Goal: Task Accomplishment & Management: Complete application form

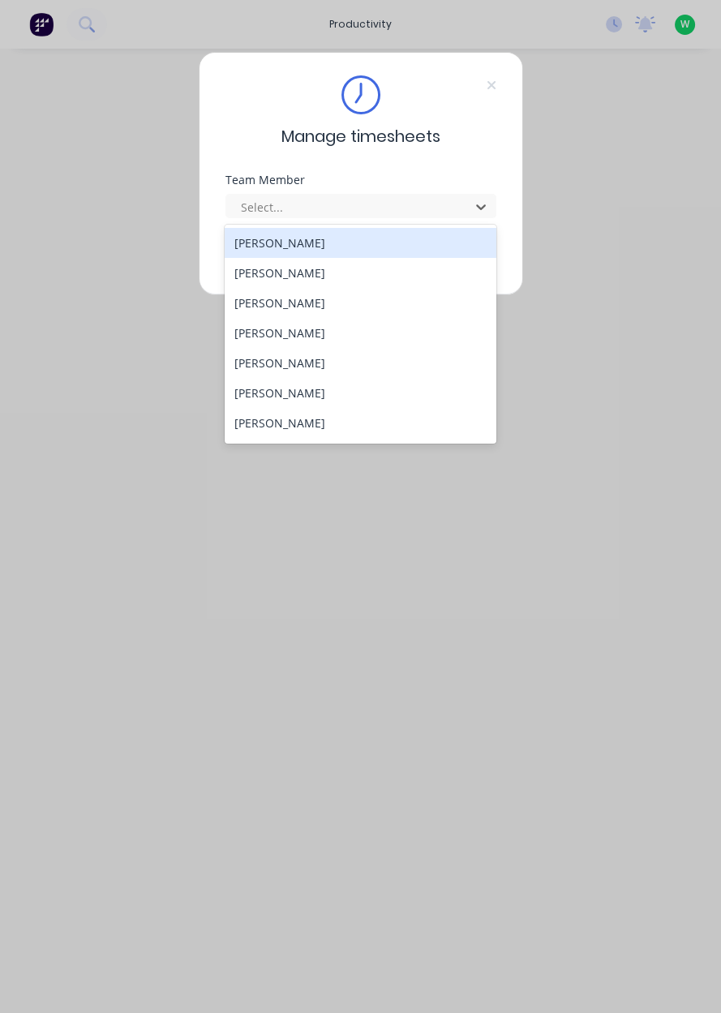
click at [280, 326] on div "[PERSON_NAME]" at bounding box center [361, 333] width 272 height 30
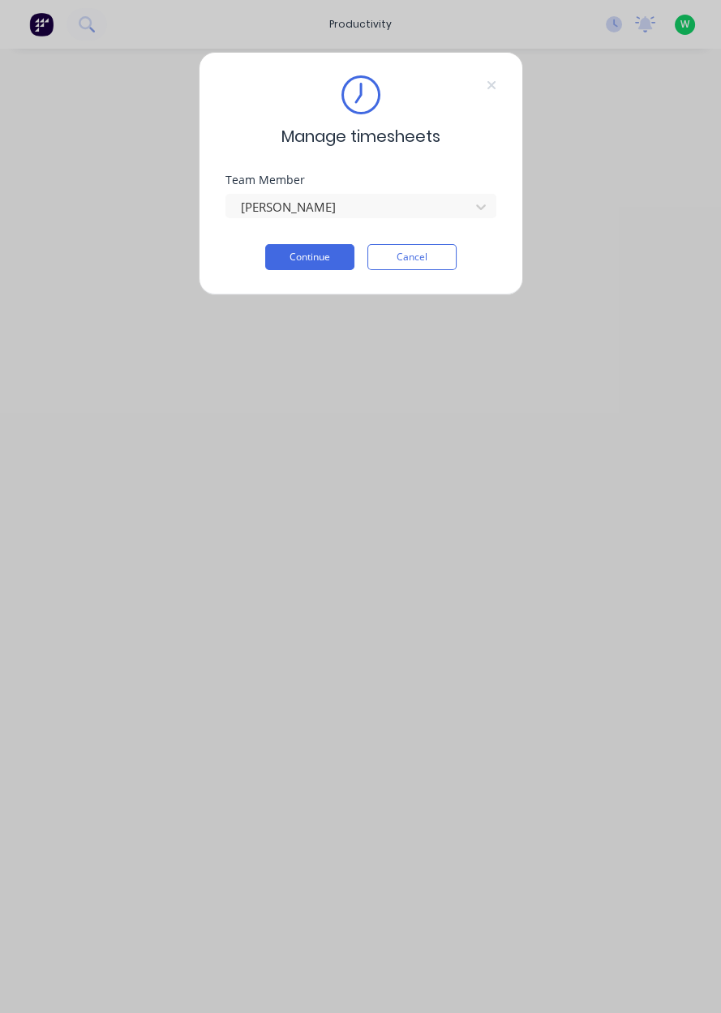
click at [317, 252] on button "Continue" at bounding box center [309, 257] width 89 height 26
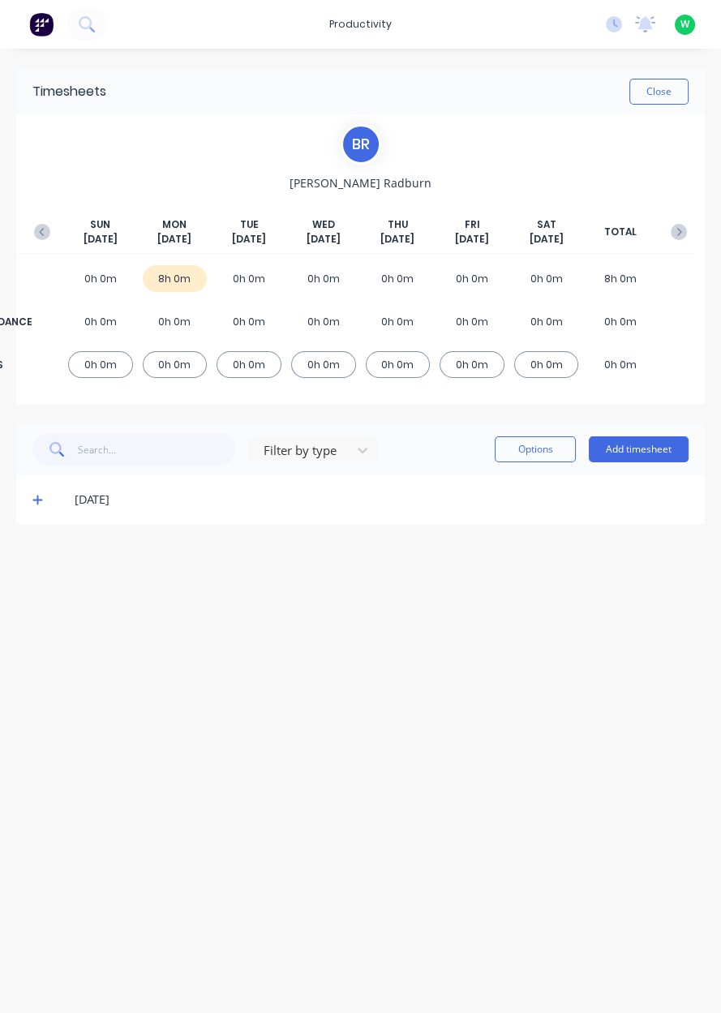
click at [637, 445] on button "Add timesheet" at bounding box center [639, 449] width 100 height 26
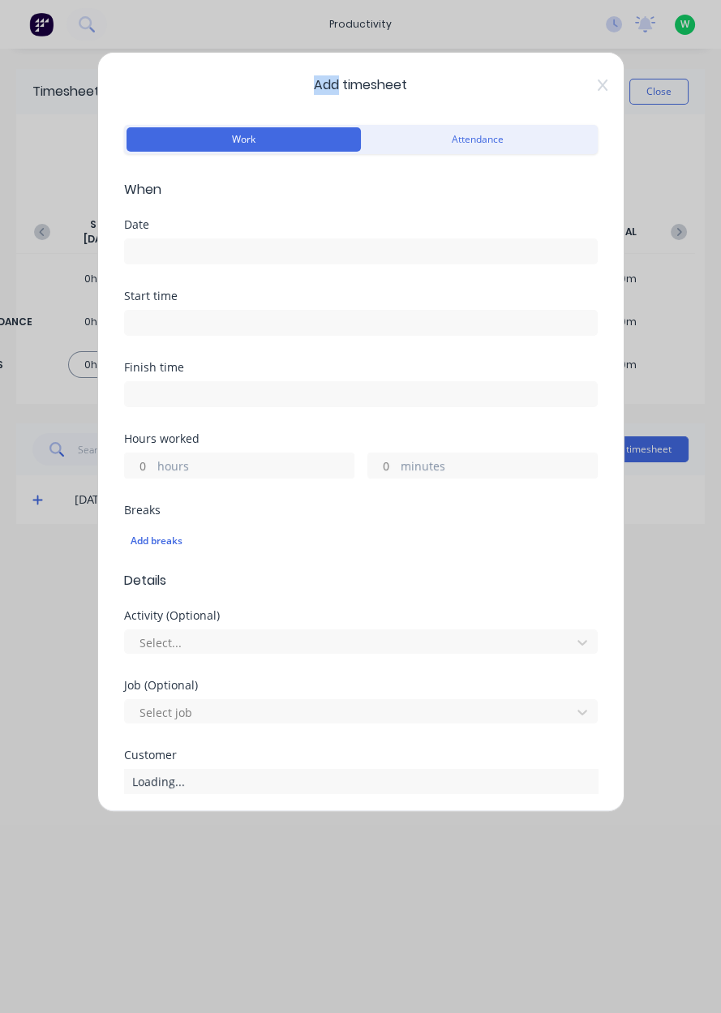
click at [171, 245] on input at bounding box center [361, 251] width 472 height 24
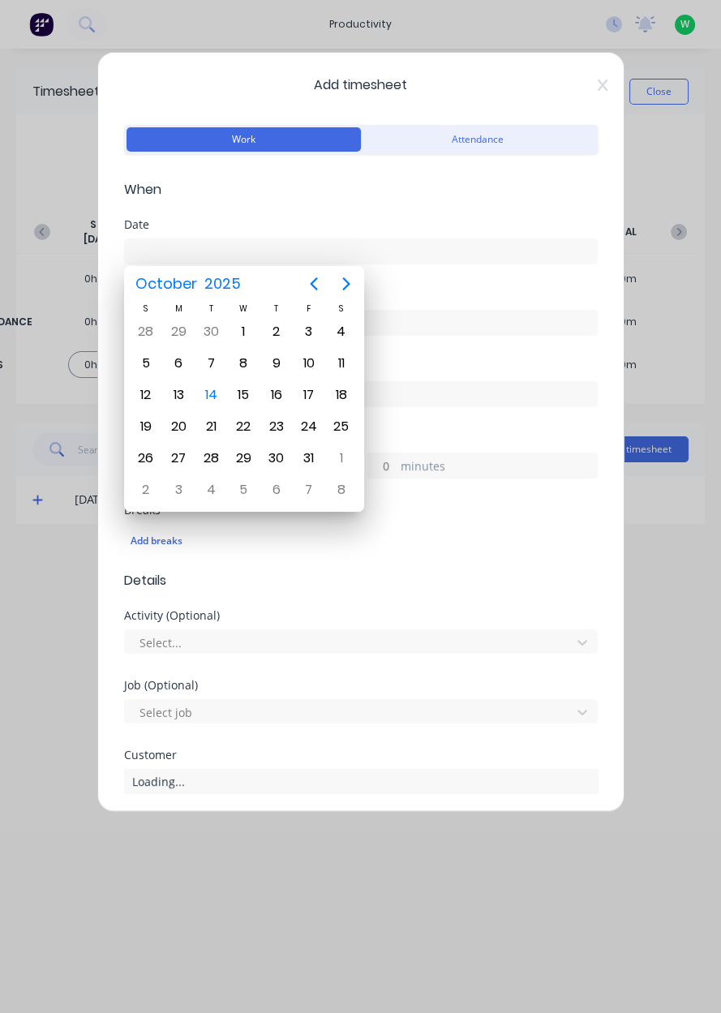
click at [219, 389] on div "14" at bounding box center [211, 395] width 24 height 24
type input "[DATE]"
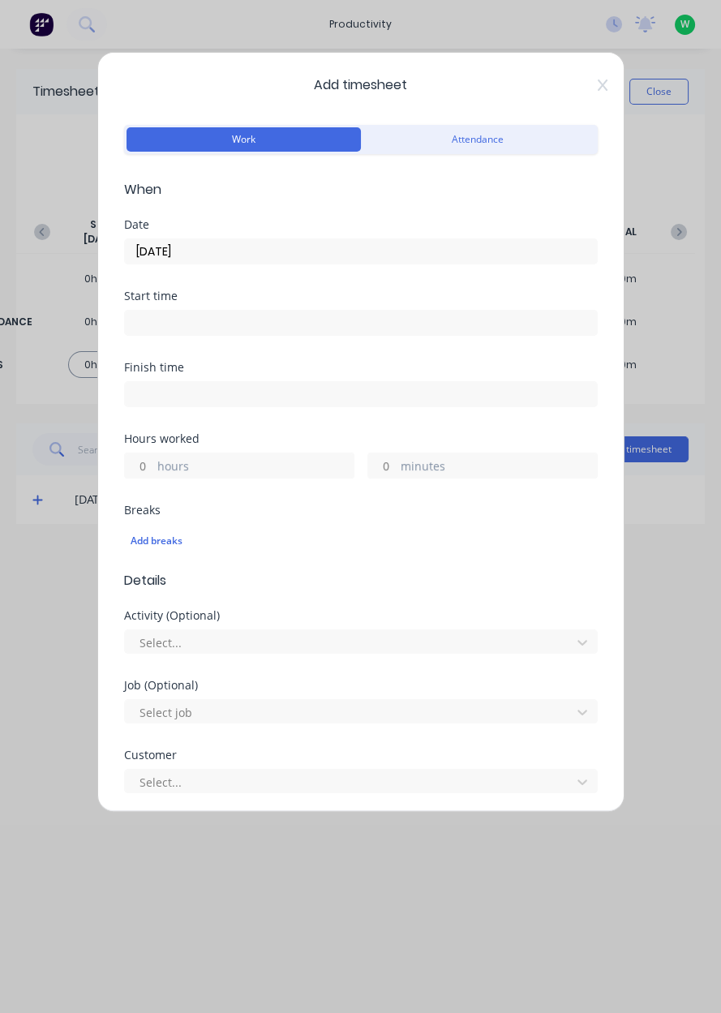
click at [146, 462] on input "hours" at bounding box center [139, 466] width 28 height 24
type input "1"
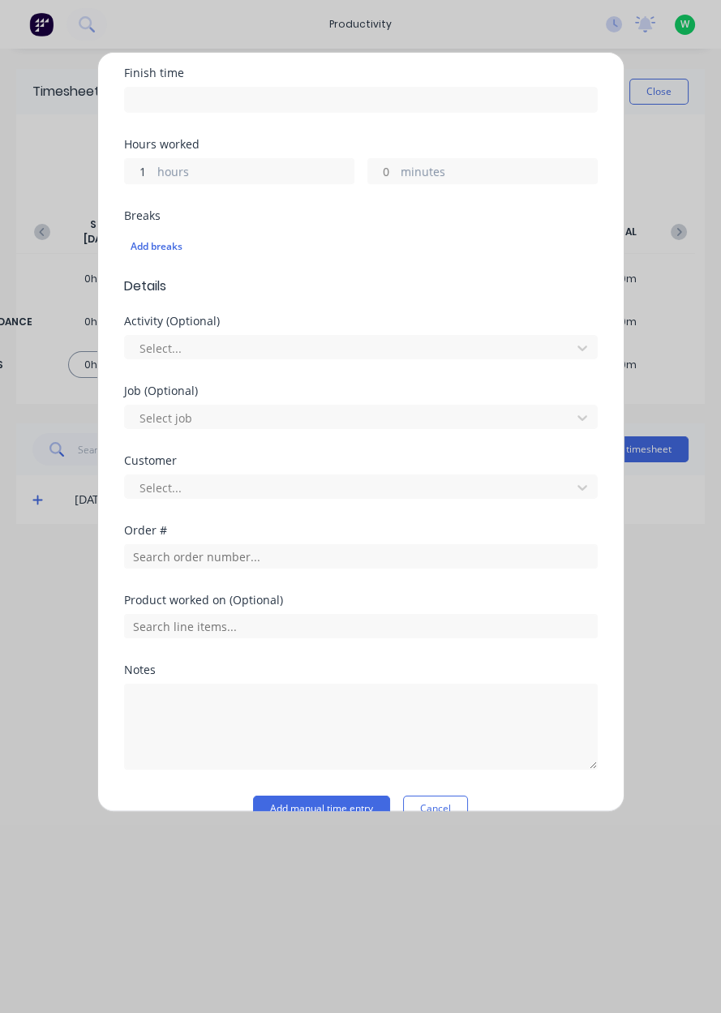
scroll to position [295, 0]
click at [196, 552] on input "text" at bounding box center [361, 556] width 474 height 24
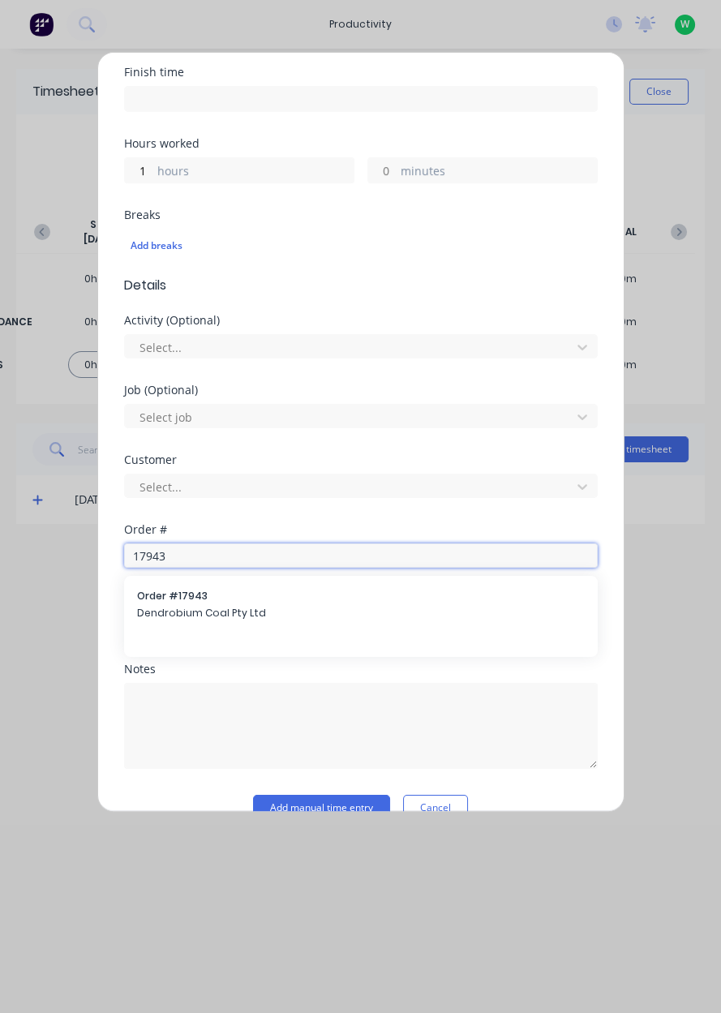
type input "17943"
click at [185, 601] on div "Order # 17943 Dendrobium Coal Pty Ltd" at bounding box center [361, 606] width 448 height 34
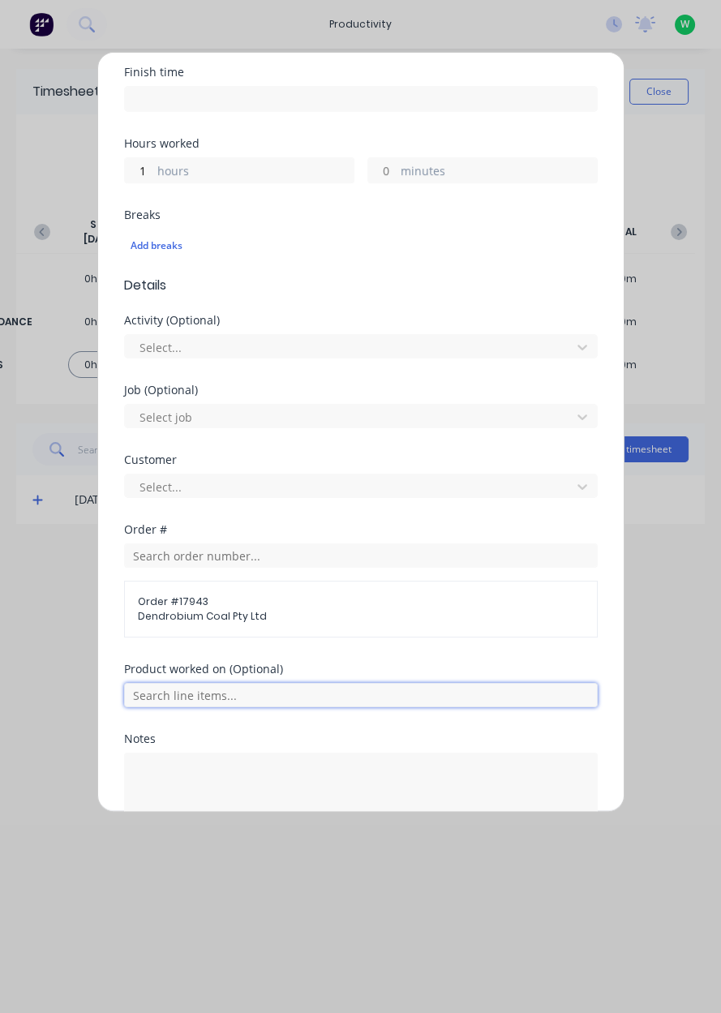
click at [187, 688] on input "text" at bounding box center [361, 695] width 474 height 24
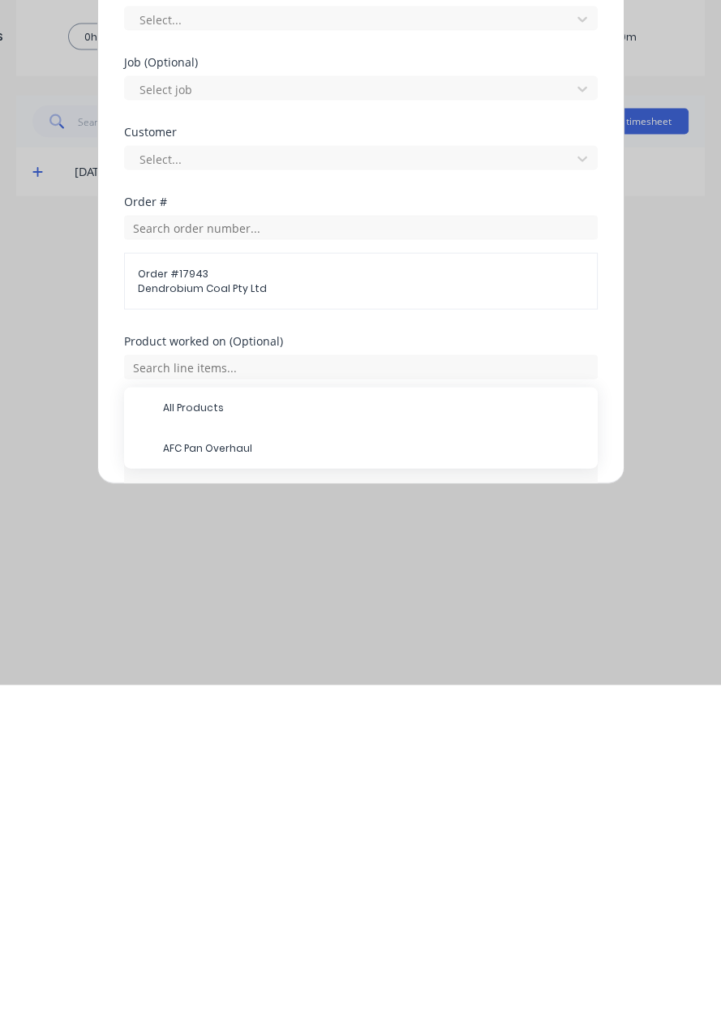
click at [217, 778] on span "AFC Pan Overhaul" at bounding box center [374, 776] width 422 height 15
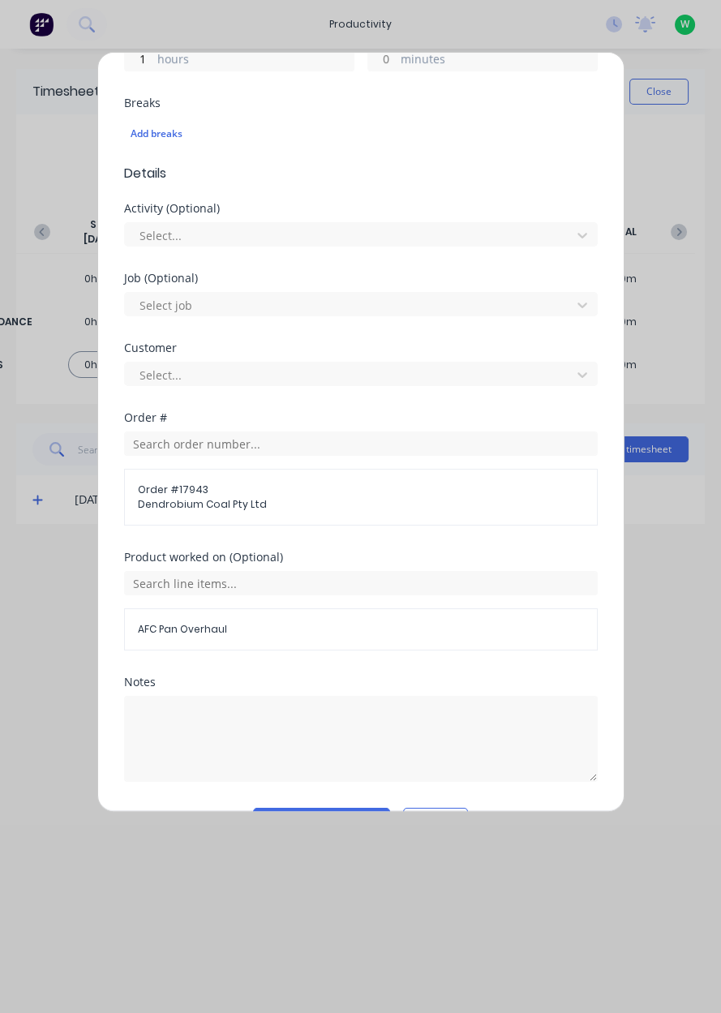
scroll to position [449, 0]
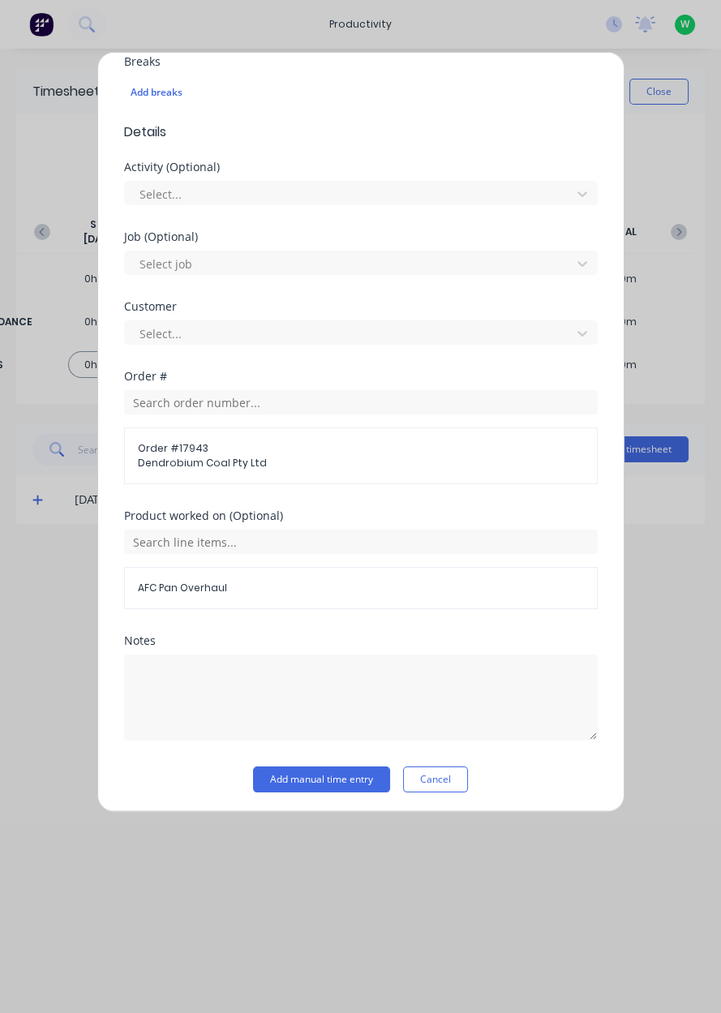
click at [340, 773] on button "Add manual time entry" at bounding box center [321, 780] width 137 height 26
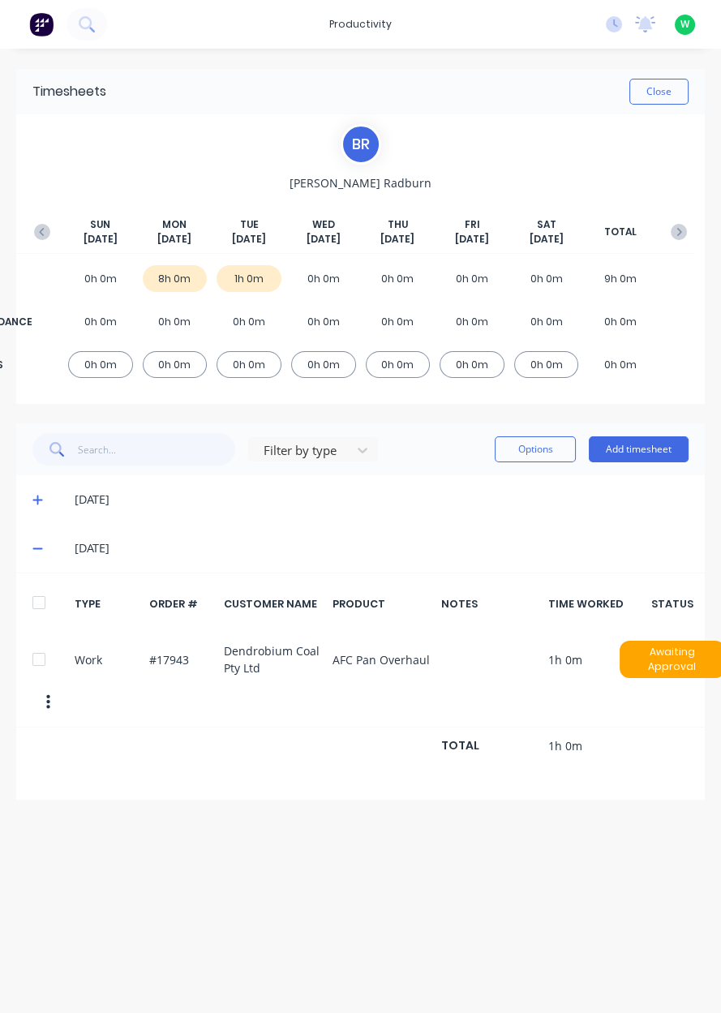
click at [627, 445] on button "Add timesheet" at bounding box center [639, 449] width 100 height 26
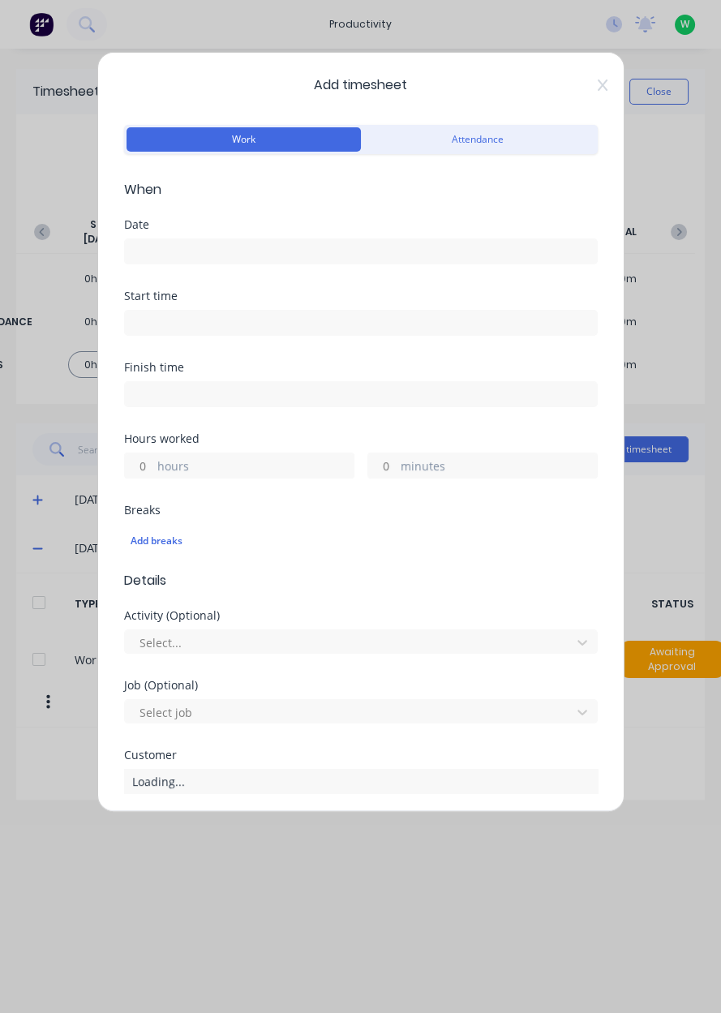
click at [185, 247] on input at bounding box center [361, 251] width 472 height 24
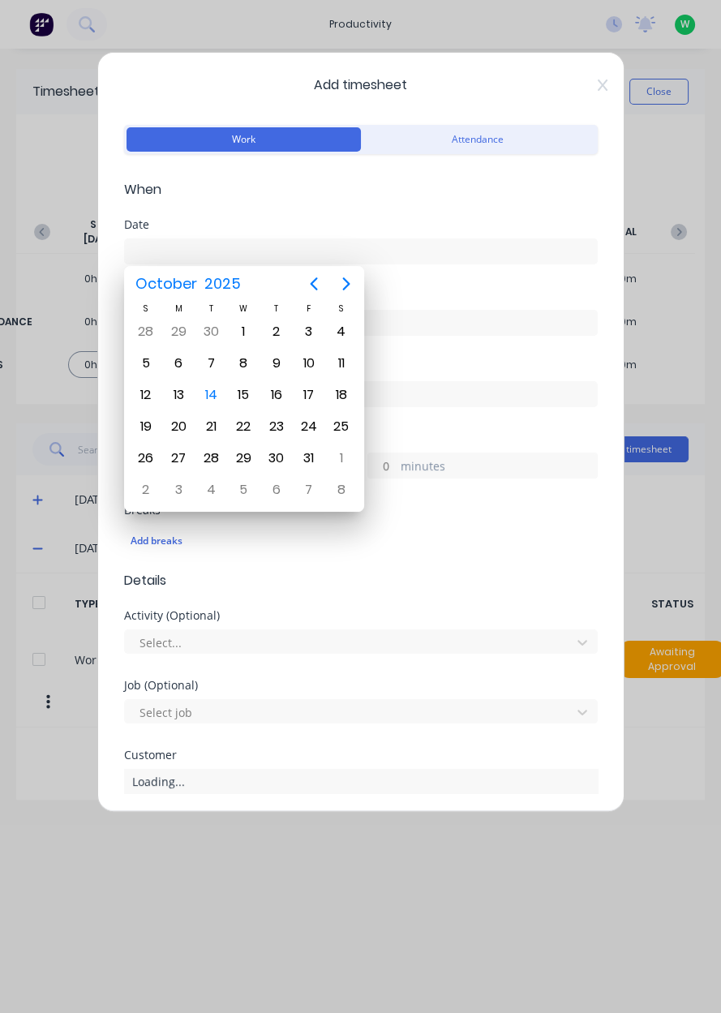
click at [213, 393] on div "14" at bounding box center [211, 395] width 24 height 24
type input "[DATE]"
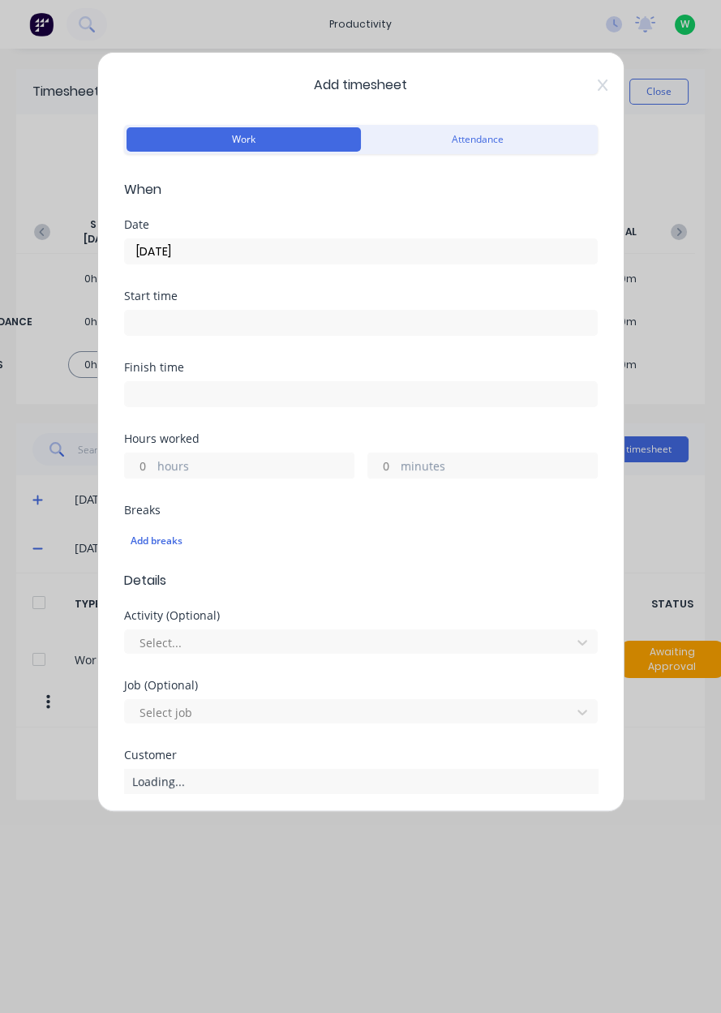
click at [141, 457] on input "hours" at bounding box center [139, 466] width 28 height 24
type input "1"
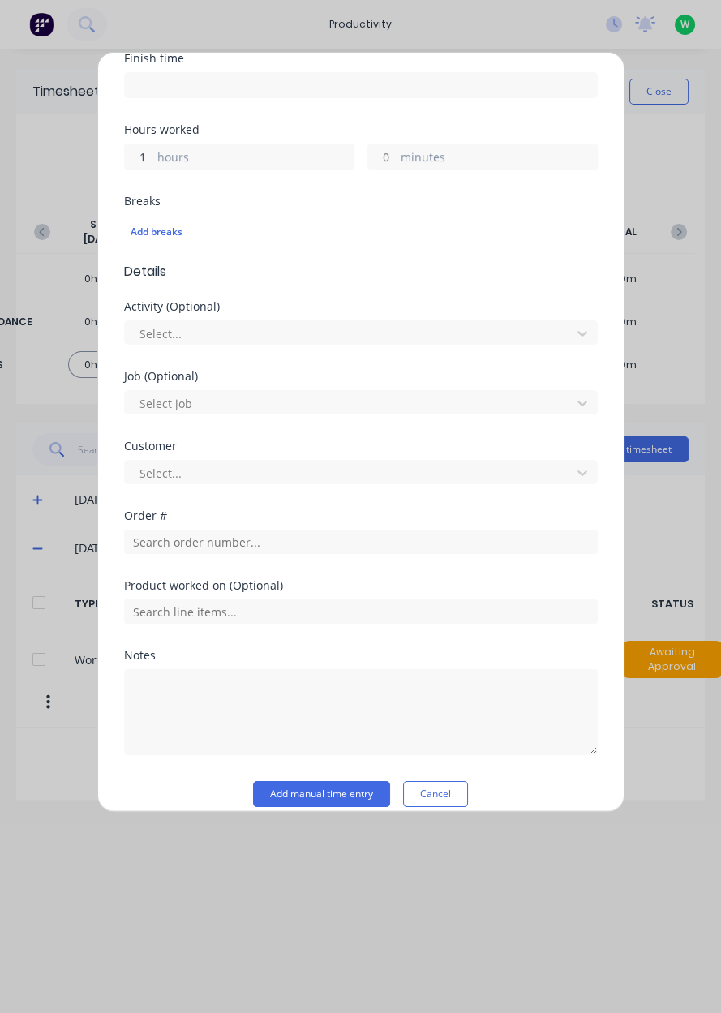
scroll to position [311, 0]
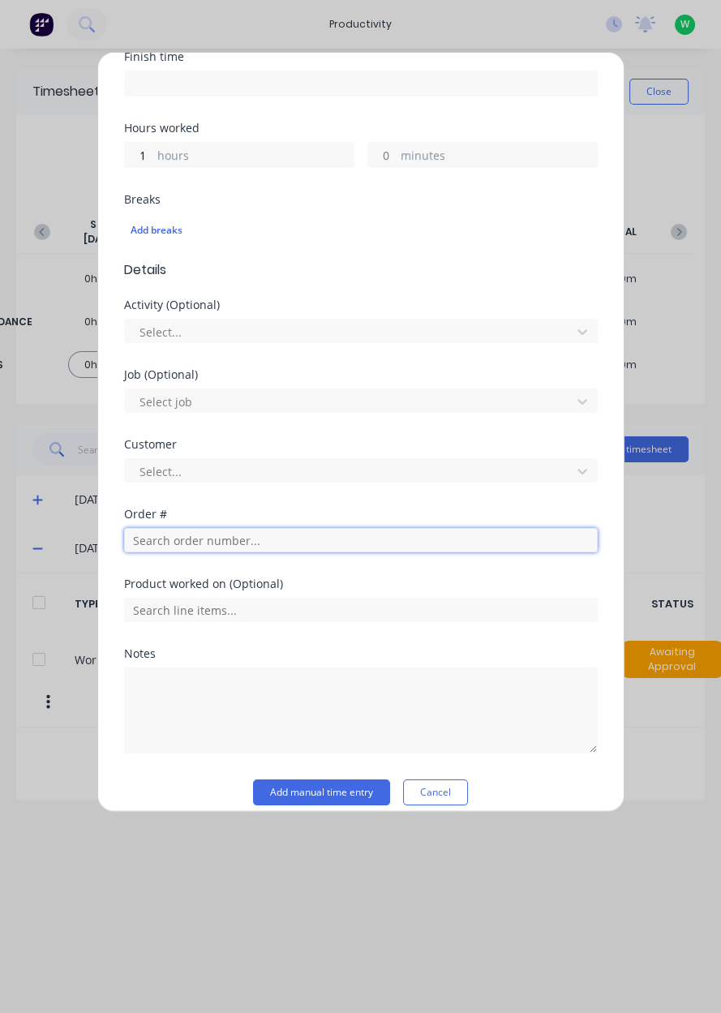
click at [196, 531] on input "text" at bounding box center [361, 540] width 474 height 24
type input "17483"
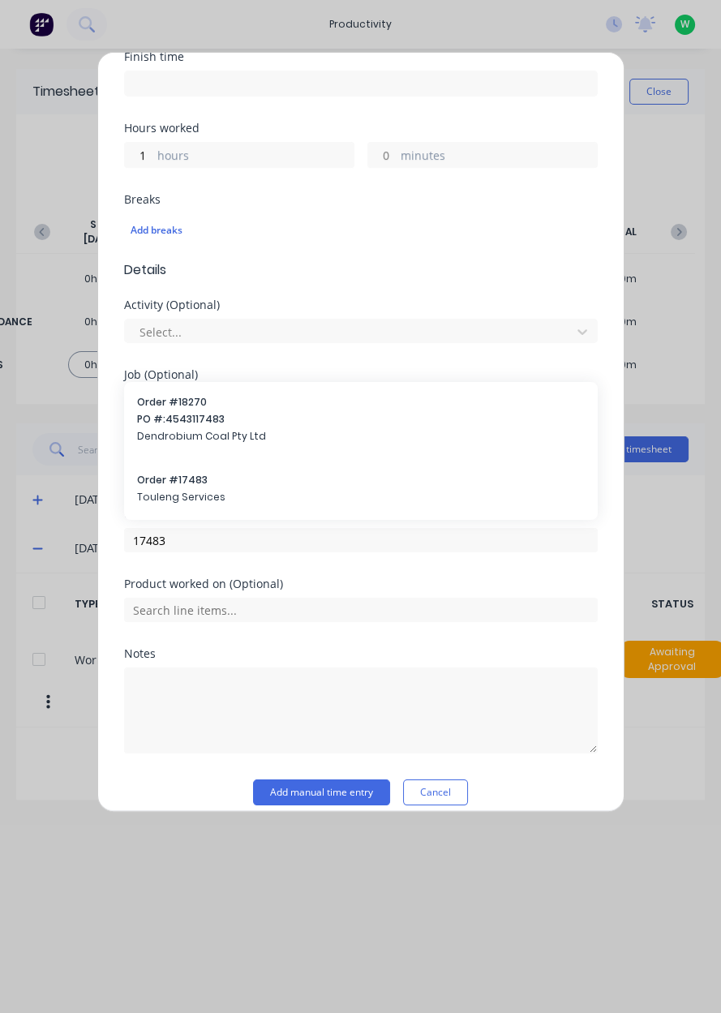
click at [180, 482] on span "Order # 17483" at bounding box center [361, 480] width 448 height 15
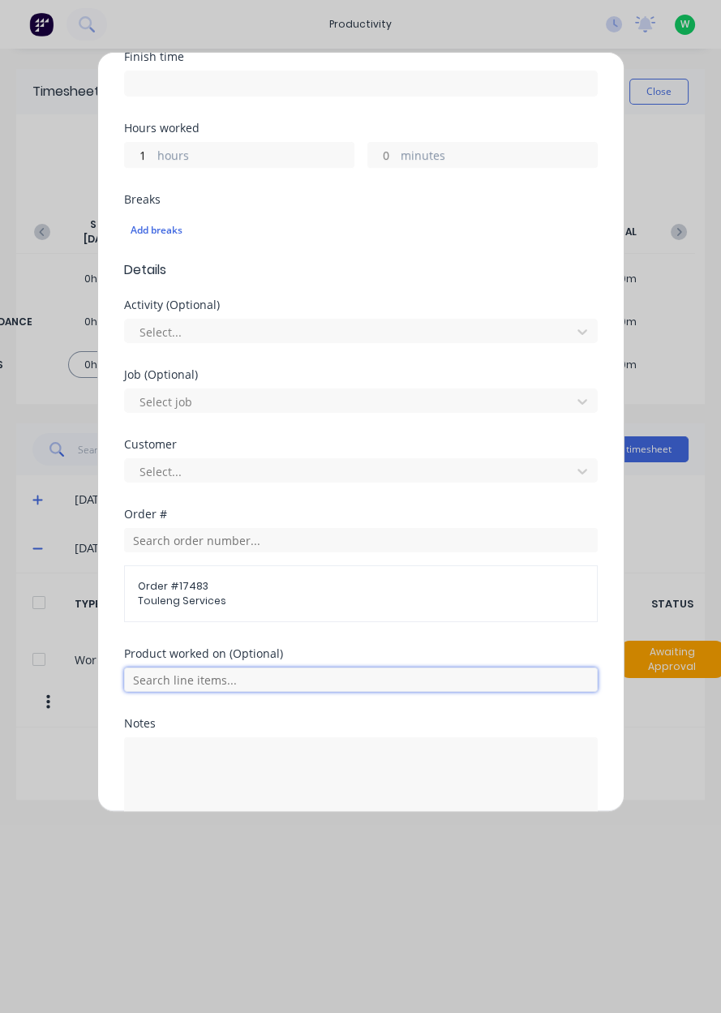
click at [195, 671] on input "text" at bounding box center [361, 680] width 474 height 24
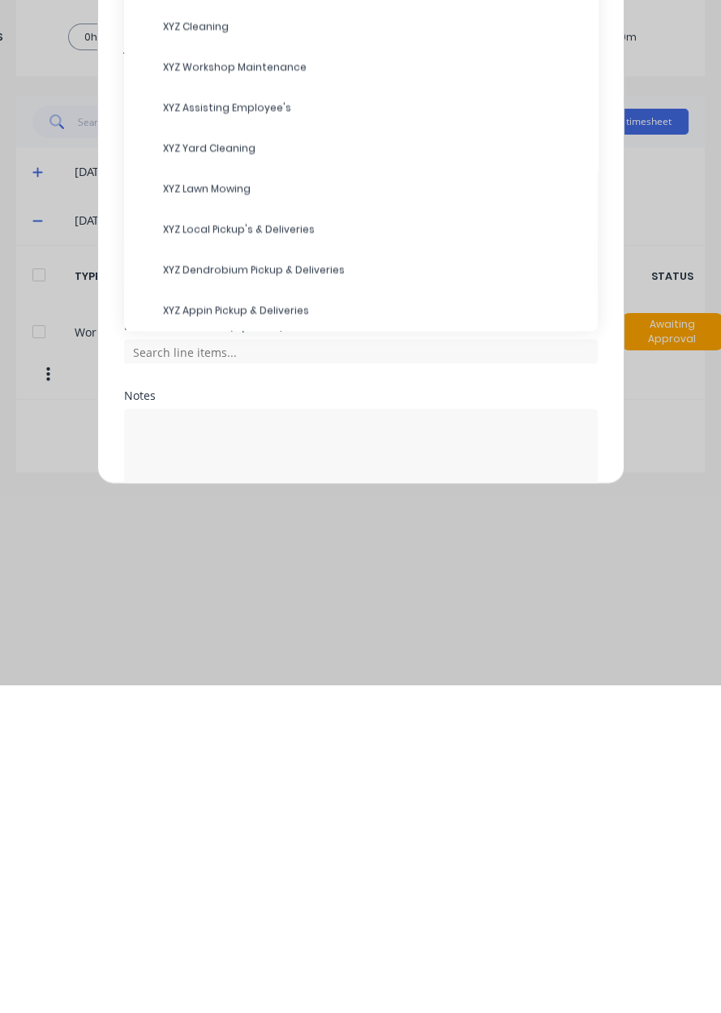
click at [232, 390] on span "XYZ Workshop Maintenance" at bounding box center [374, 396] width 422 height 15
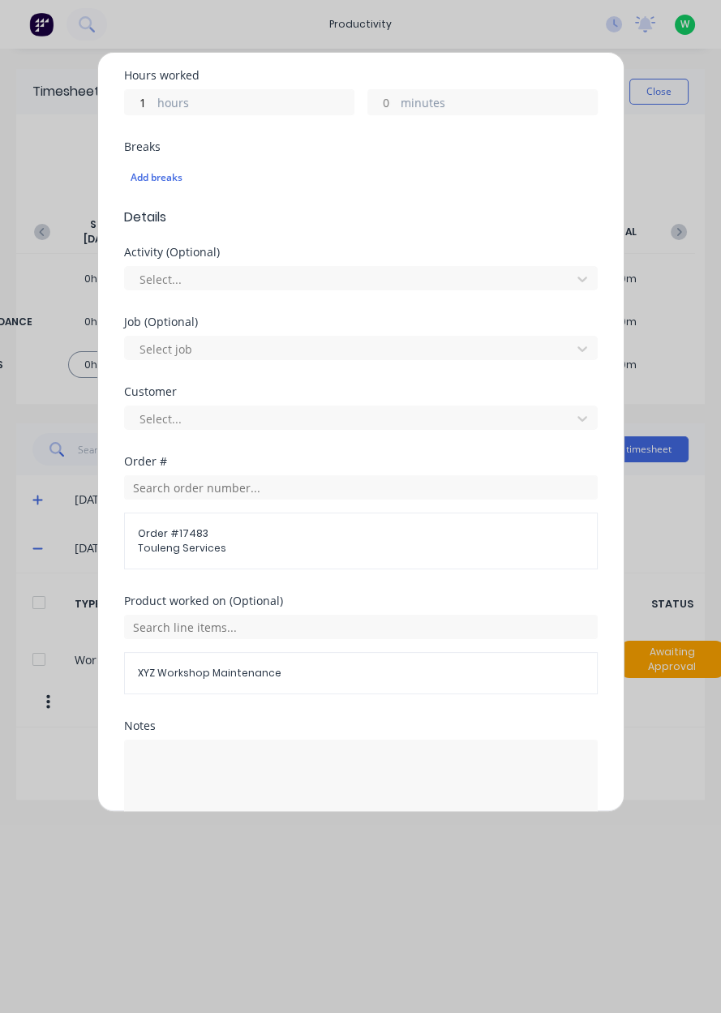
scroll to position [449, 0]
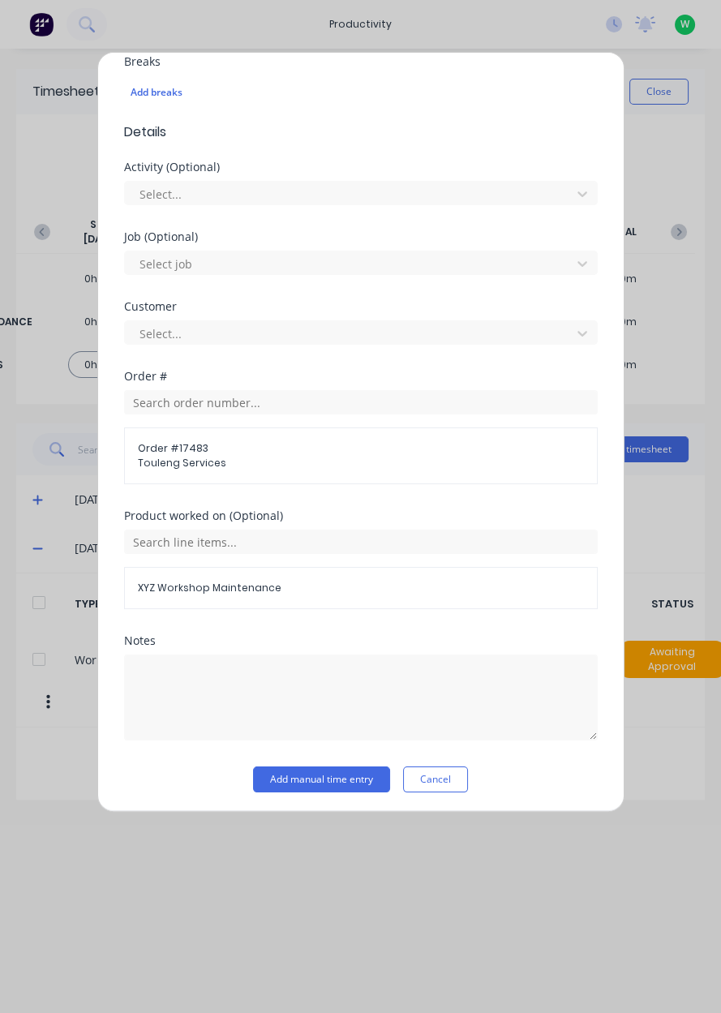
click at [329, 771] on button "Add manual time entry" at bounding box center [321, 780] width 137 height 26
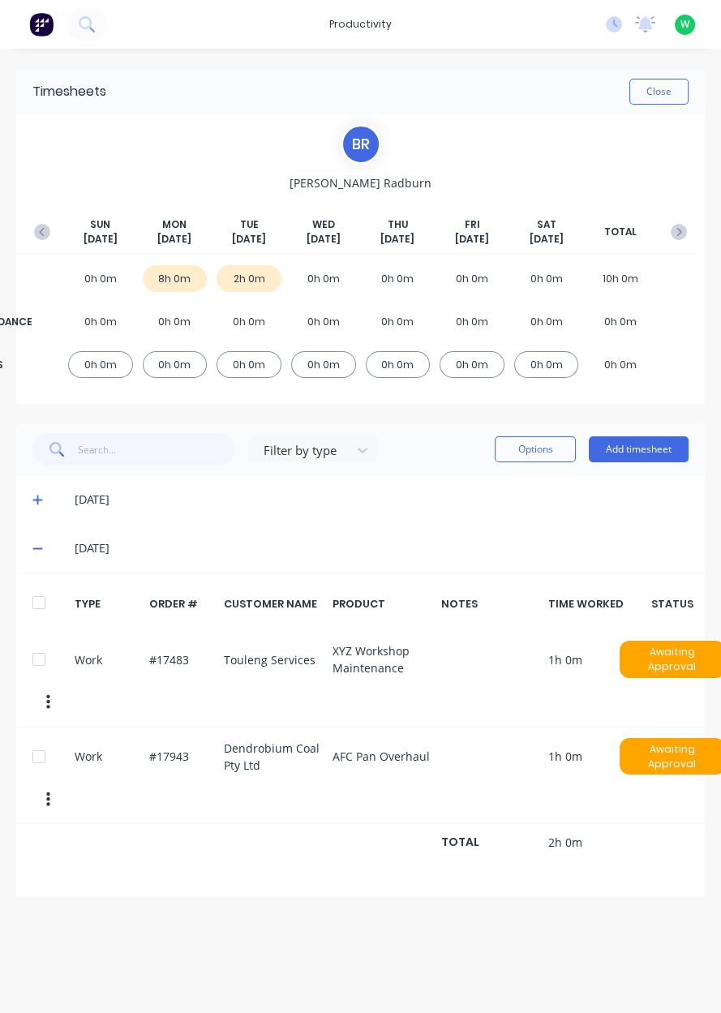
click at [649, 449] on button "Add timesheet" at bounding box center [639, 449] width 100 height 26
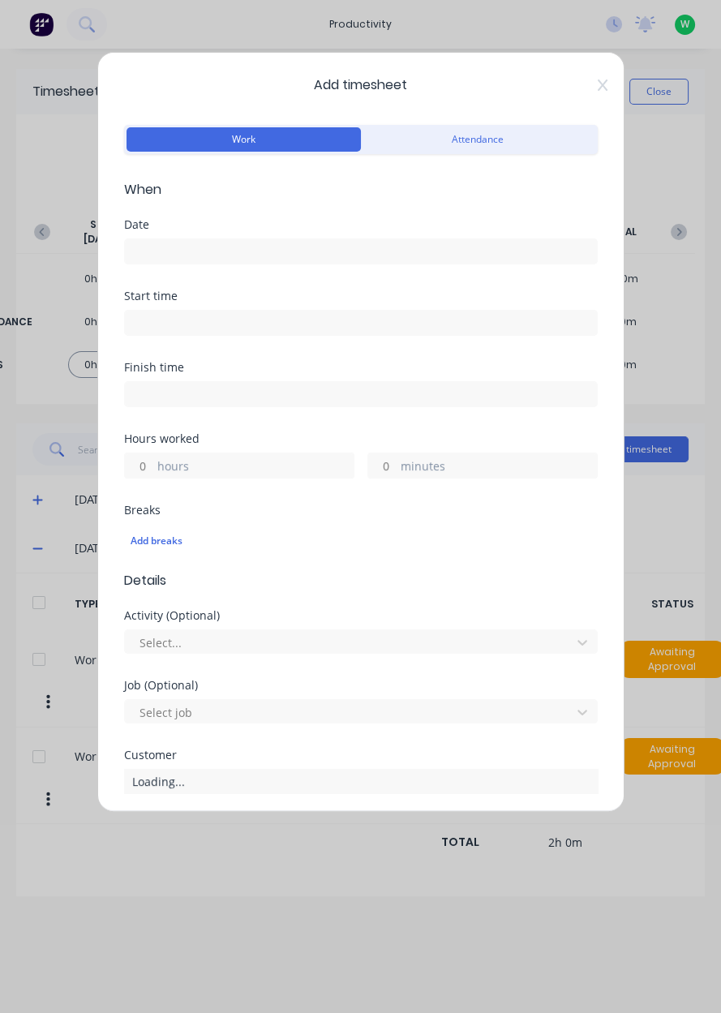
click at [170, 240] on input at bounding box center [361, 251] width 472 height 24
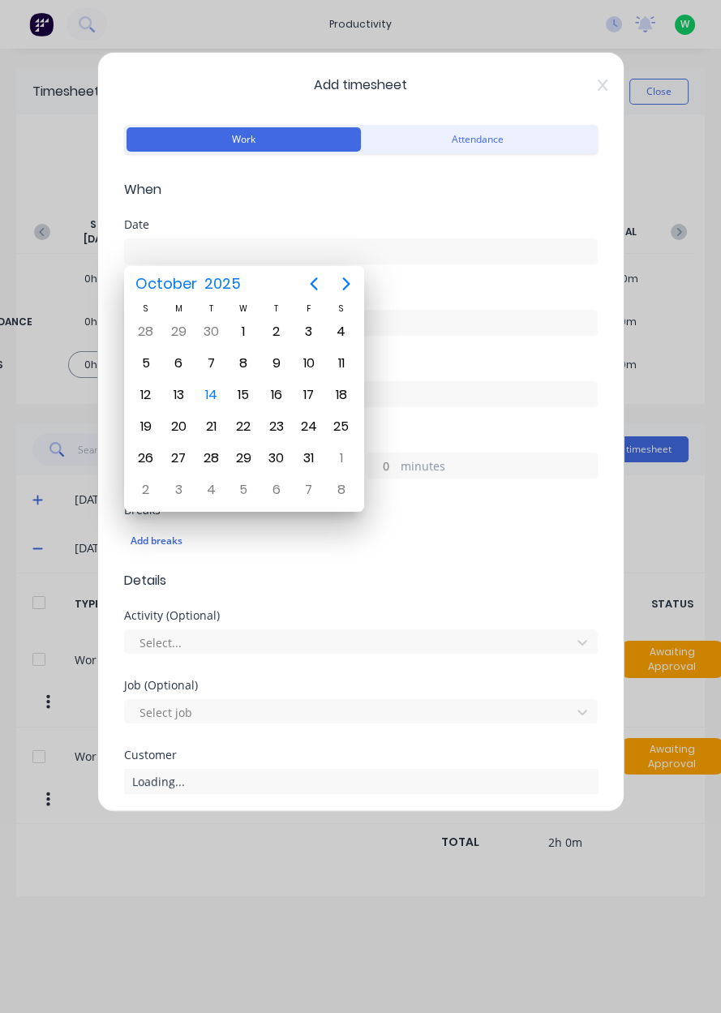
click at [222, 400] on div "14" at bounding box center [211, 395] width 32 height 31
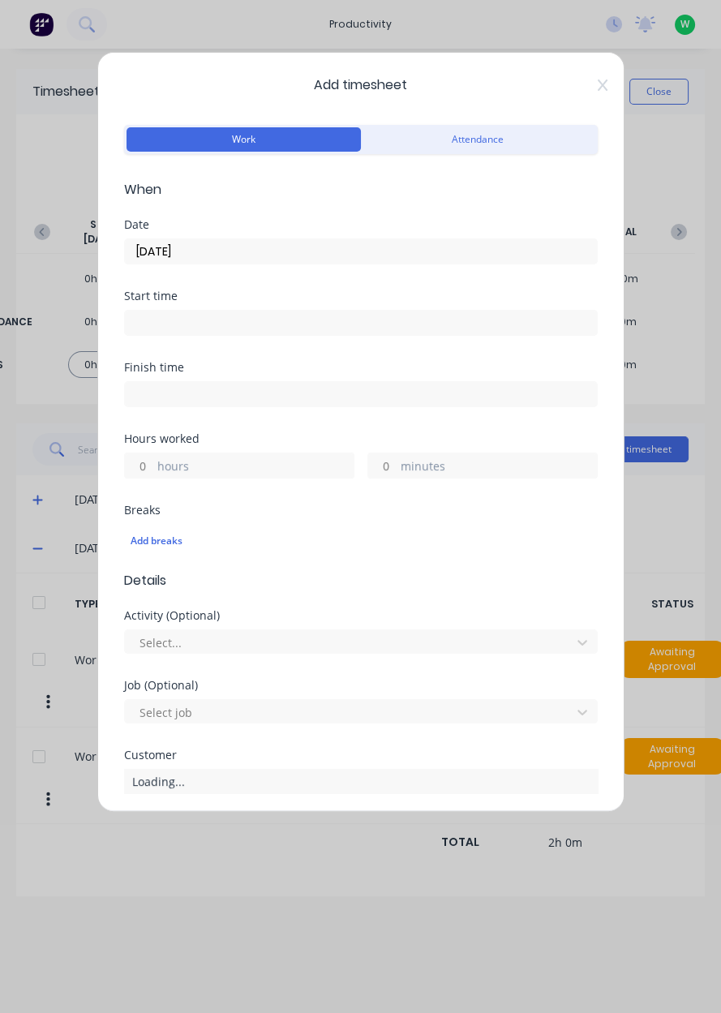
type input "[DATE]"
click at [144, 461] on input "hours" at bounding box center [139, 466] width 28 height 24
type input "3"
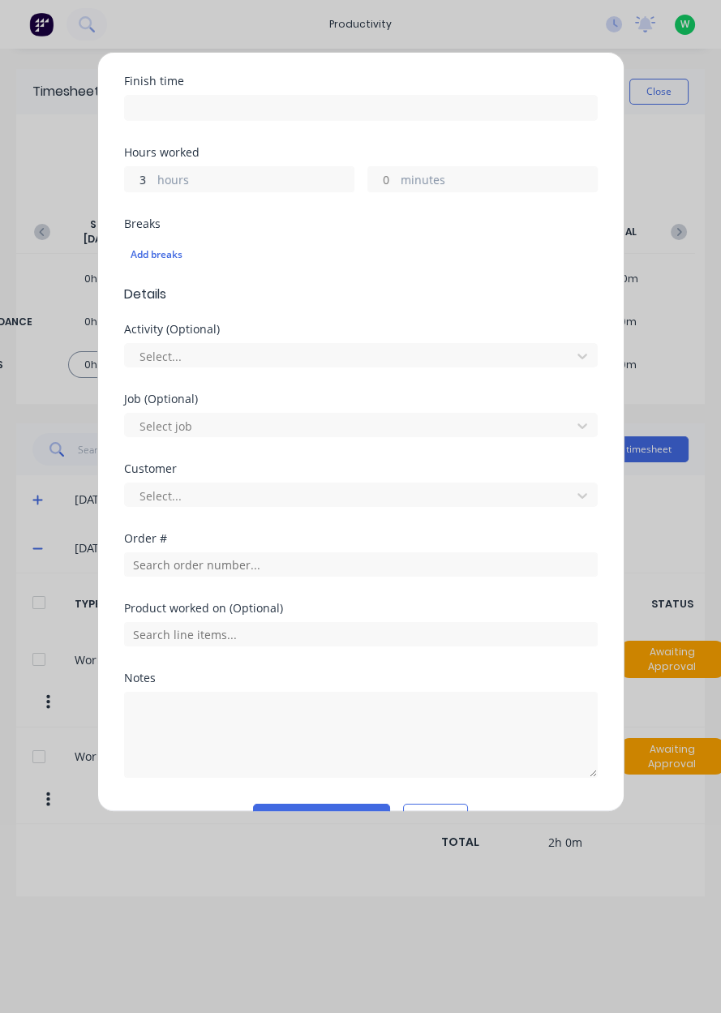
scroll to position [325, 0]
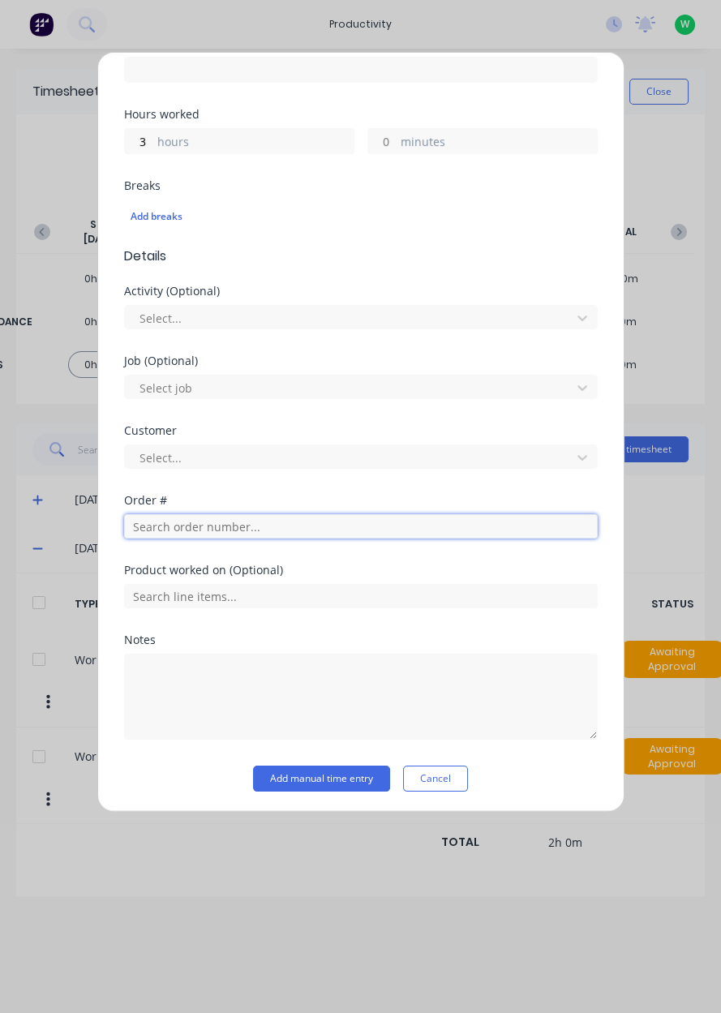
click at [196, 521] on input "text" at bounding box center [361, 526] width 474 height 24
type input "19216"
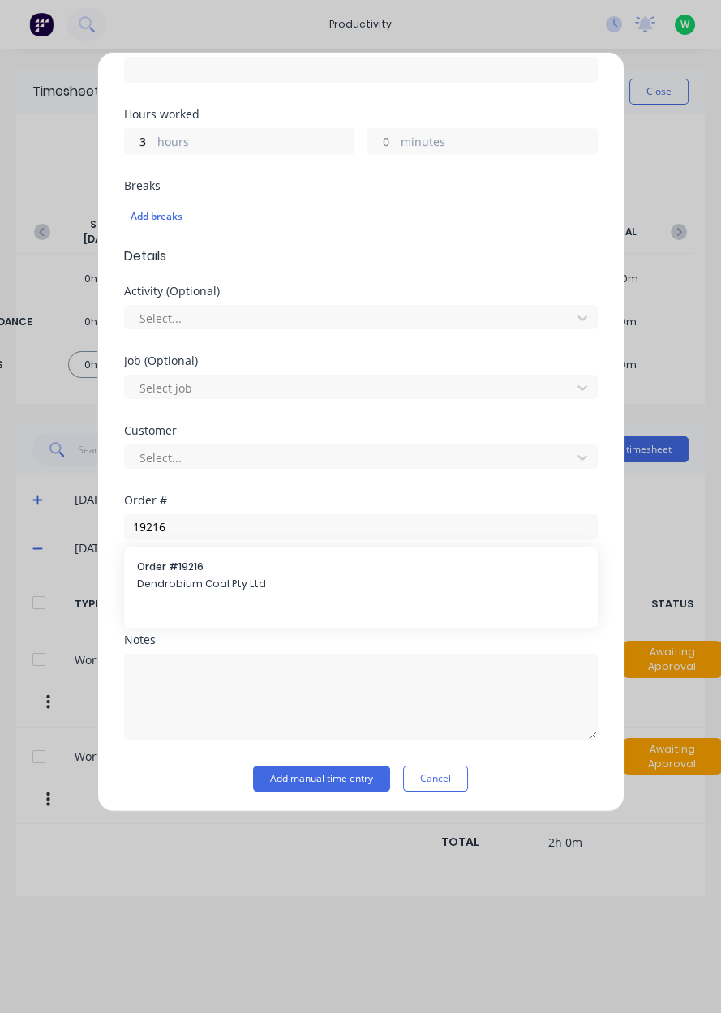
click at [200, 578] on span "Dendrobium Coal Pty Ltd" at bounding box center [361, 584] width 448 height 15
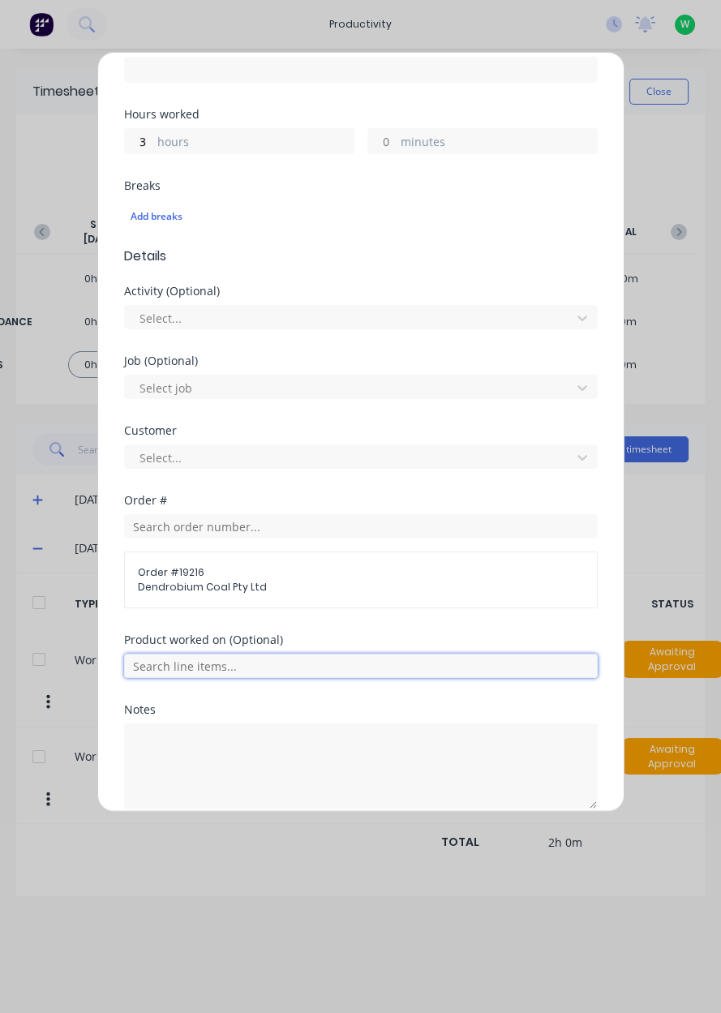
click at [192, 656] on input "text" at bounding box center [361, 666] width 474 height 24
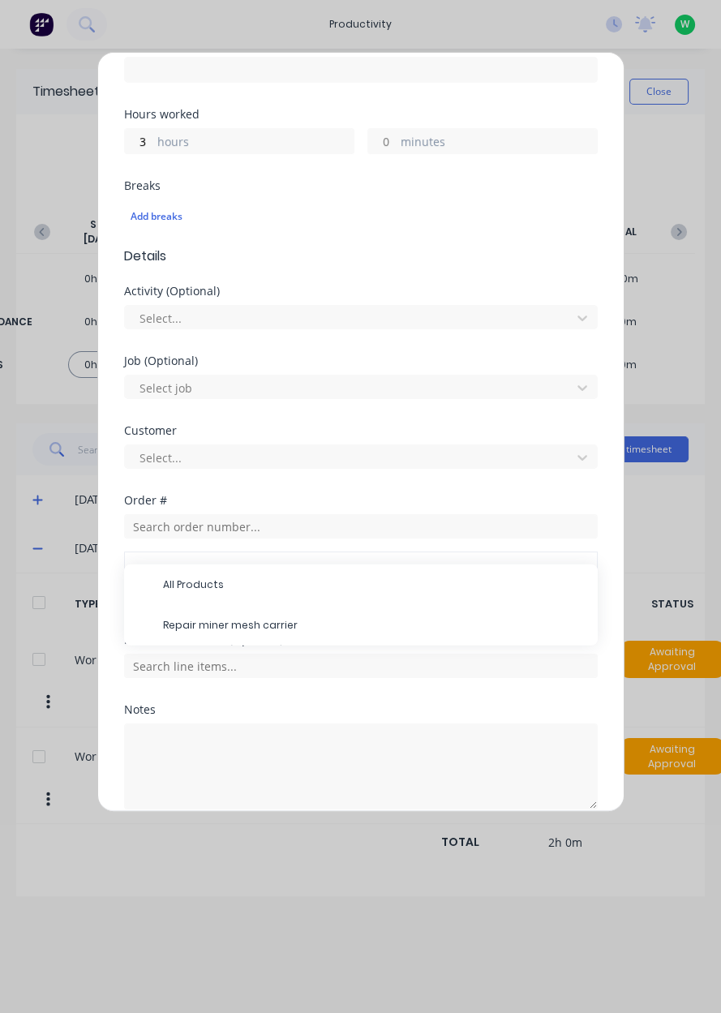
click at [241, 618] on span "Repair miner mesh carrier" at bounding box center [374, 625] width 422 height 15
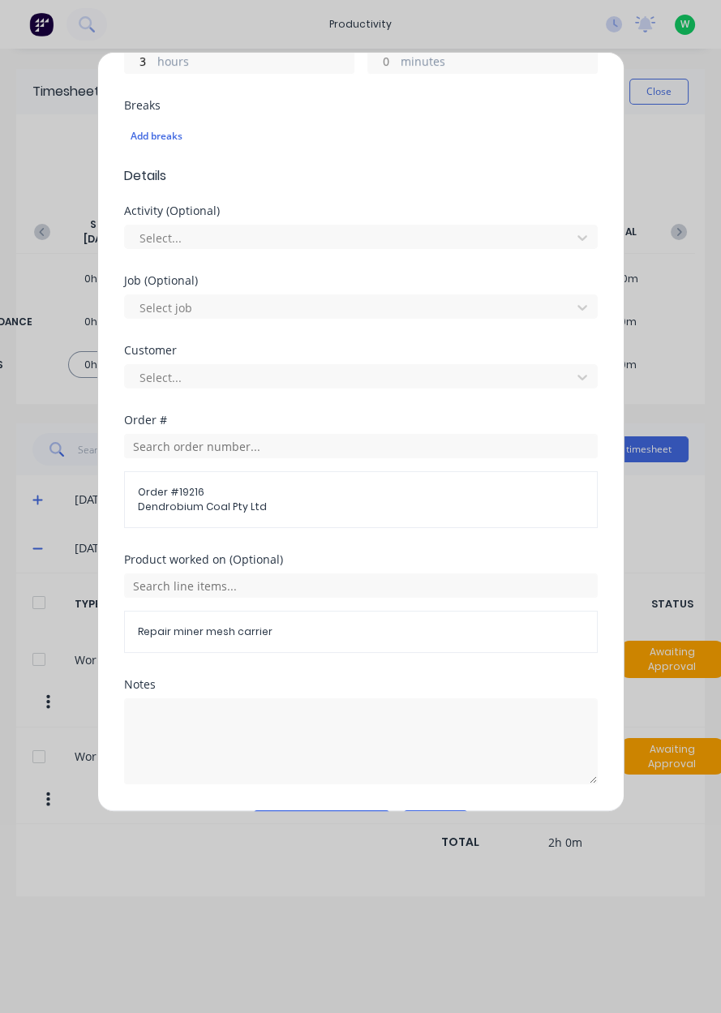
scroll to position [449, 0]
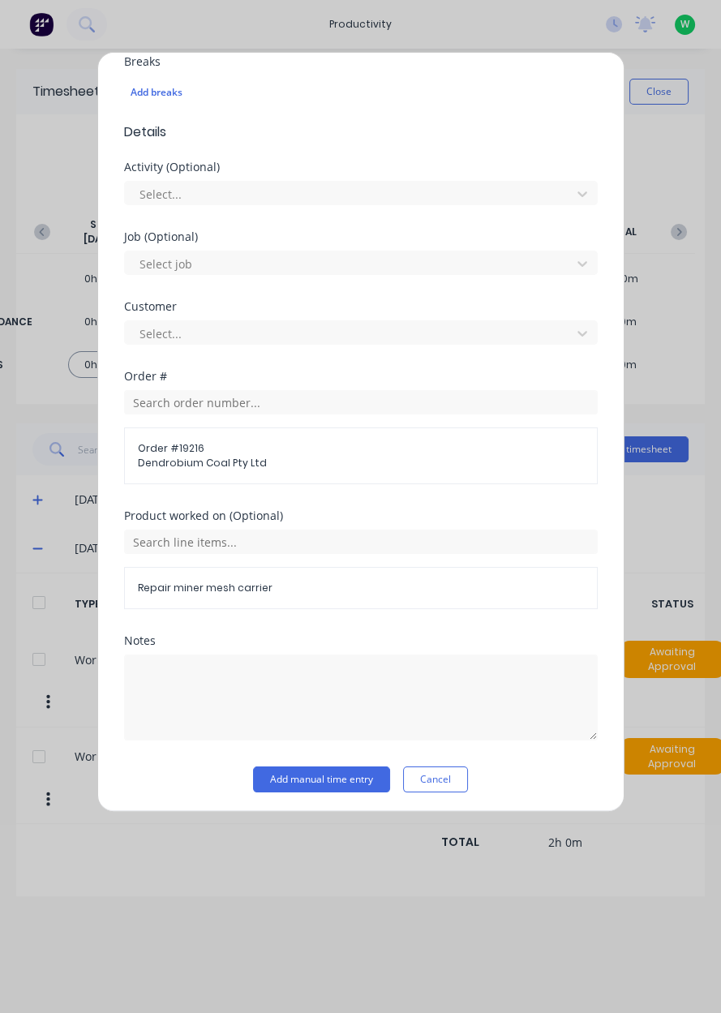
click at [338, 776] on button "Add manual time entry" at bounding box center [321, 780] width 137 height 26
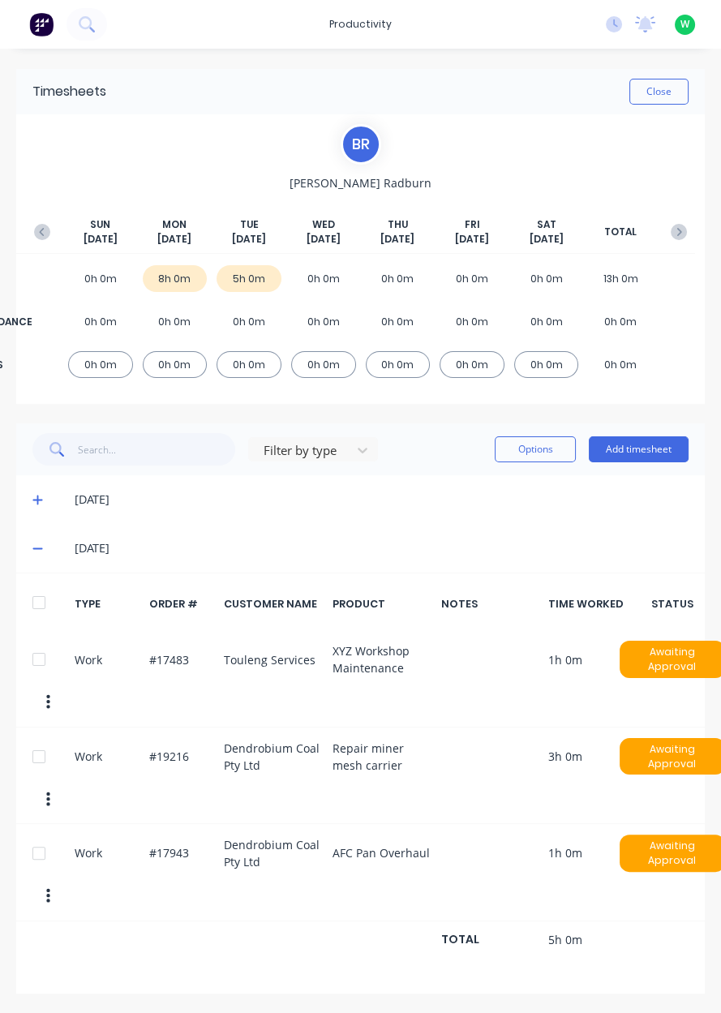
click at [644, 449] on button "Add timesheet" at bounding box center [639, 449] width 100 height 26
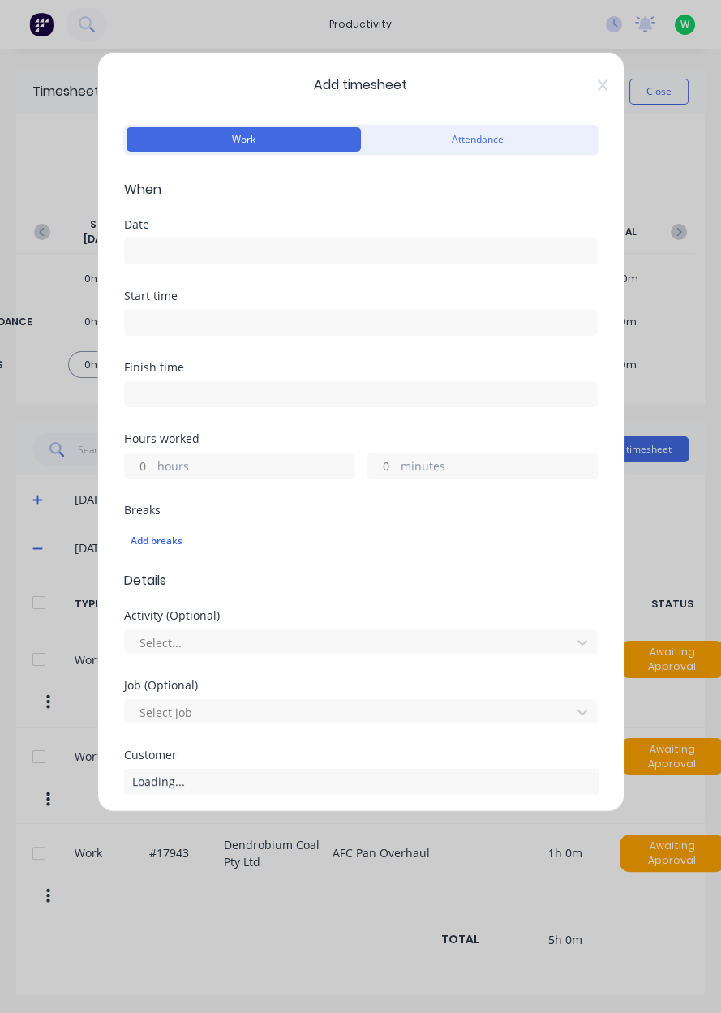
click at [193, 245] on input at bounding box center [361, 251] width 472 height 24
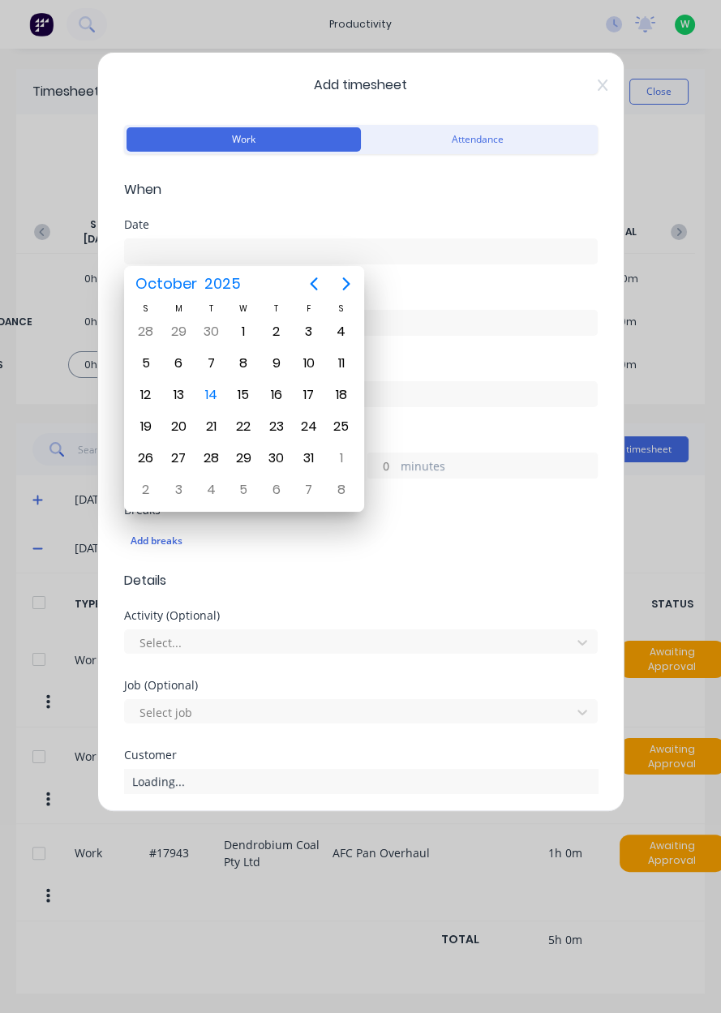
click at [209, 384] on div "14" at bounding box center [211, 395] width 24 height 24
type input "[DATE]"
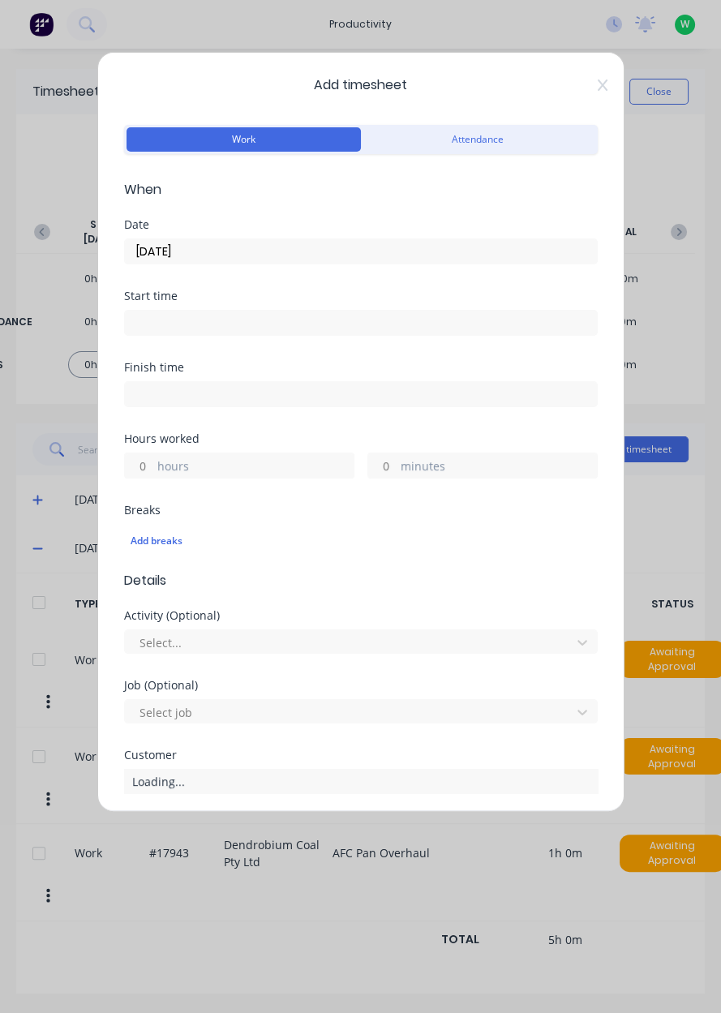
click at [146, 463] on input "hours" at bounding box center [139, 466] width 28 height 24
type input "3"
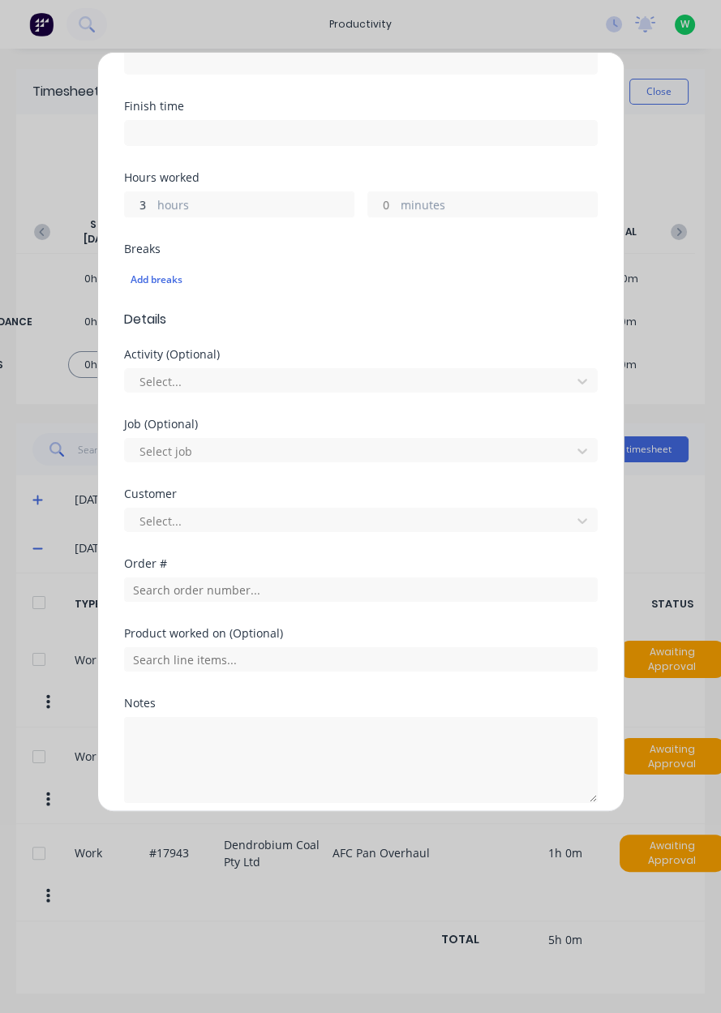
scroll to position [325, 0]
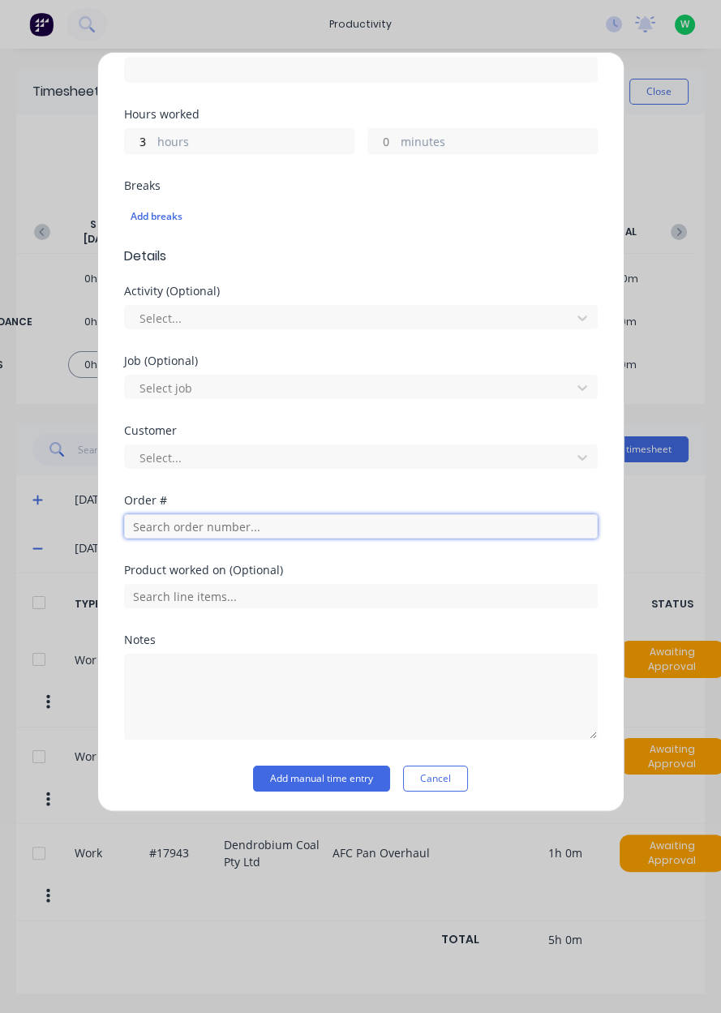
click at [192, 528] on input "text" at bounding box center [361, 526] width 474 height 24
type input "19220"
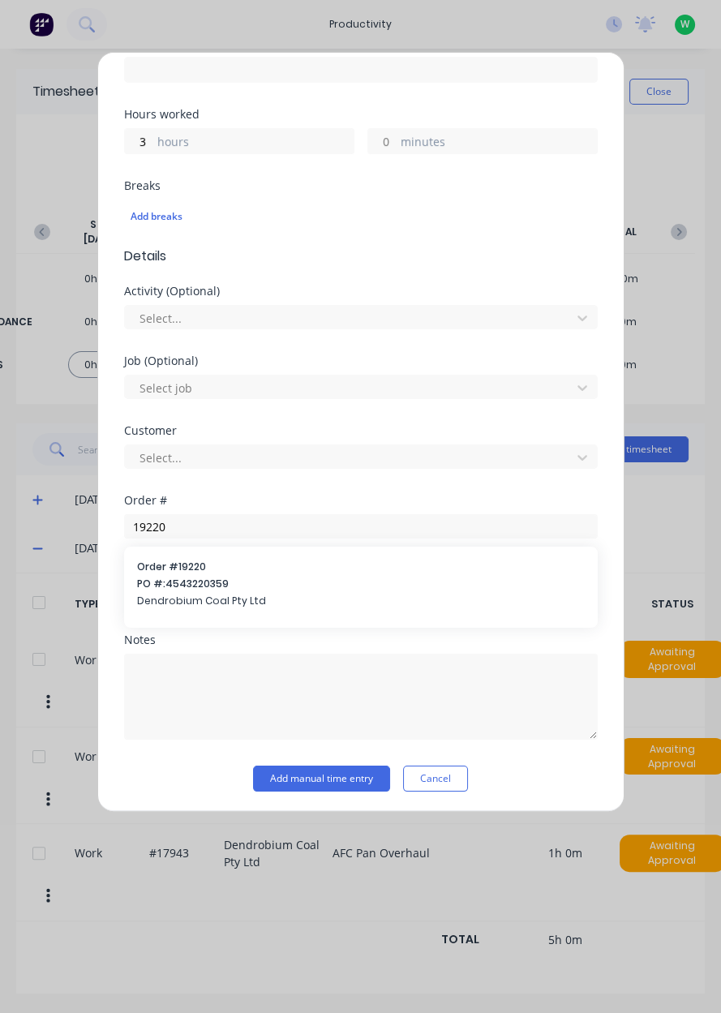
click at [193, 598] on span "Dendrobium Coal Pty Ltd" at bounding box center [361, 601] width 448 height 15
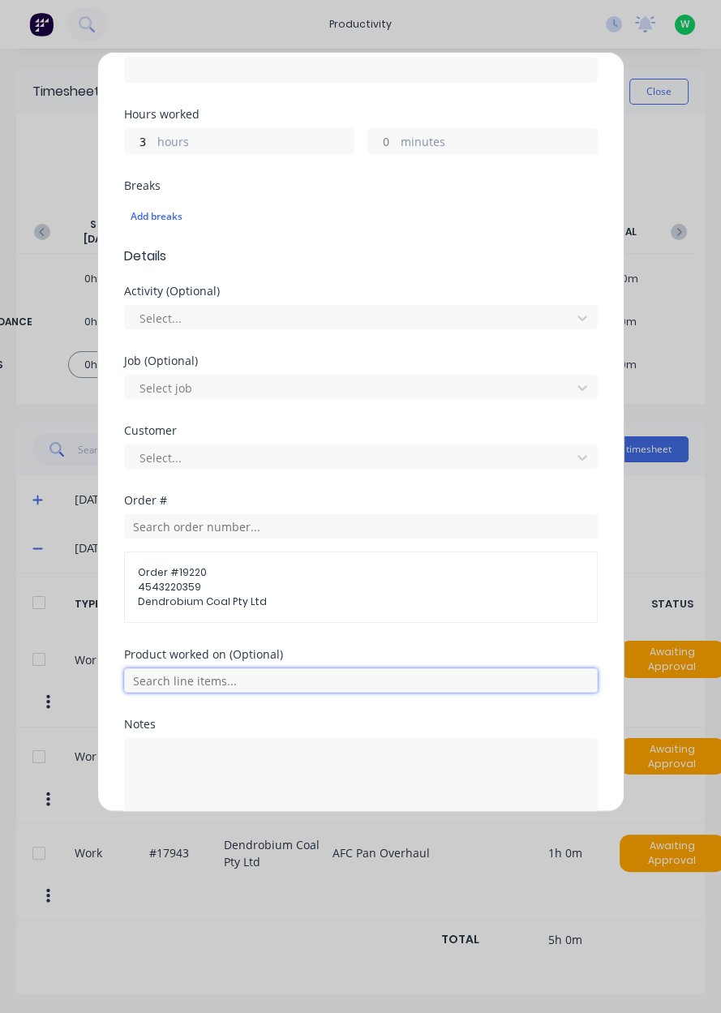
click at [209, 683] on input "text" at bounding box center [361, 681] width 474 height 24
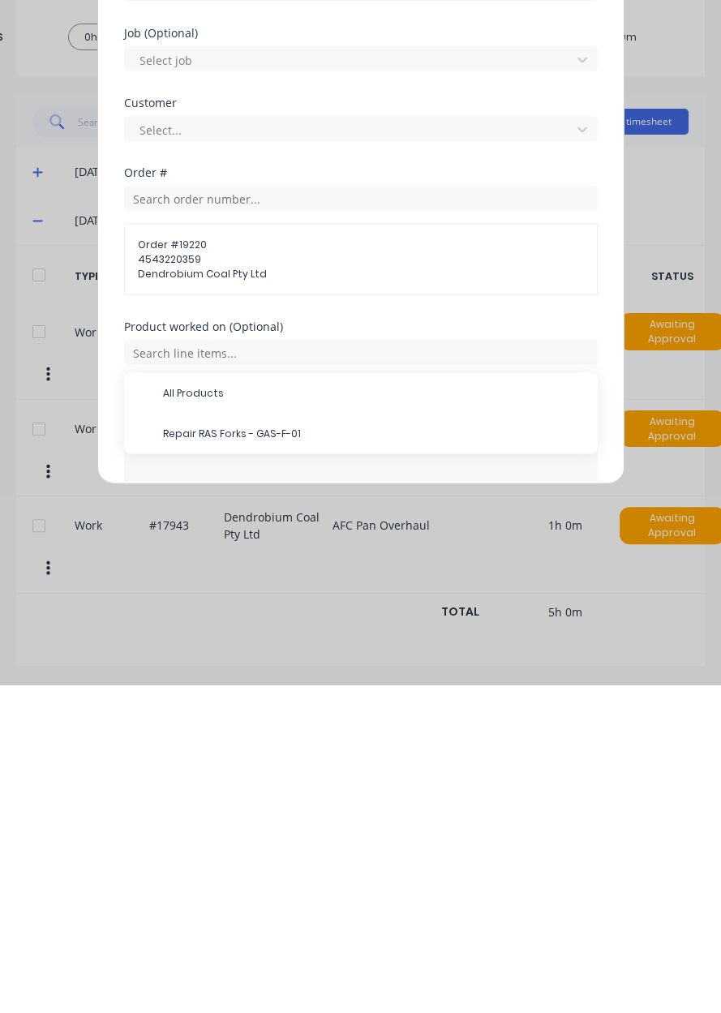
click at [221, 761] on span "Repair RAS Forks - GAS-F-01" at bounding box center [374, 761] width 422 height 15
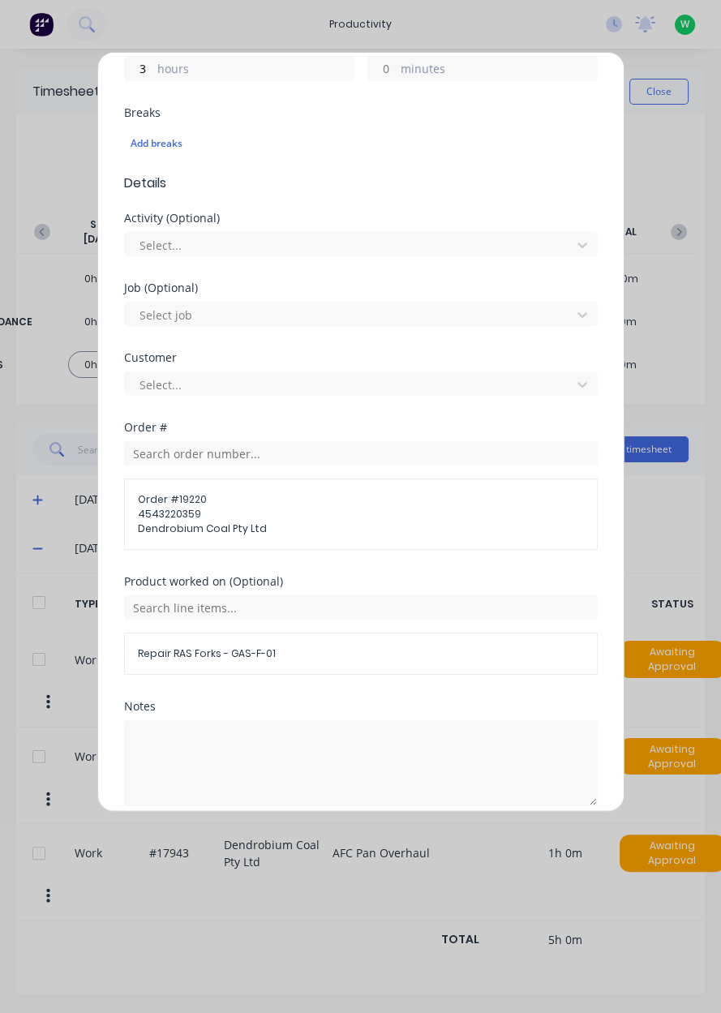
scroll to position [463, 0]
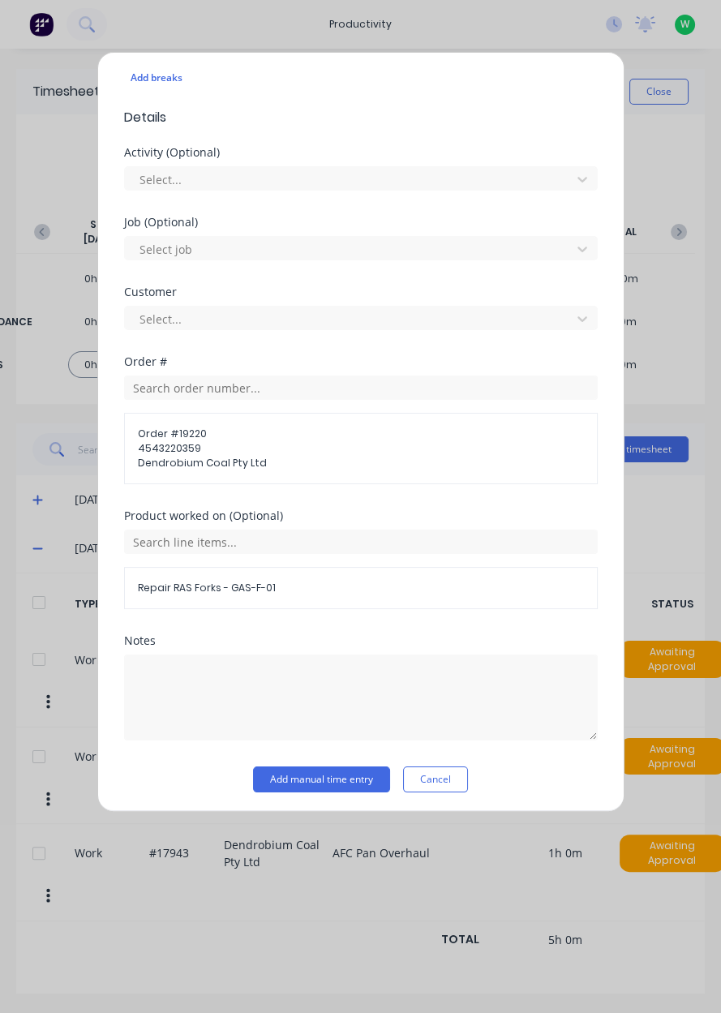
click at [336, 774] on button "Add manual time entry" at bounding box center [321, 780] width 137 height 26
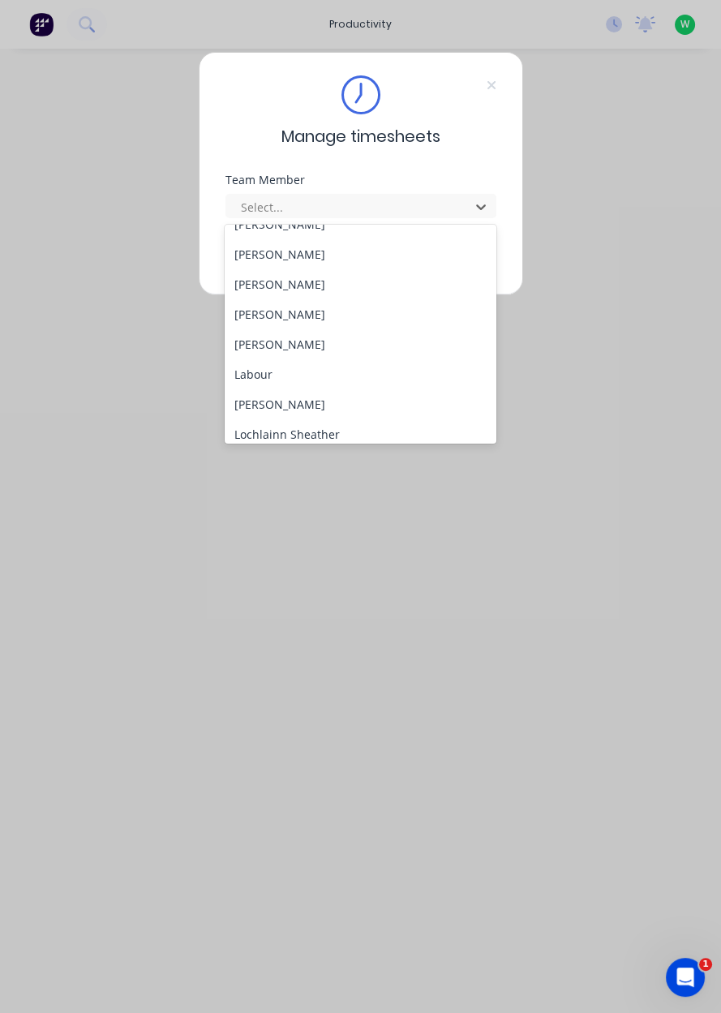
scroll to position [657, 0]
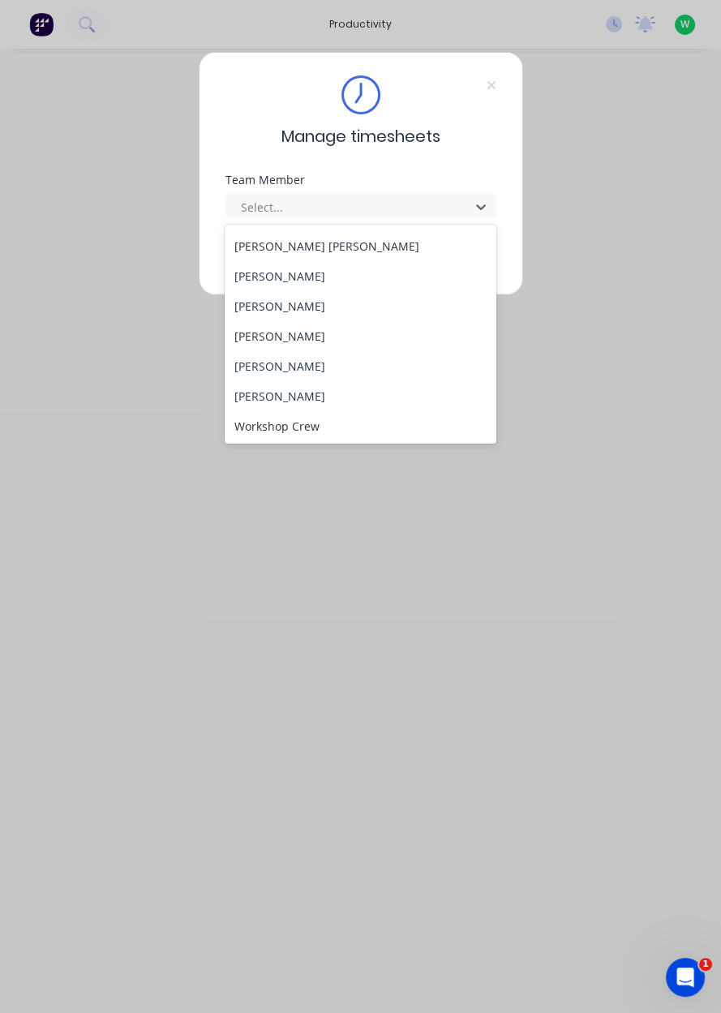
click at [365, 373] on div "[PERSON_NAME]" at bounding box center [361, 366] width 272 height 30
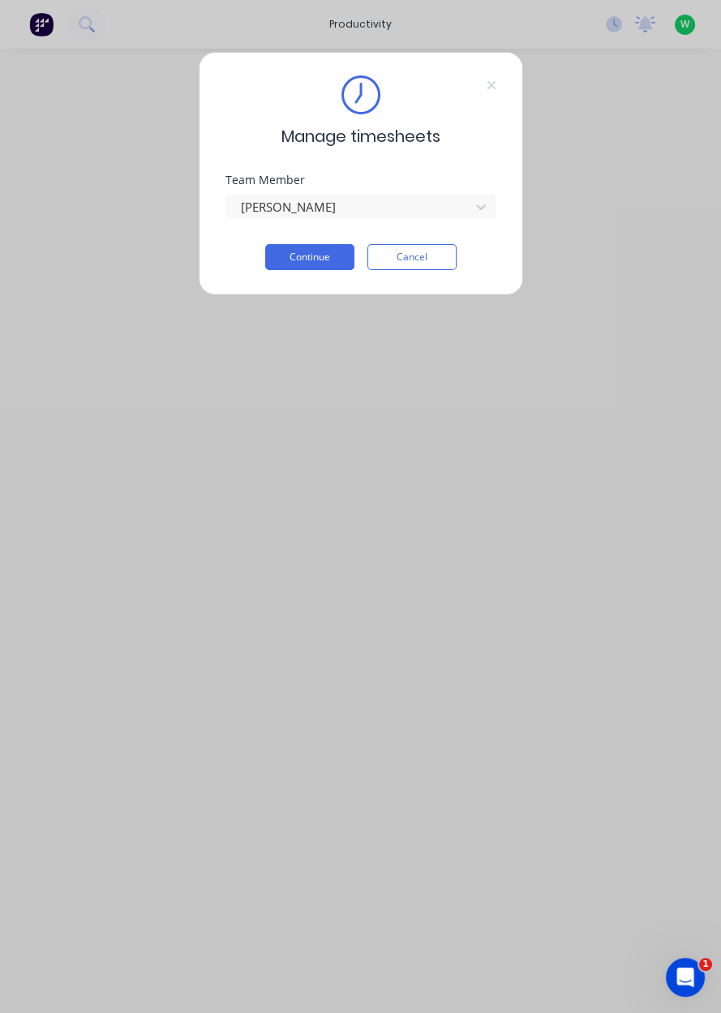
click at [325, 260] on button "Continue" at bounding box center [309, 257] width 89 height 26
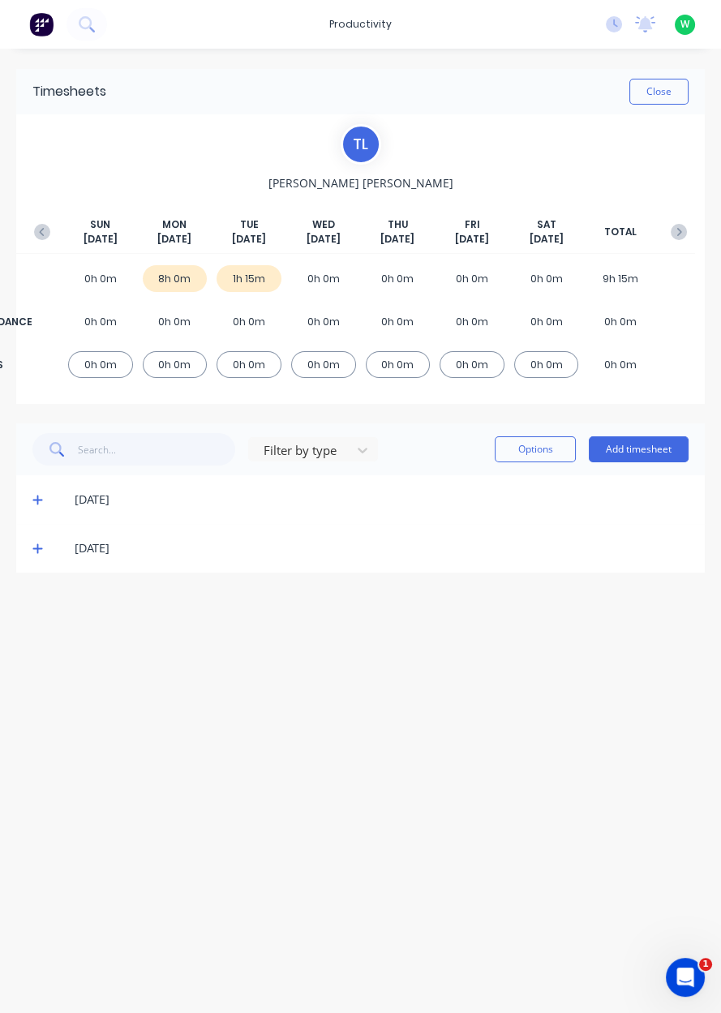
click at [663, 449] on button "Add timesheet" at bounding box center [639, 449] width 100 height 26
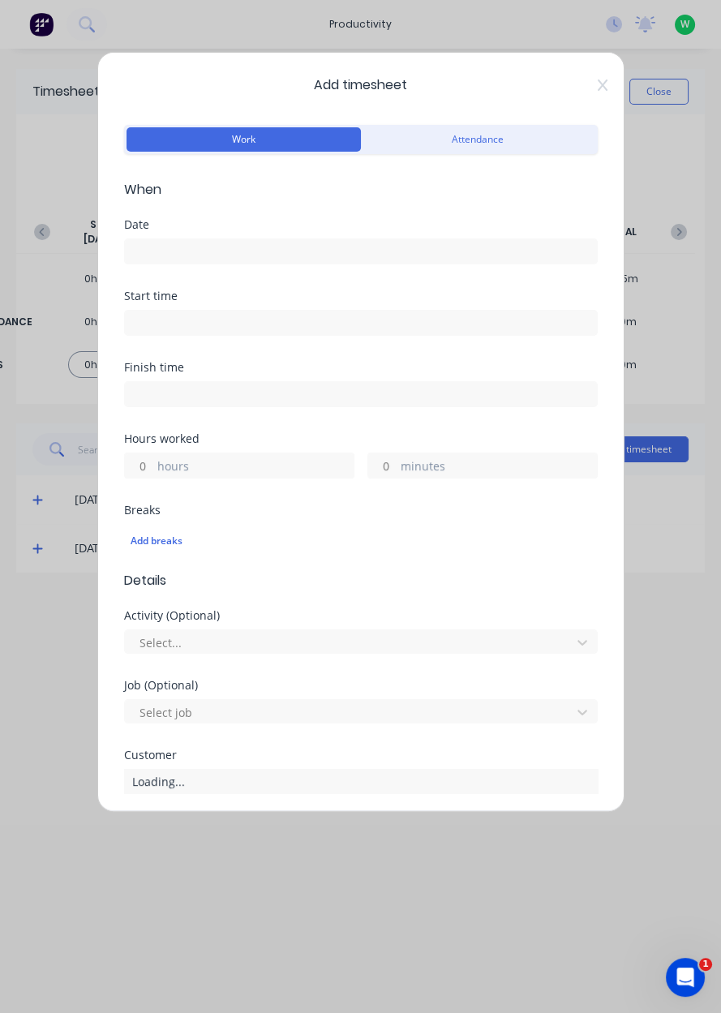
click at [451, 258] on input at bounding box center [361, 251] width 472 height 24
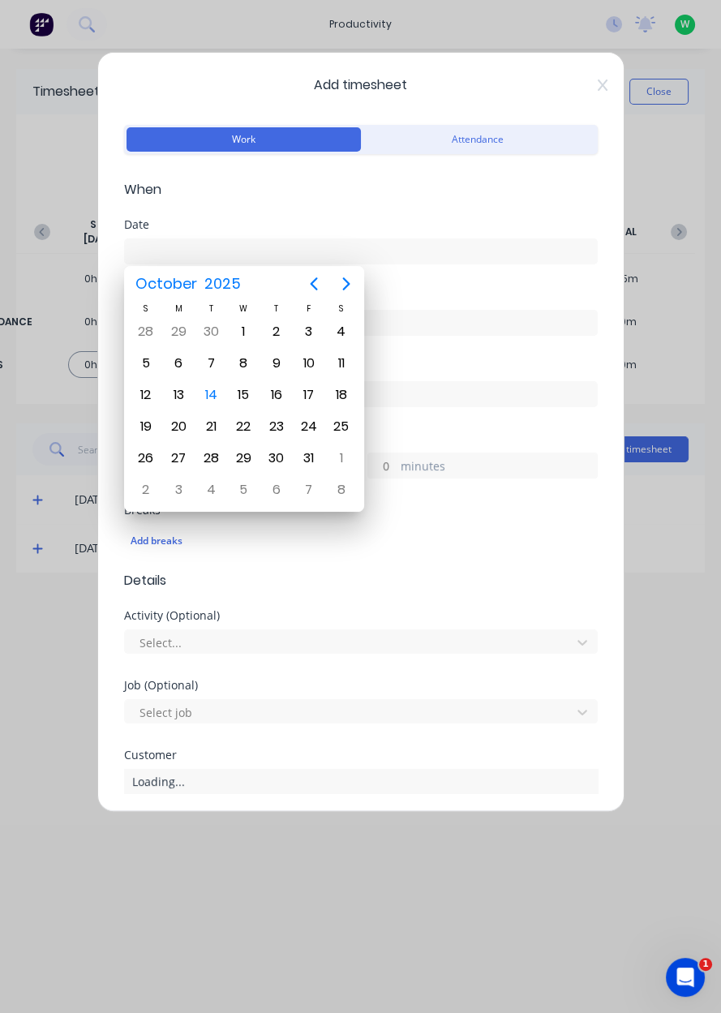
click at [222, 403] on div "14" at bounding box center [211, 395] width 32 height 31
type input "[DATE]"
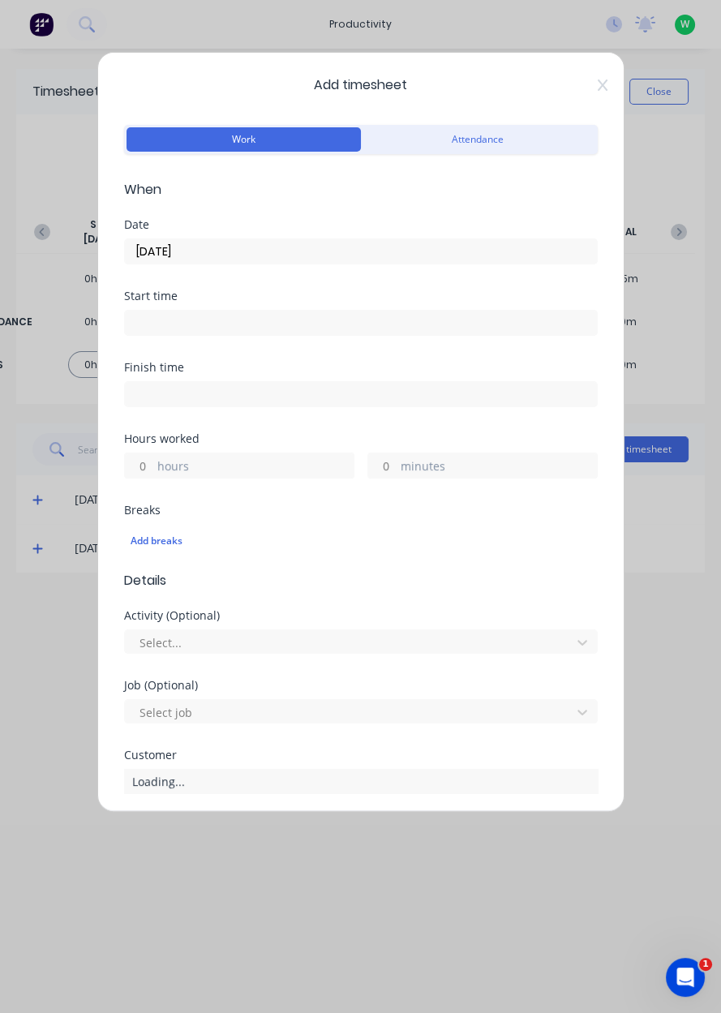
click at [255, 471] on label "hours" at bounding box center [255, 468] width 196 height 20
click at [153, 471] on input "hours" at bounding box center [139, 466] width 28 height 24
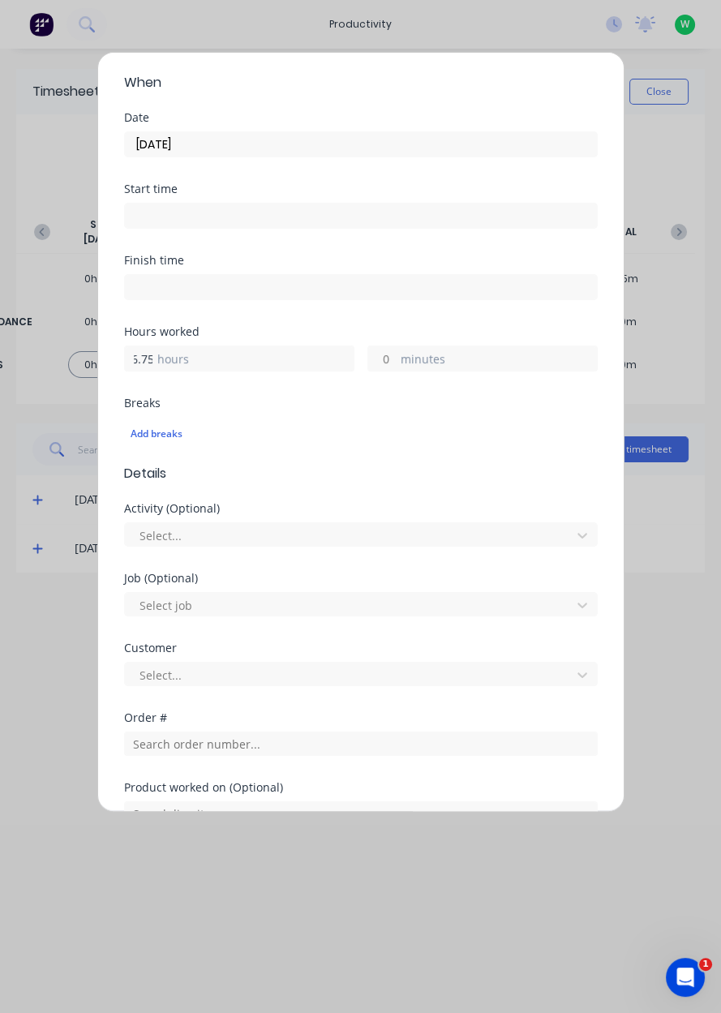
scroll to position [325, 0]
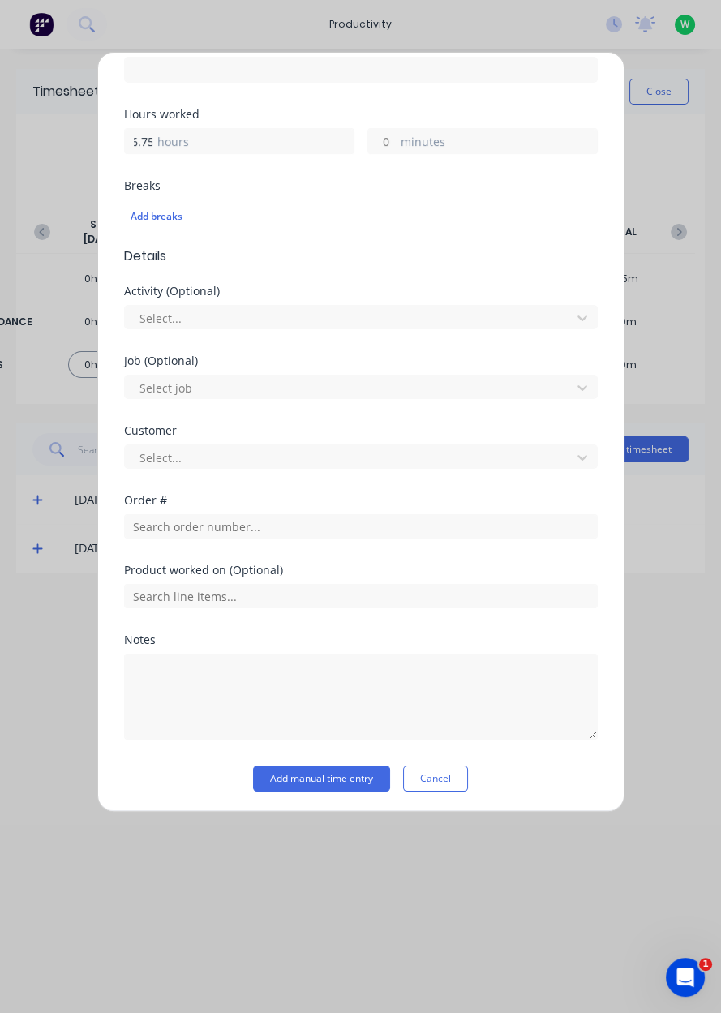
type input "6.75"
click at [382, 527] on input "text" at bounding box center [361, 526] width 474 height 24
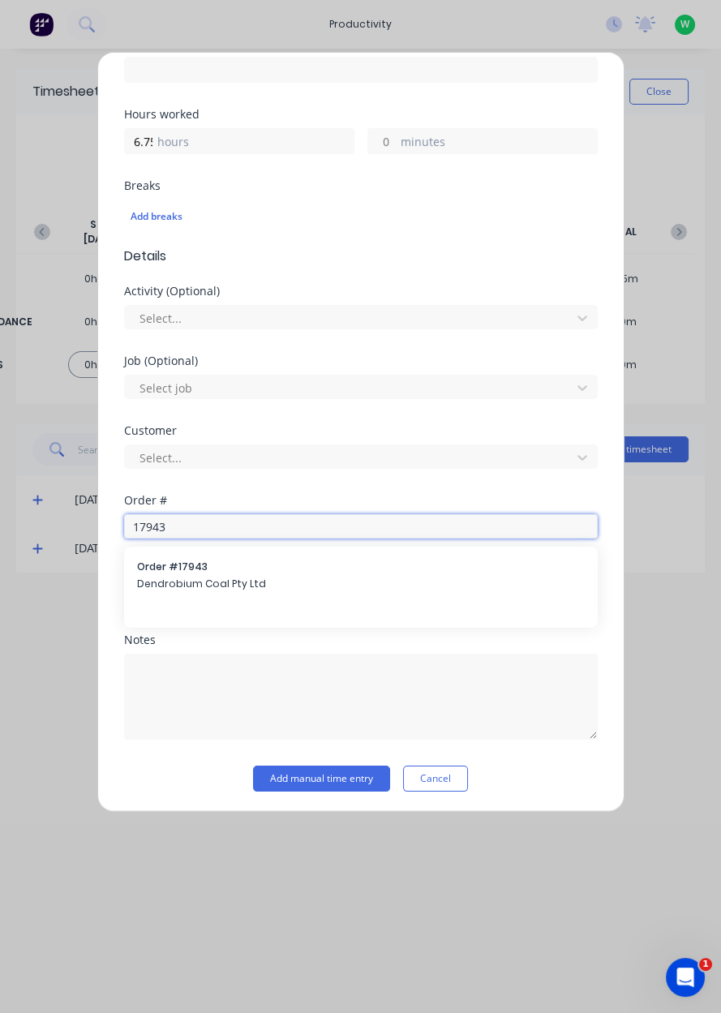
type input "17943"
click at [162, 602] on div "Order # 17943 Dendrobium Coal Pty Ltd" at bounding box center [361, 577] width 474 height 60
click at [155, 583] on span "Dendrobium Coal Pty Ltd" at bounding box center [361, 584] width 448 height 15
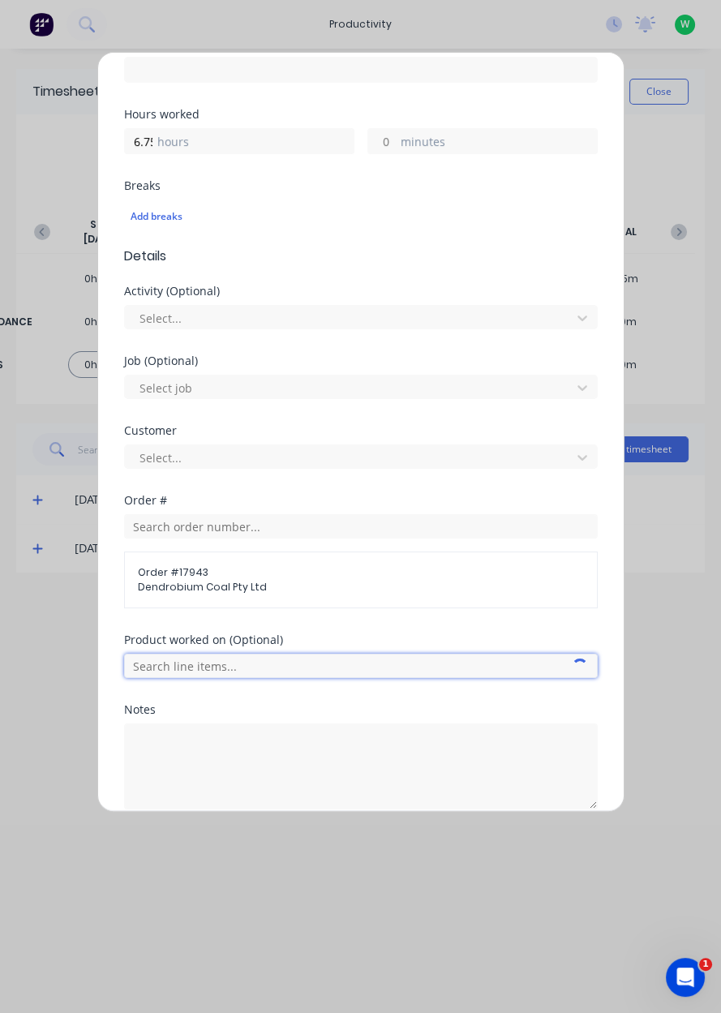
click at [162, 665] on input "text" at bounding box center [361, 666] width 474 height 24
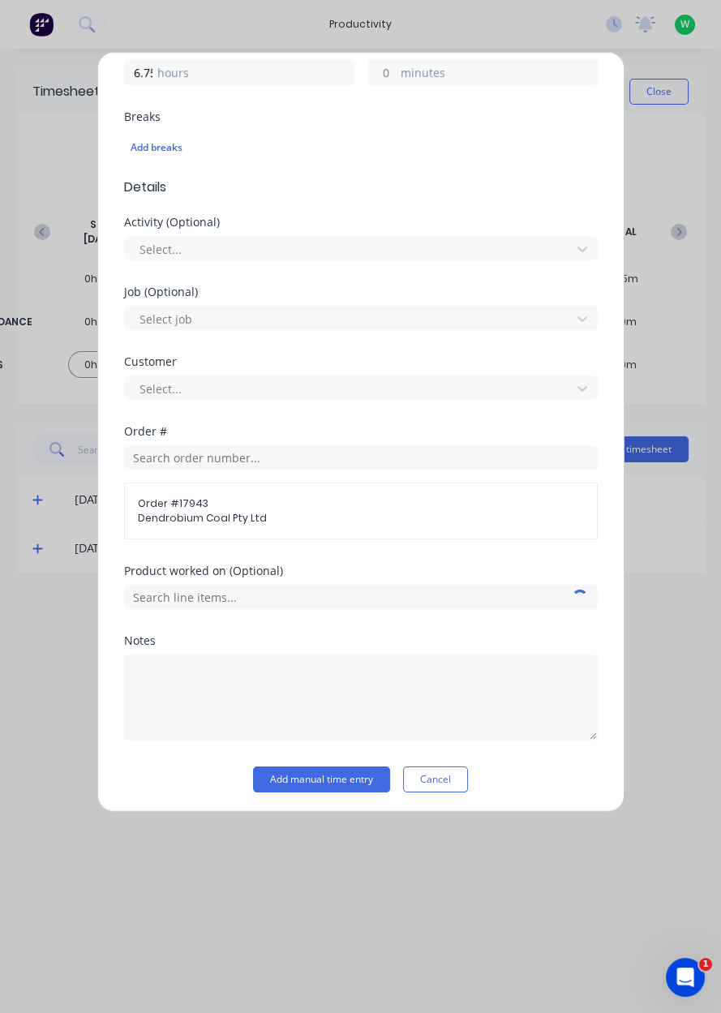
click at [337, 639] on div "Notes" at bounding box center [361, 640] width 474 height 11
click at [310, 685] on textarea at bounding box center [361, 698] width 474 height 86
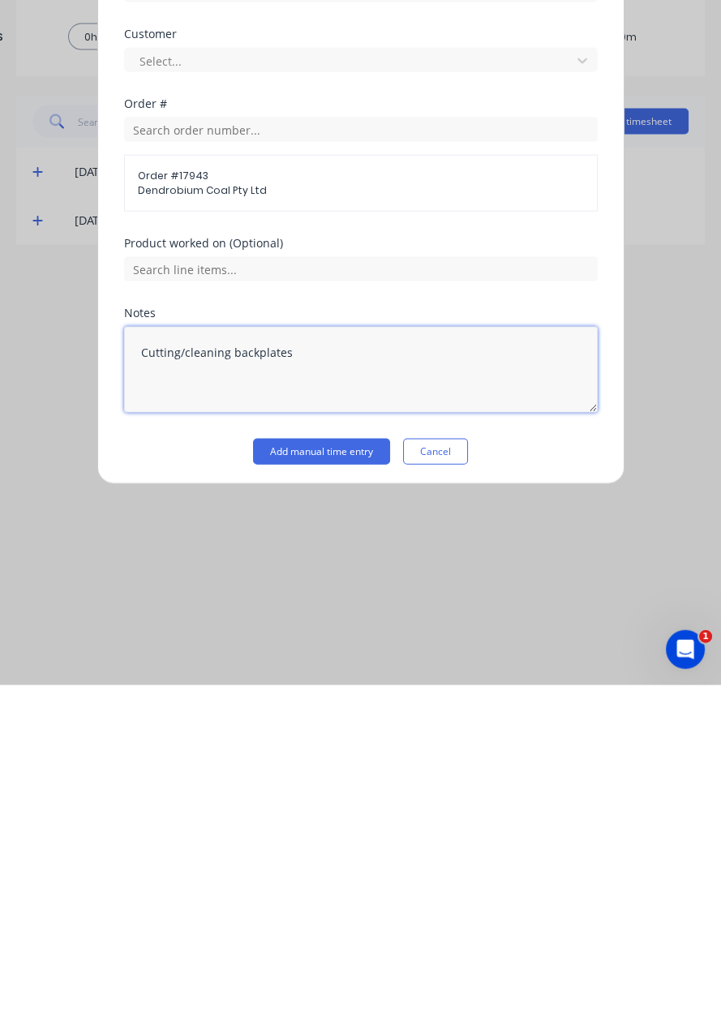
type textarea "Cutting/cleaning backplates"
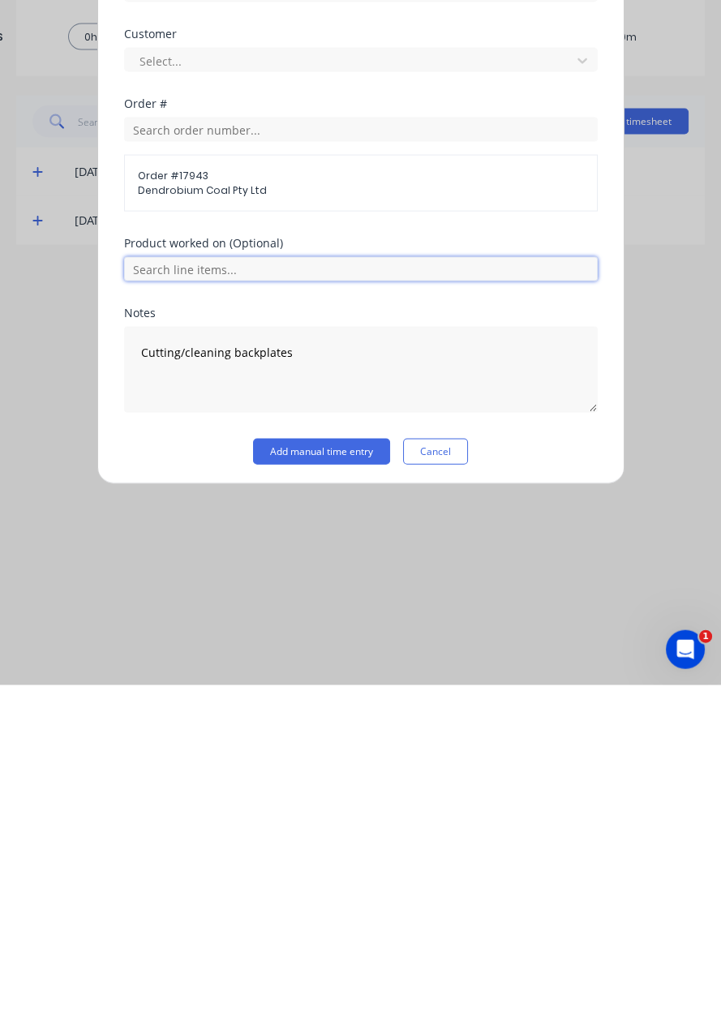
click at [321, 600] on input "text" at bounding box center [361, 597] width 474 height 24
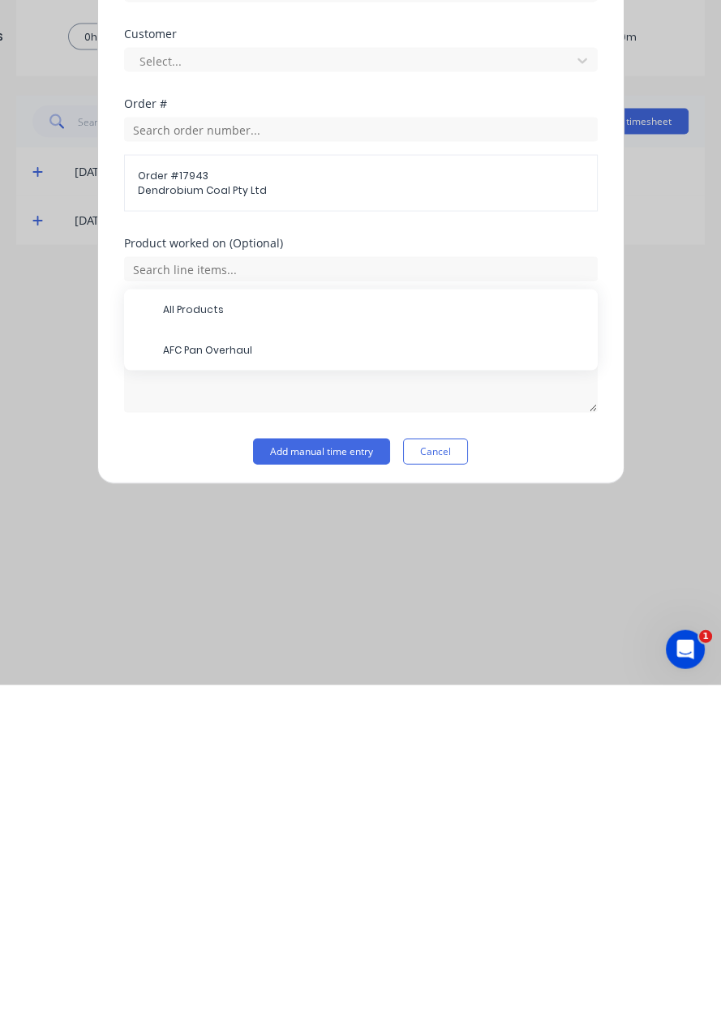
click at [300, 692] on div "AFC Pan Overhaul" at bounding box center [361, 678] width 474 height 41
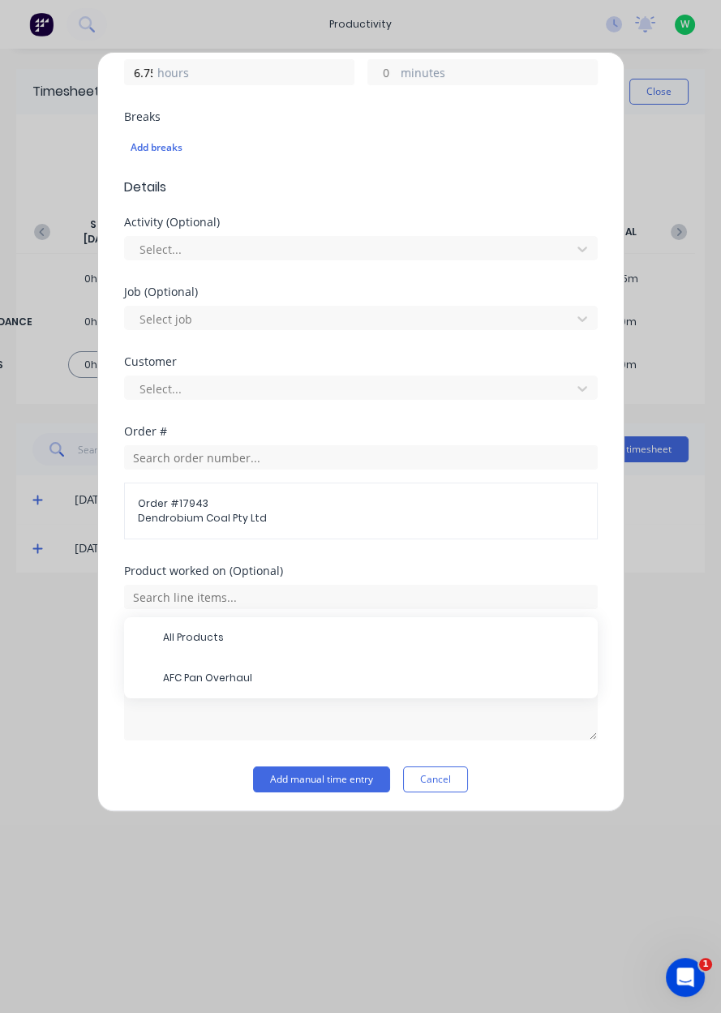
click at [262, 681] on span "AFC Pan Overhaul" at bounding box center [374, 678] width 422 height 15
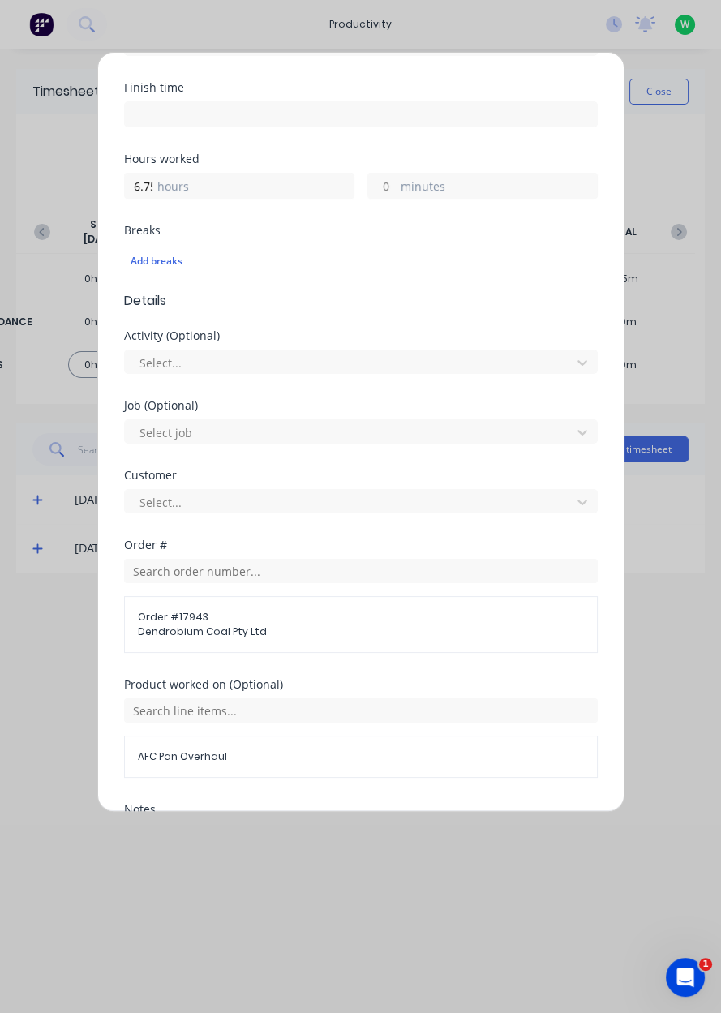
scroll to position [449, 0]
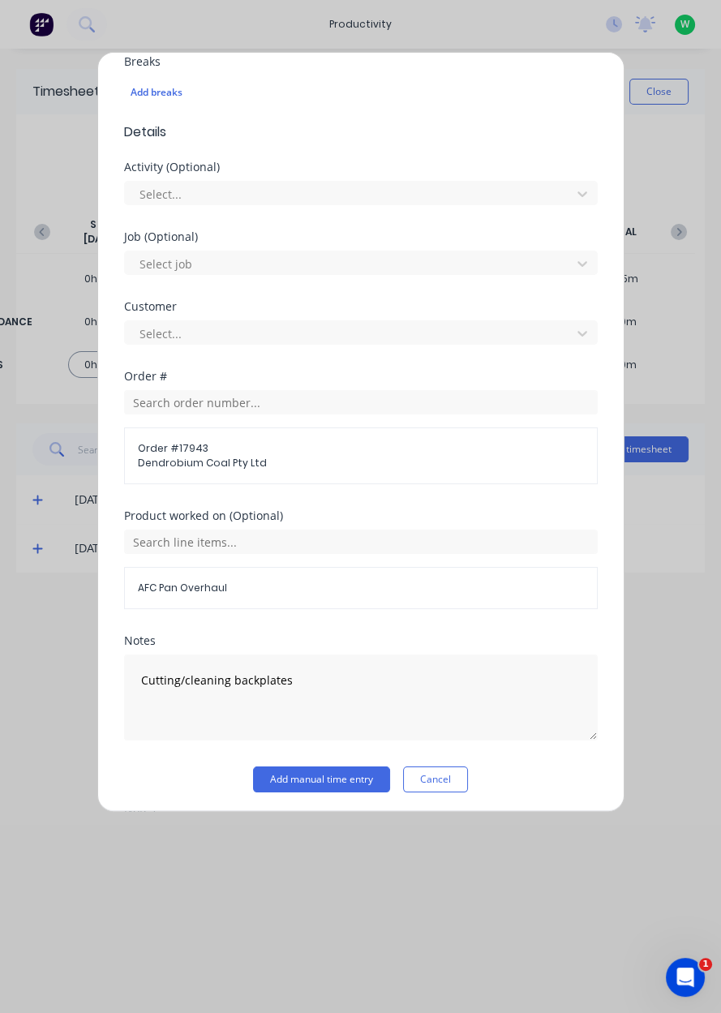
click at [362, 780] on button "Add manual time entry" at bounding box center [321, 780] width 137 height 26
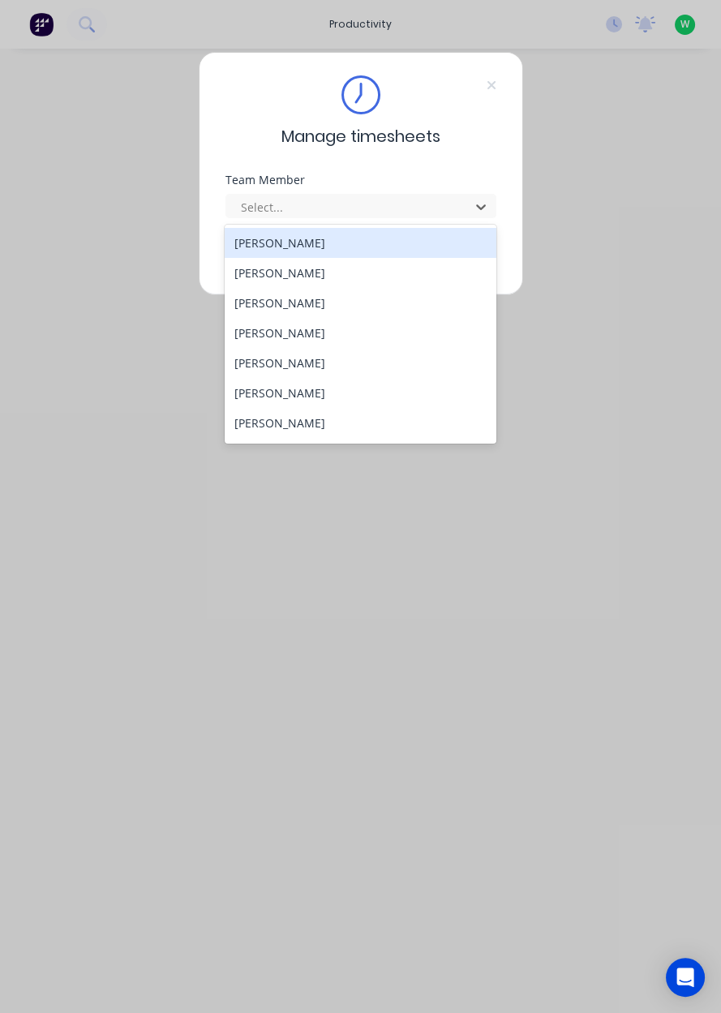
click at [337, 320] on div "[PERSON_NAME]" at bounding box center [361, 333] width 272 height 30
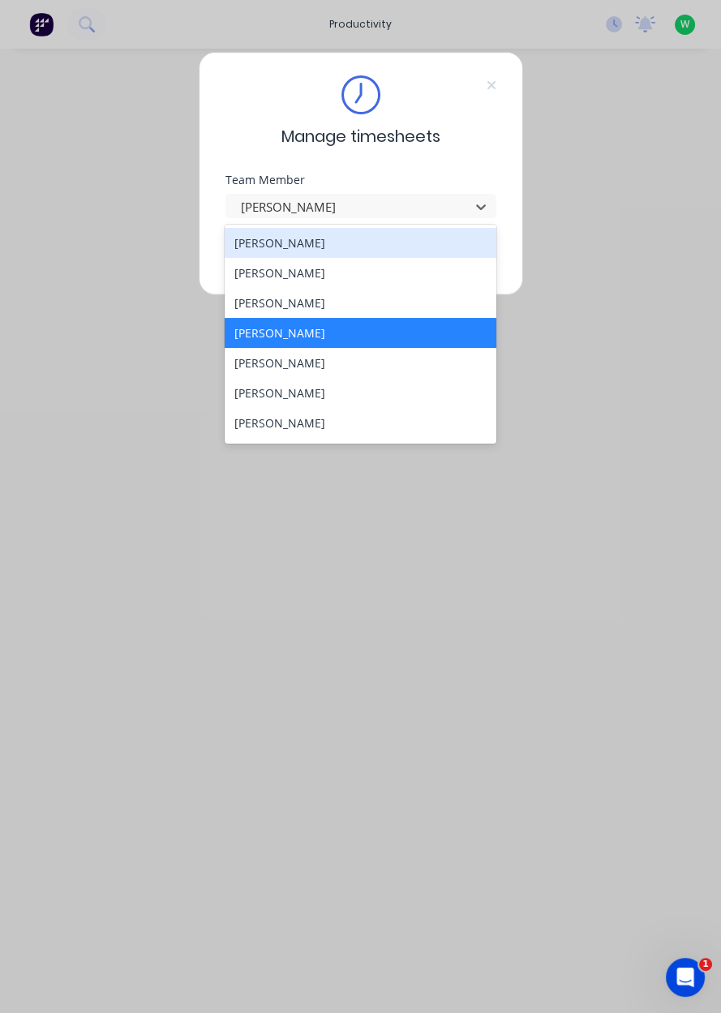
click at [368, 309] on div "[PERSON_NAME]" at bounding box center [361, 303] width 272 height 30
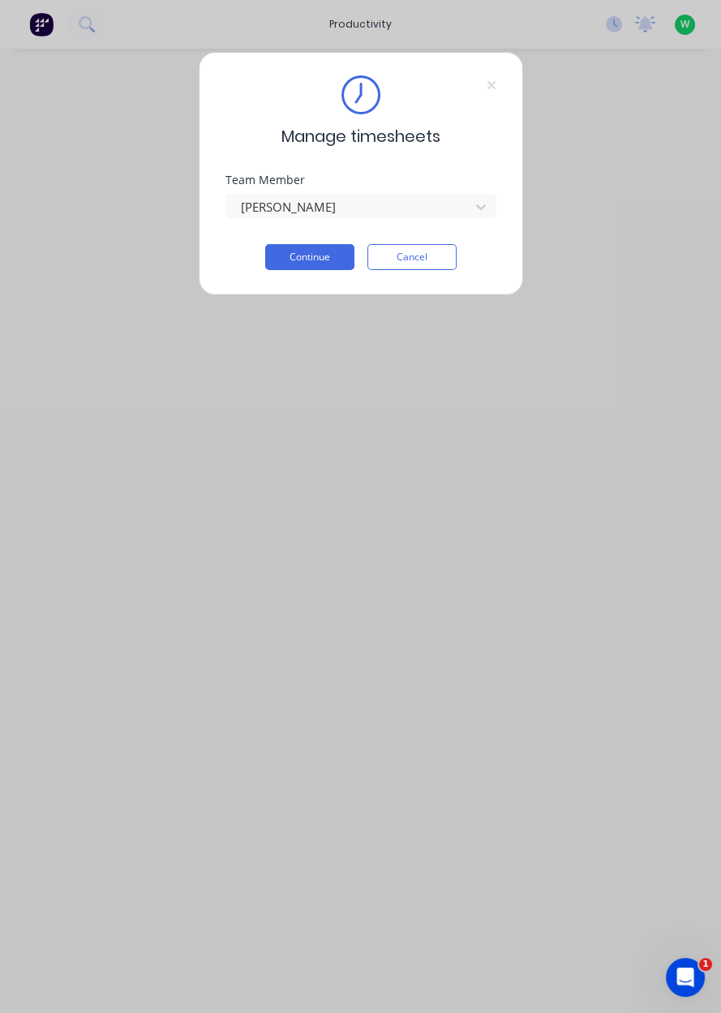
click at [306, 261] on button "Continue" at bounding box center [309, 257] width 89 height 26
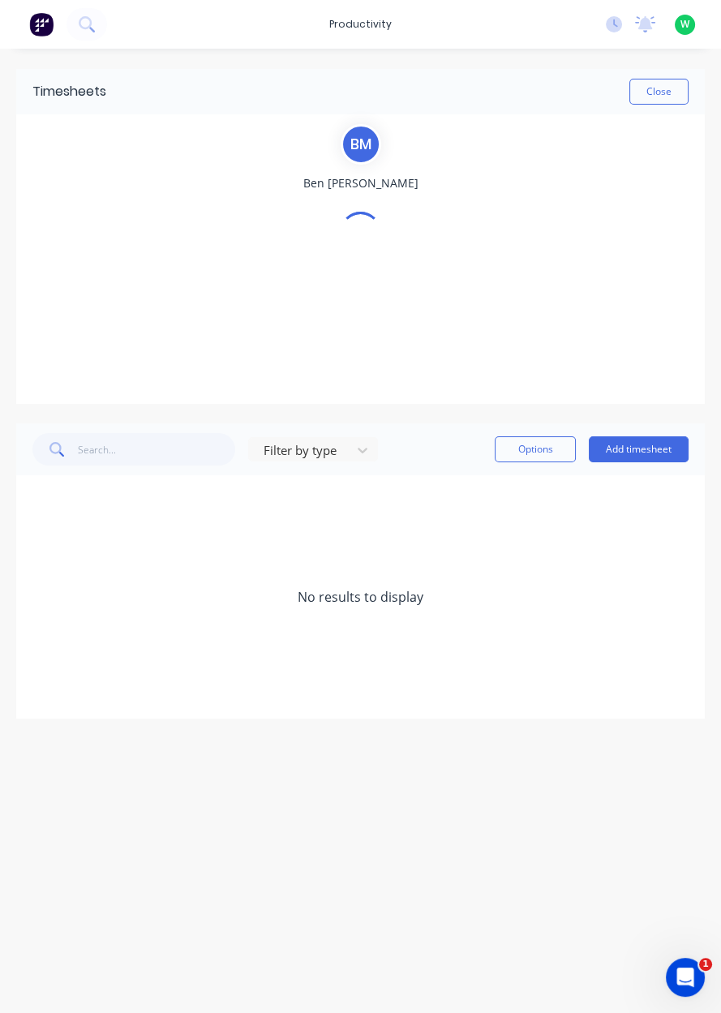
click at [656, 458] on button "Add timesheet" at bounding box center [639, 449] width 100 height 26
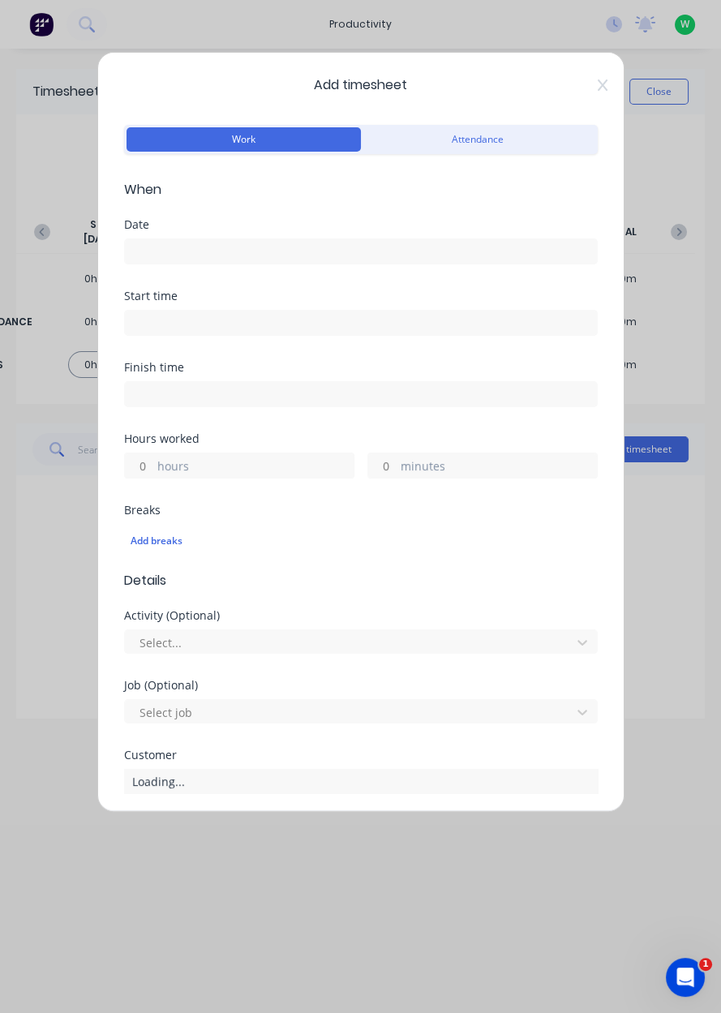
click at [268, 243] on input at bounding box center [361, 251] width 472 height 24
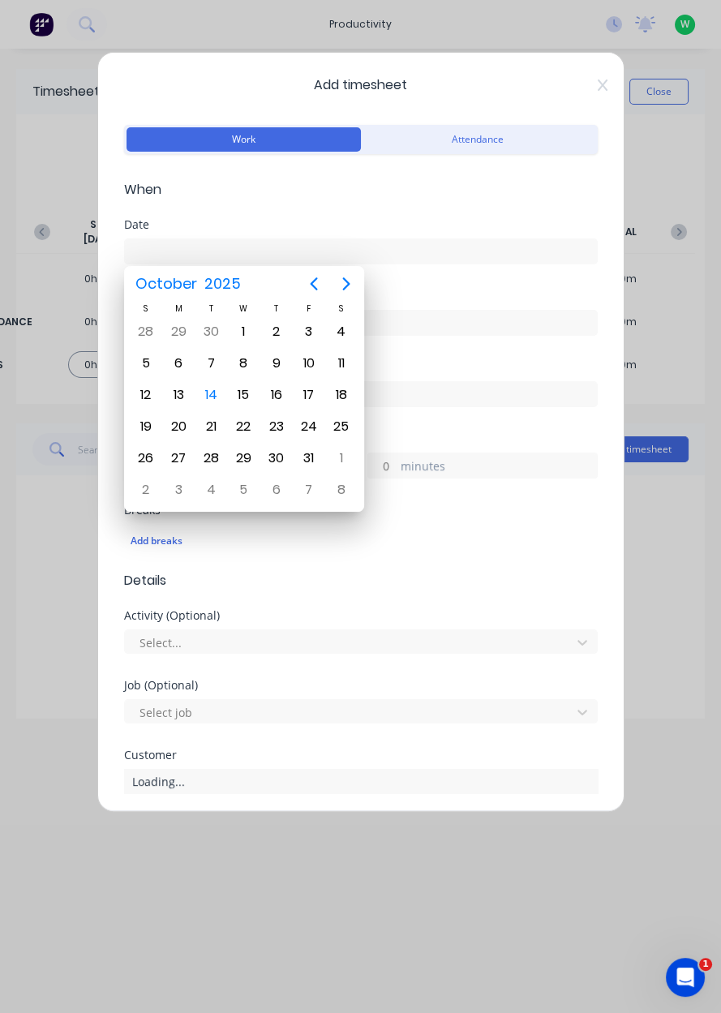
click at [215, 393] on div "14" at bounding box center [211, 395] width 24 height 24
type input "[DATE]"
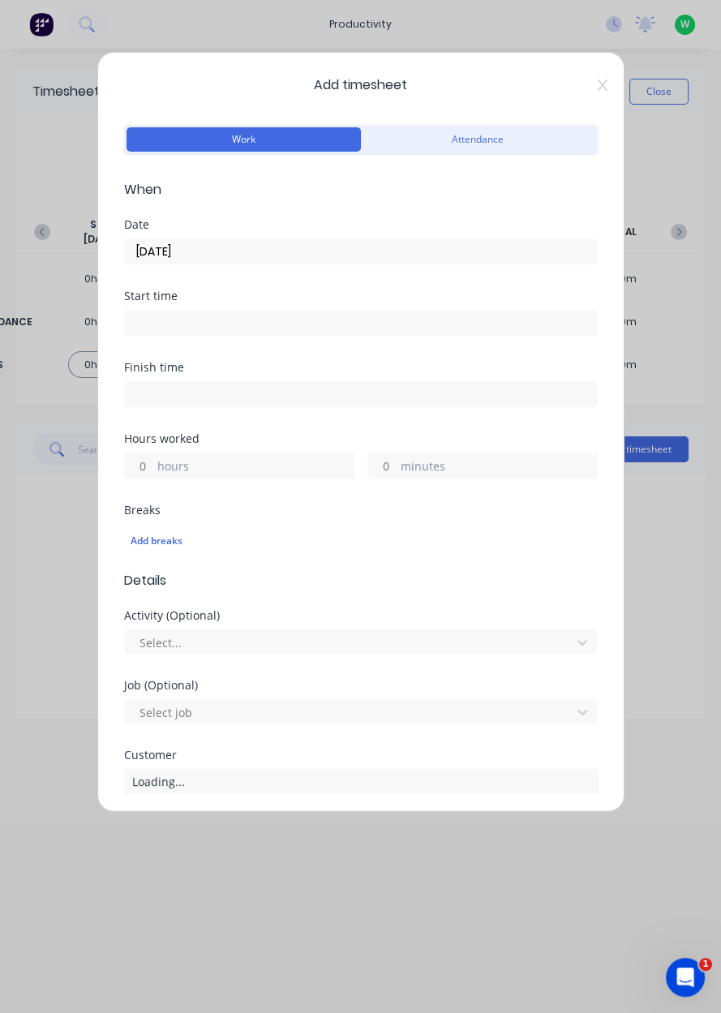
click at [317, 474] on label "hours" at bounding box center [255, 468] width 196 height 20
click at [153, 474] on input "hours" at bounding box center [139, 466] width 28 height 24
type input "8"
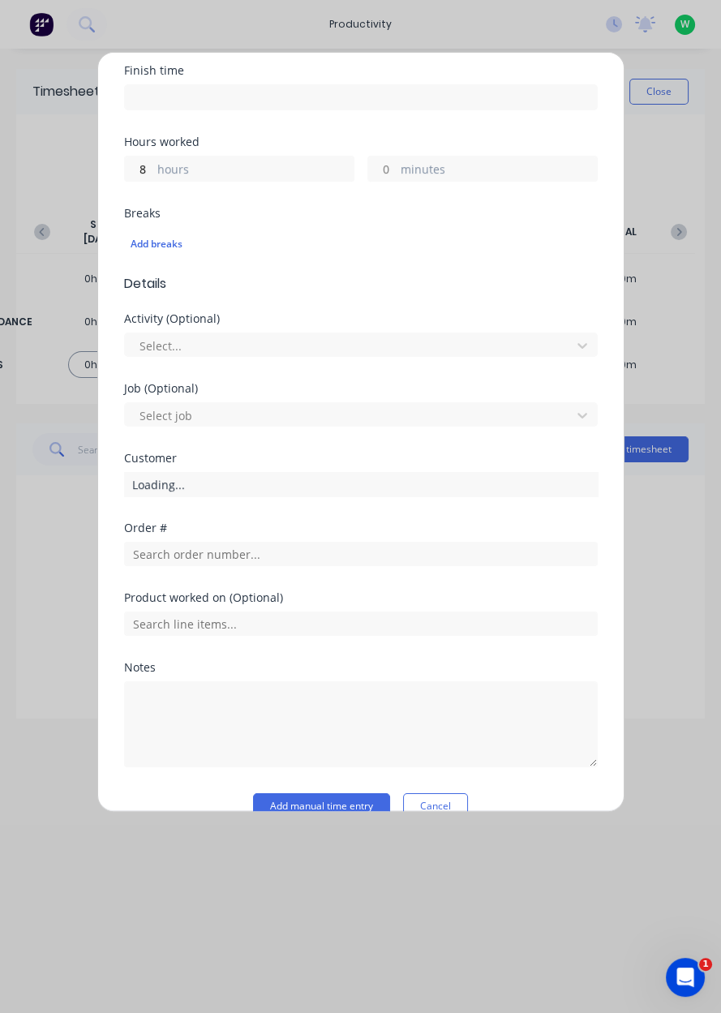
scroll to position [299, 0]
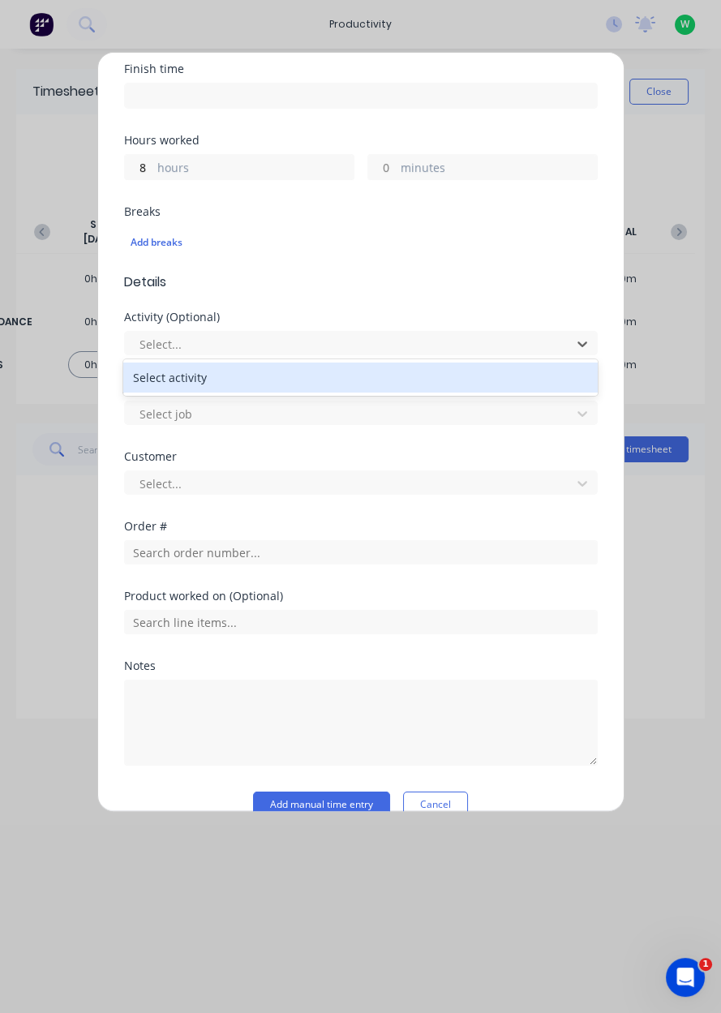
click at [367, 577] on div "Order #" at bounding box center [361, 556] width 474 height 70
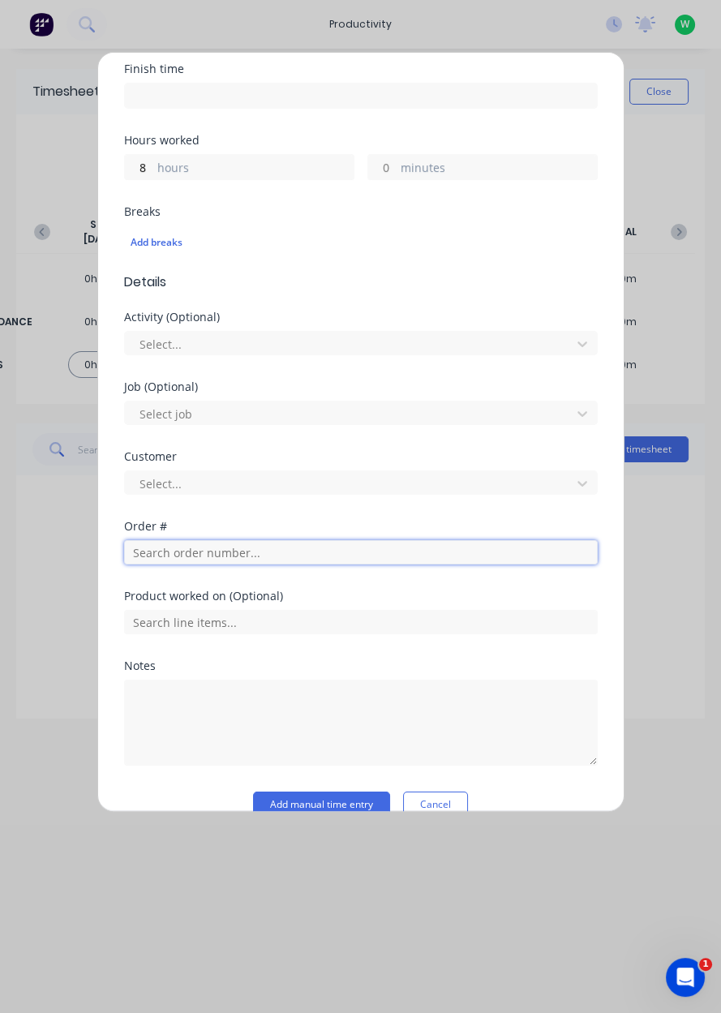
click at [396, 549] on input "text" at bounding box center [361, 552] width 474 height 24
type input "17483"
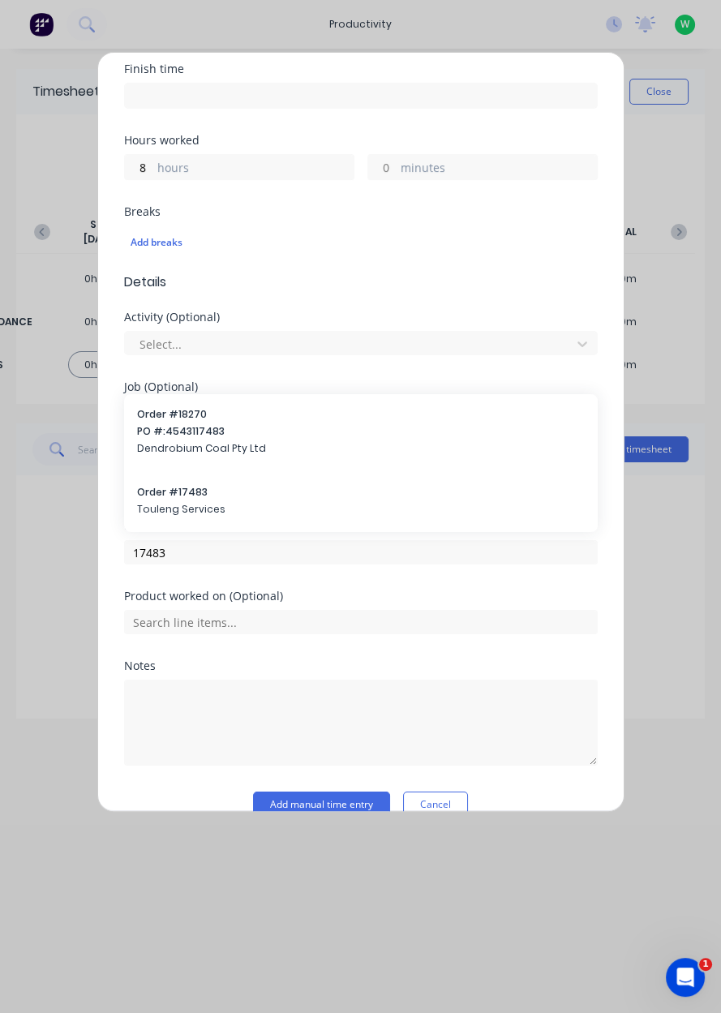
click at [321, 516] on div "Order # 17483 Touleng Services" at bounding box center [361, 502] width 448 height 34
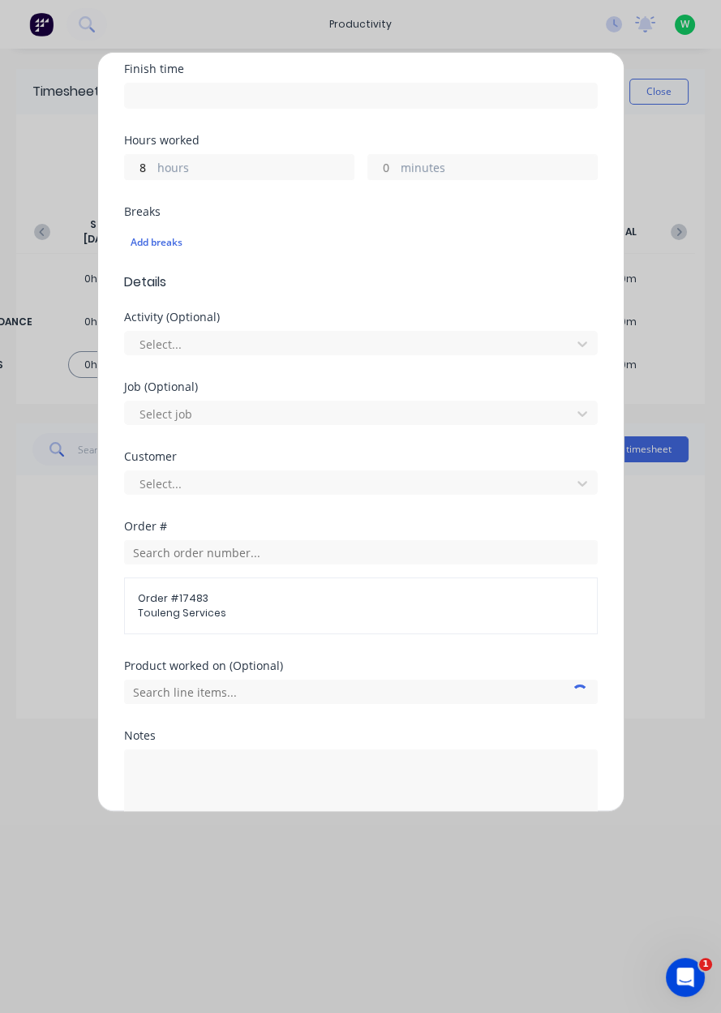
click at [281, 716] on div "Product worked on (Optional)" at bounding box center [361, 695] width 474 height 70
click at [268, 716] on div "Product worked on (Optional)" at bounding box center [361, 695] width 474 height 70
click at [285, 685] on input "text" at bounding box center [361, 692] width 474 height 24
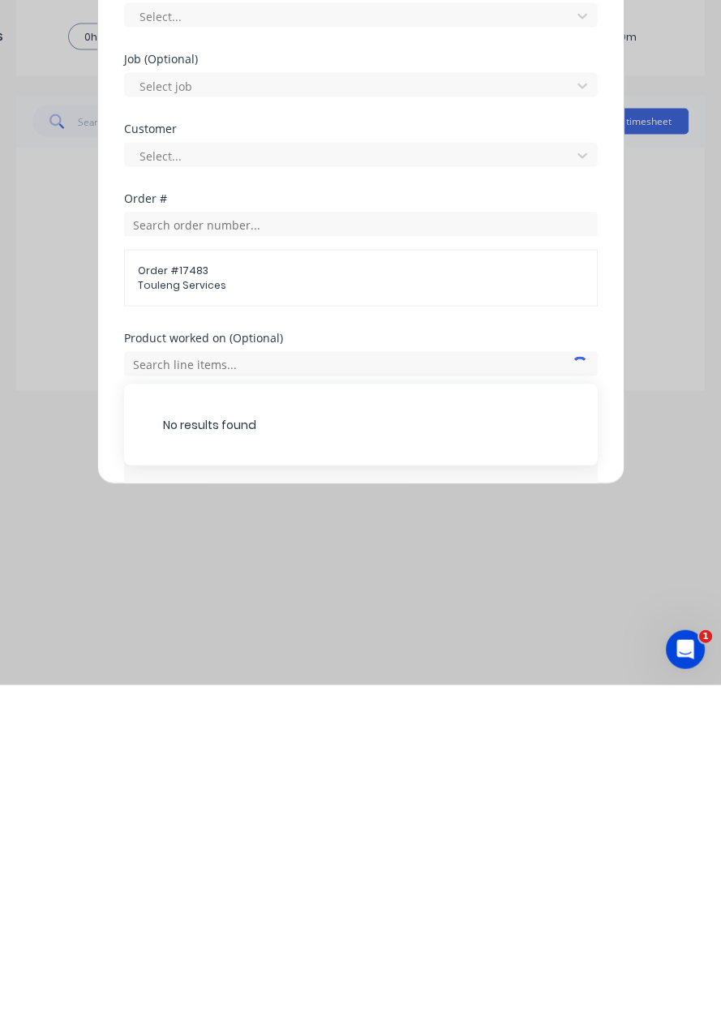
click at [484, 595] on span "Order # 17483" at bounding box center [361, 598] width 446 height 15
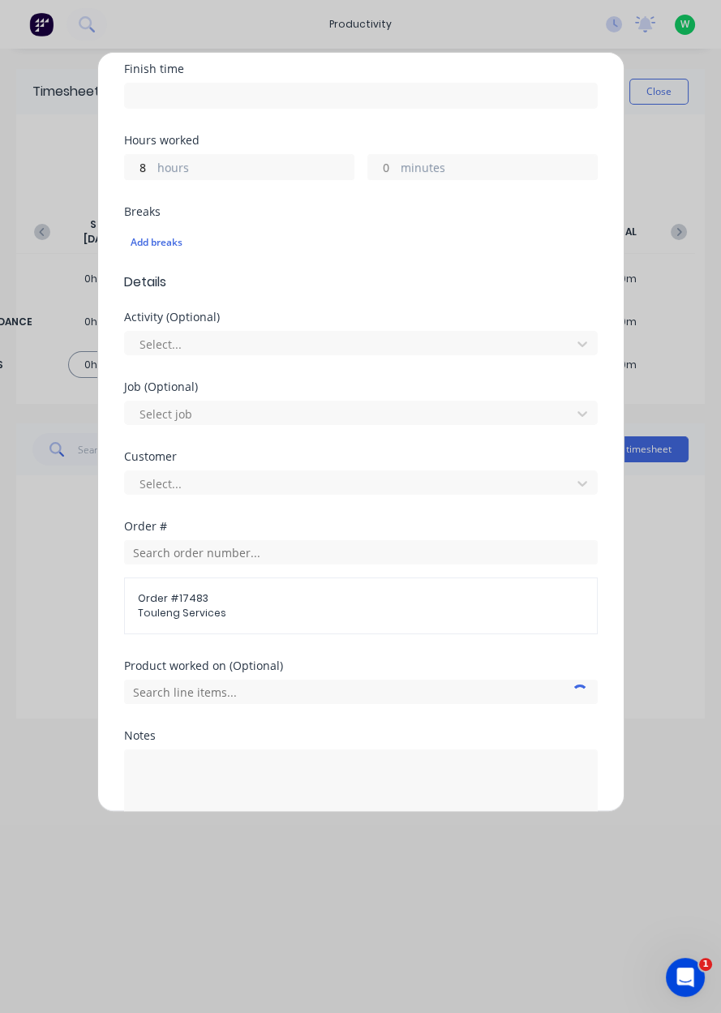
click at [492, 217] on div "Breaks Add breaks" at bounding box center [361, 233] width 474 height 54
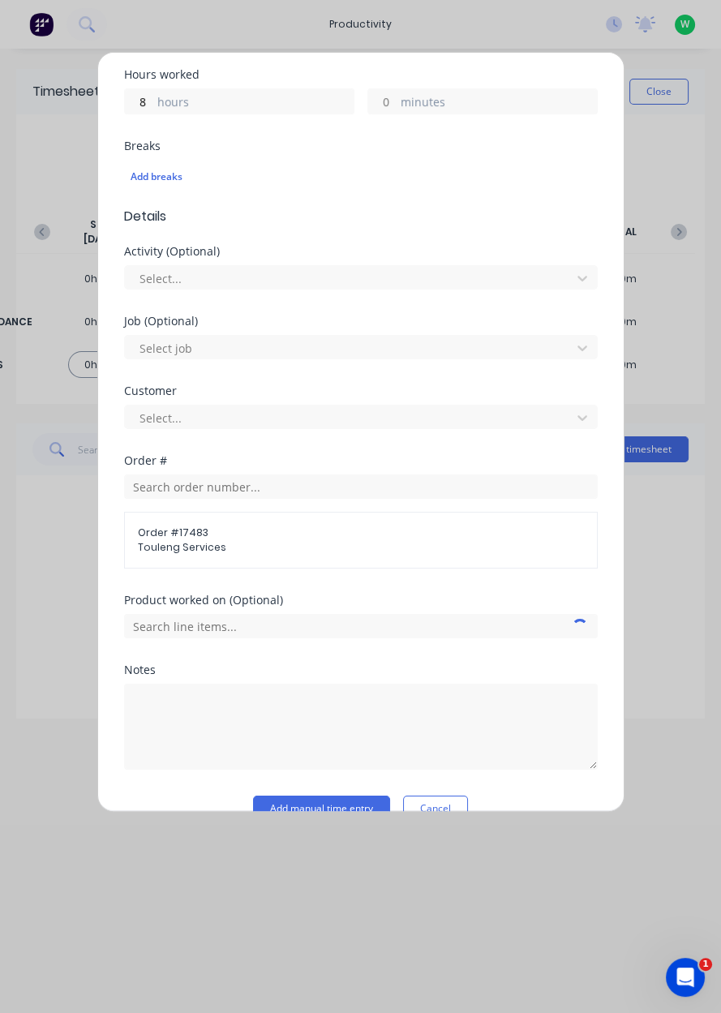
scroll to position [393, 0]
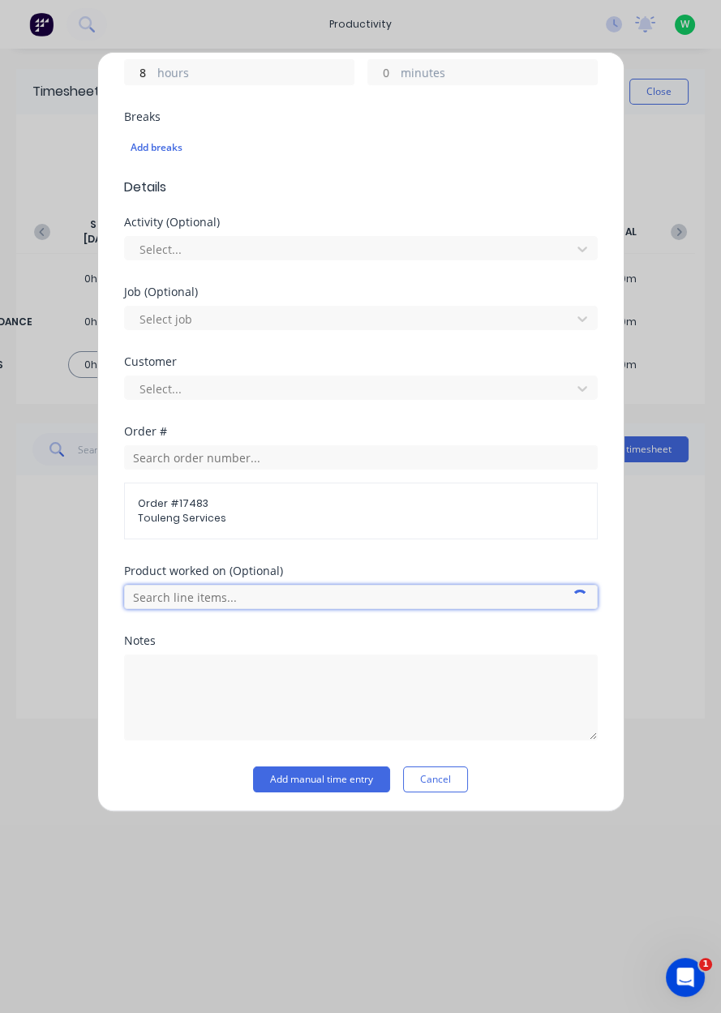
click at [493, 587] on input "text" at bounding box center [361, 597] width 474 height 24
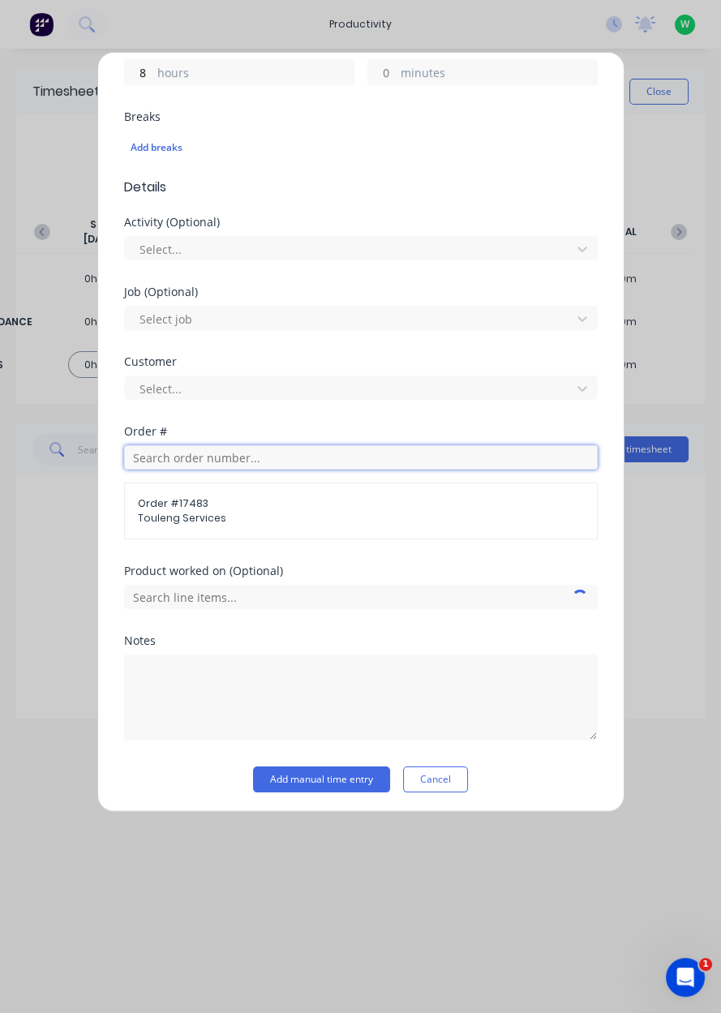
click at [510, 449] on input "text" at bounding box center [361, 457] width 474 height 24
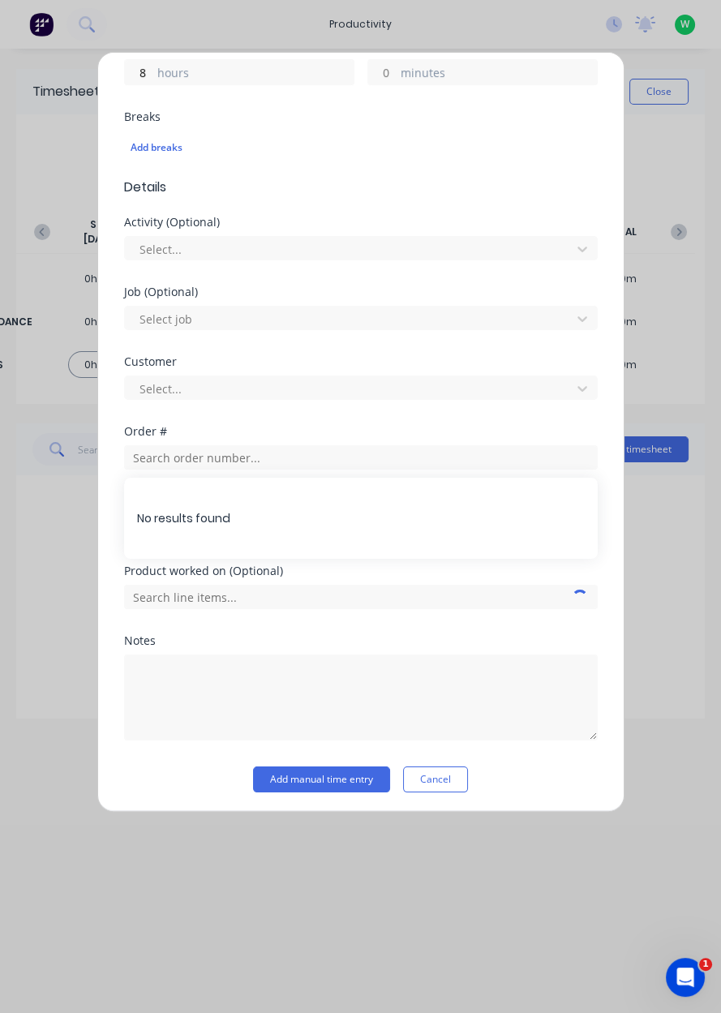
click at [477, 566] on div "Product worked on (Optional)" at bounding box center [361, 570] width 474 height 11
click at [475, 570] on div "Product worked on (Optional)" at bounding box center [361, 570] width 474 height 11
click at [482, 511] on span "Touleng Services" at bounding box center [361, 518] width 446 height 15
click at [491, 512] on span "Touleng Services" at bounding box center [361, 518] width 446 height 15
click at [488, 519] on span "Touleng Services" at bounding box center [361, 518] width 446 height 15
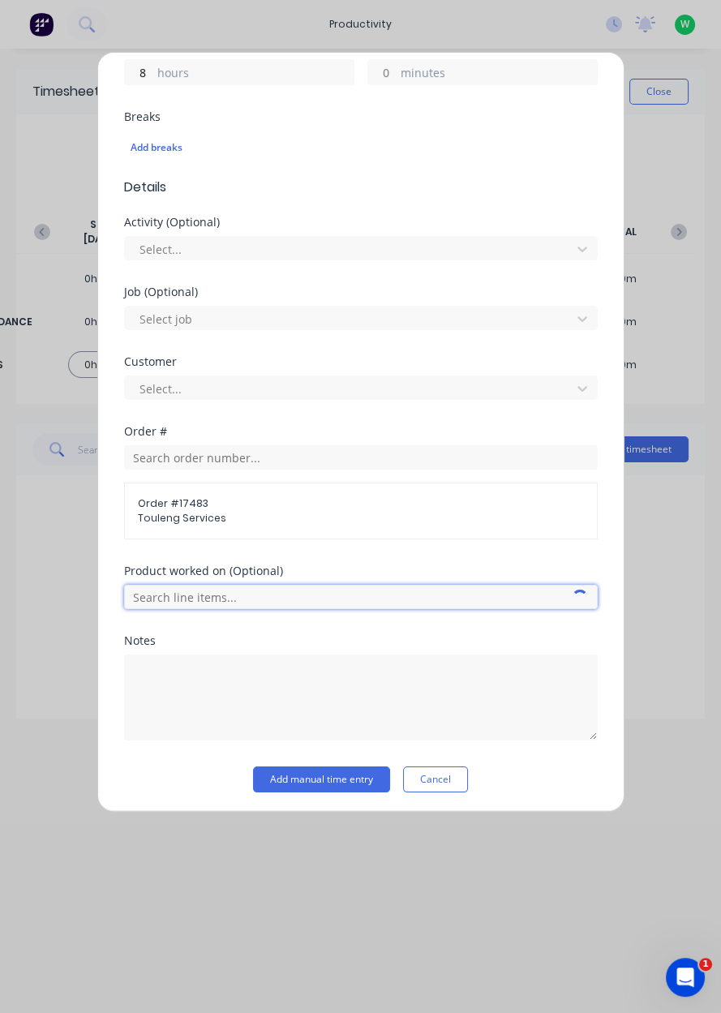
click at [461, 593] on input "text" at bounding box center [361, 597] width 474 height 24
type input "Y"
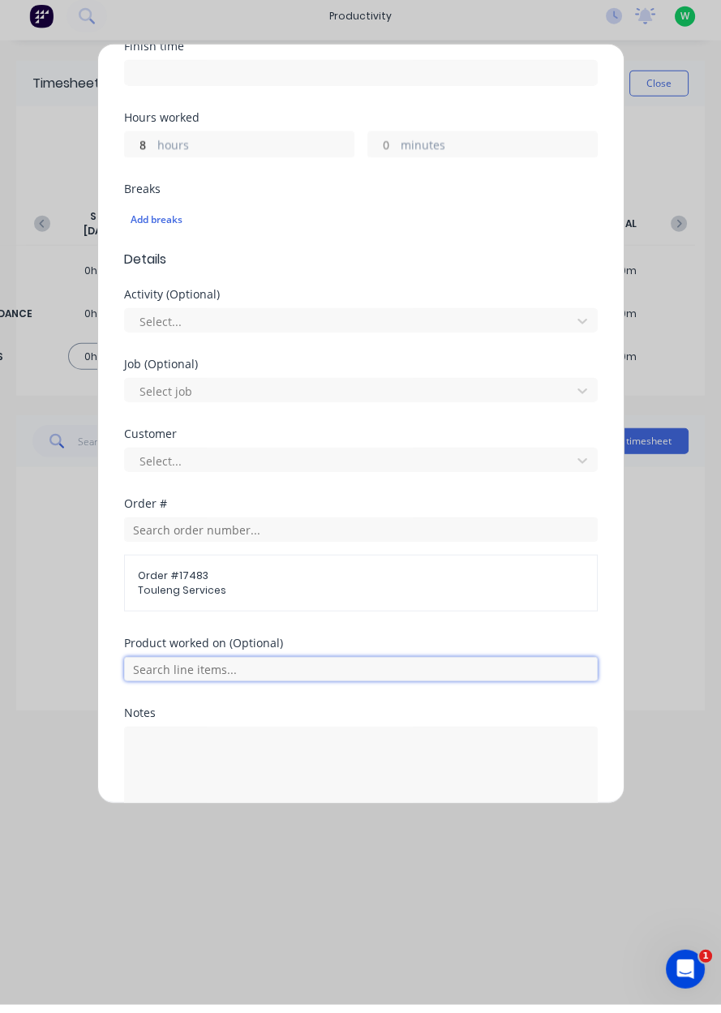
scroll to position [302, 0]
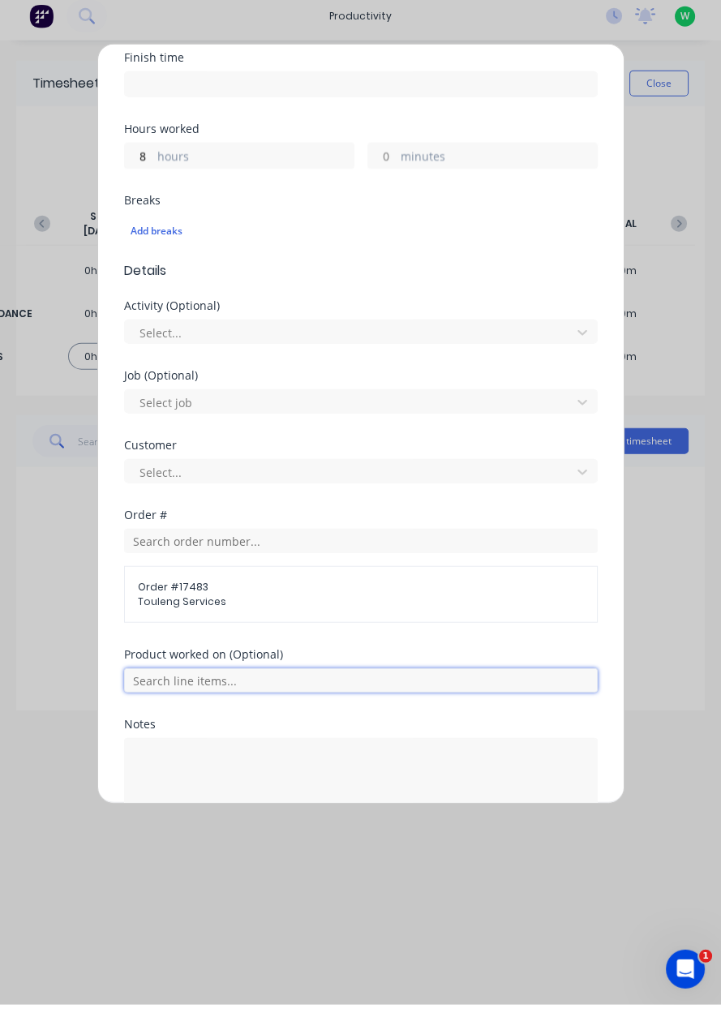
click at [497, 678] on input "text" at bounding box center [361, 689] width 474 height 24
click at [518, 685] on input "text" at bounding box center [361, 689] width 474 height 24
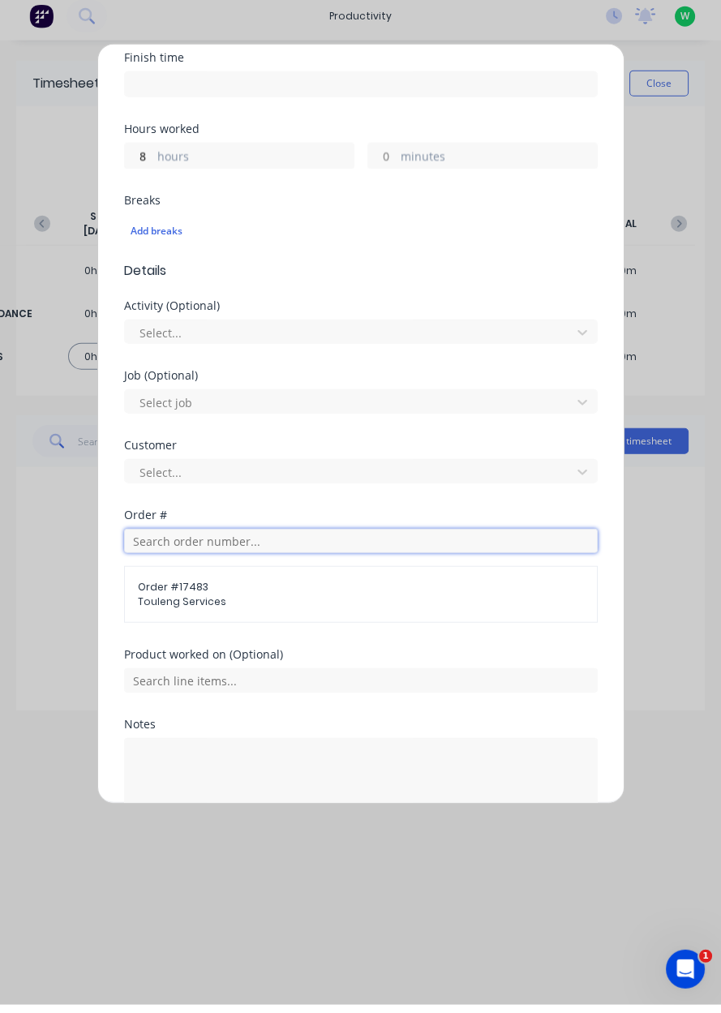
click at [526, 547] on input "text" at bounding box center [361, 549] width 474 height 24
click at [325, 581] on div "Order # 17483 Touleng Services" at bounding box center [361, 602] width 474 height 57
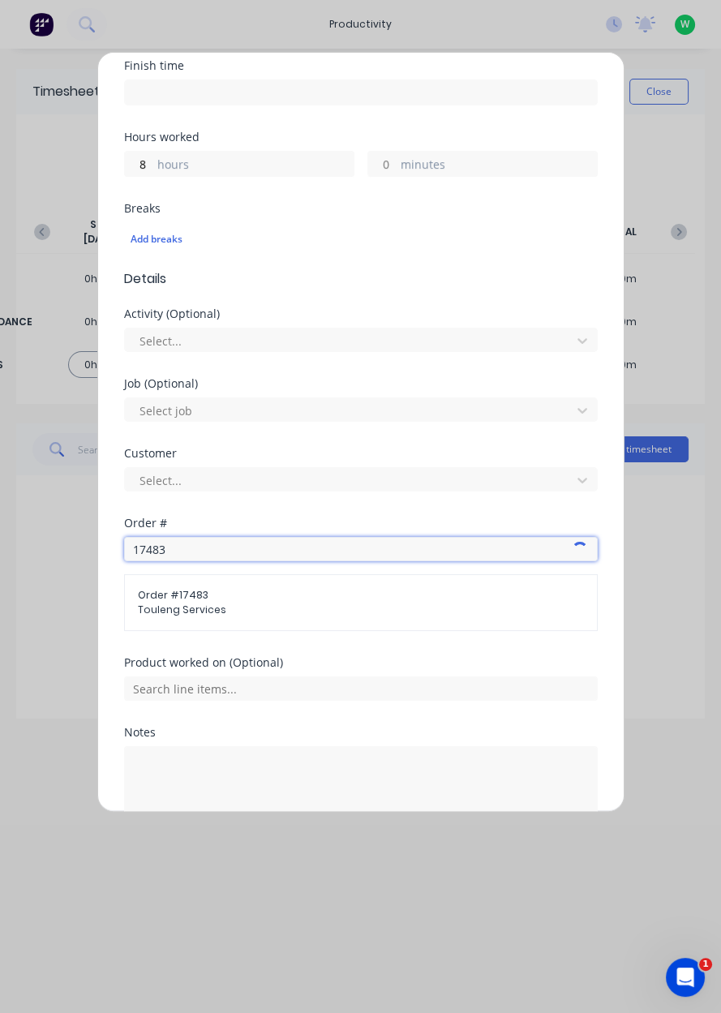
click at [338, 552] on input "17483" at bounding box center [361, 549] width 474 height 24
type input "1"
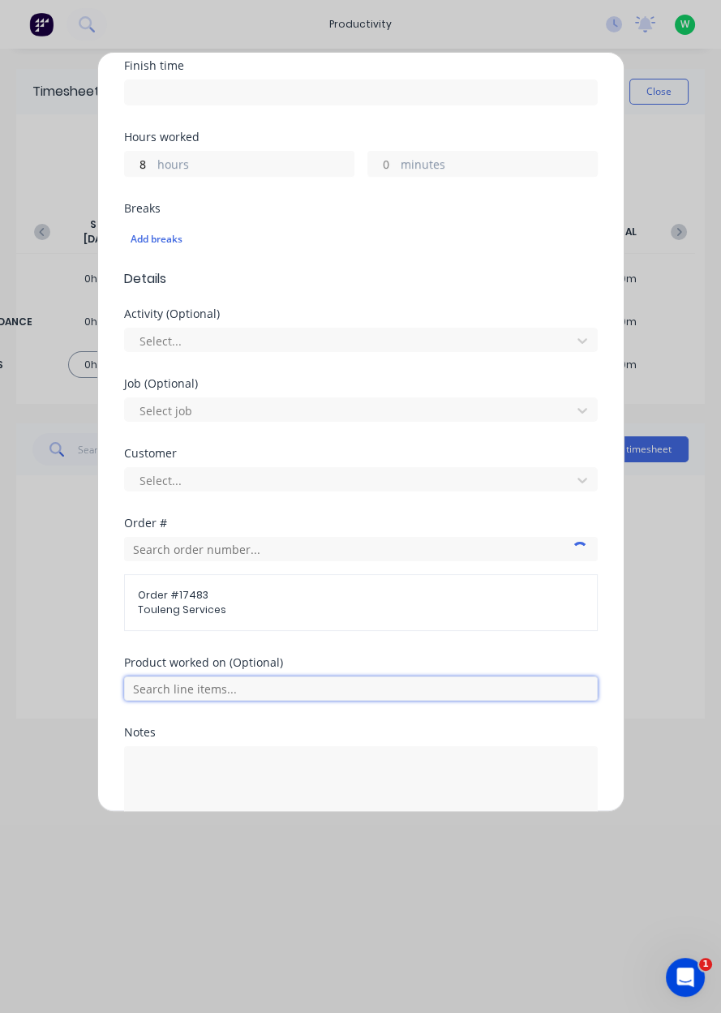
click at [523, 681] on input "text" at bounding box center [361, 689] width 474 height 24
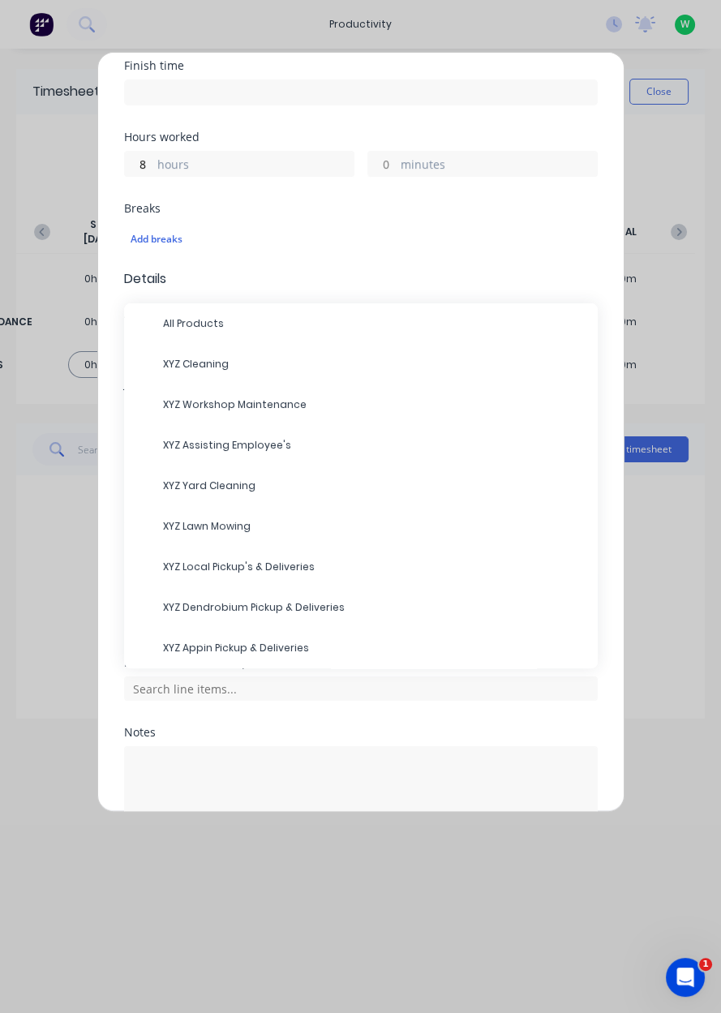
click at [239, 487] on span "XYZ Yard Cleaning" at bounding box center [374, 486] width 422 height 15
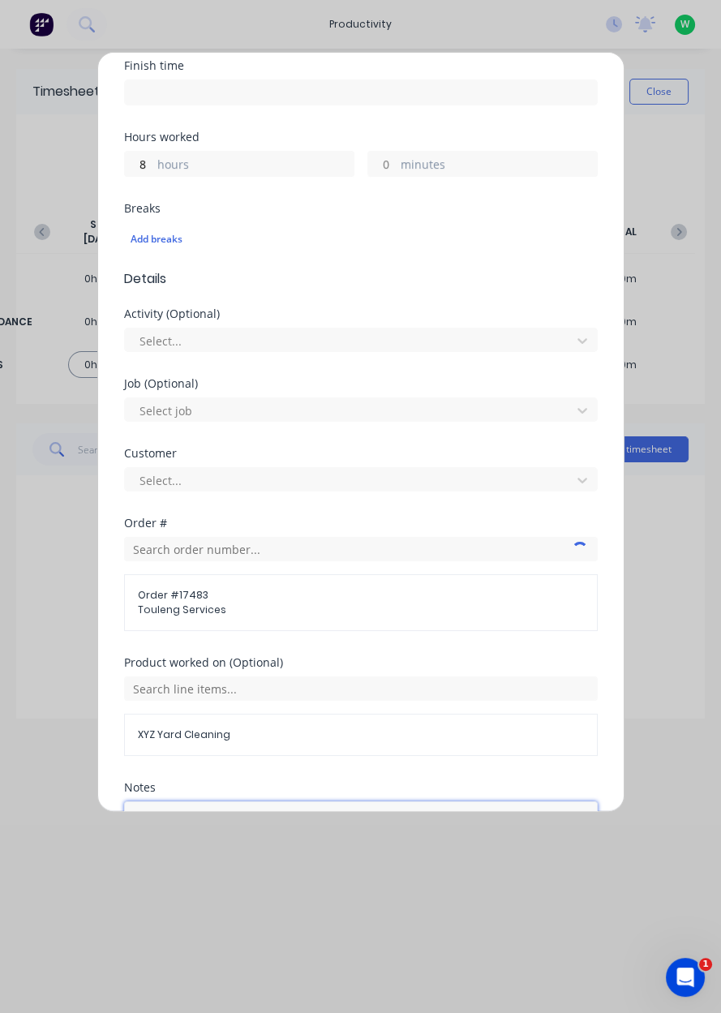
click at [301, 829] on textarea at bounding box center [361, 845] width 474 height 86
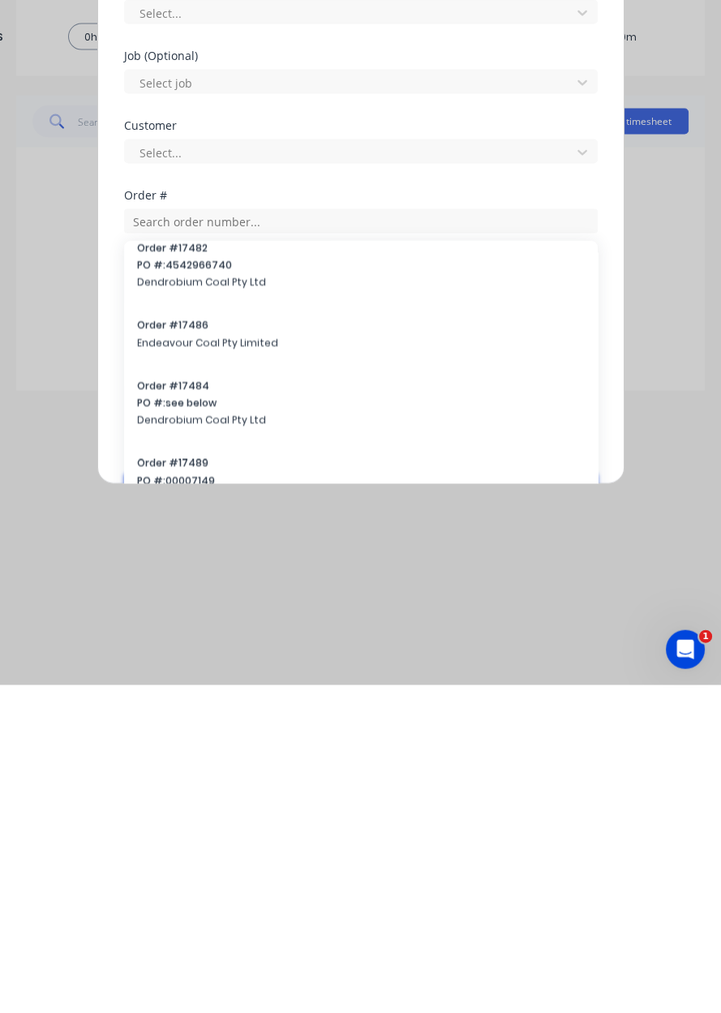
scroll to position [0, 0]
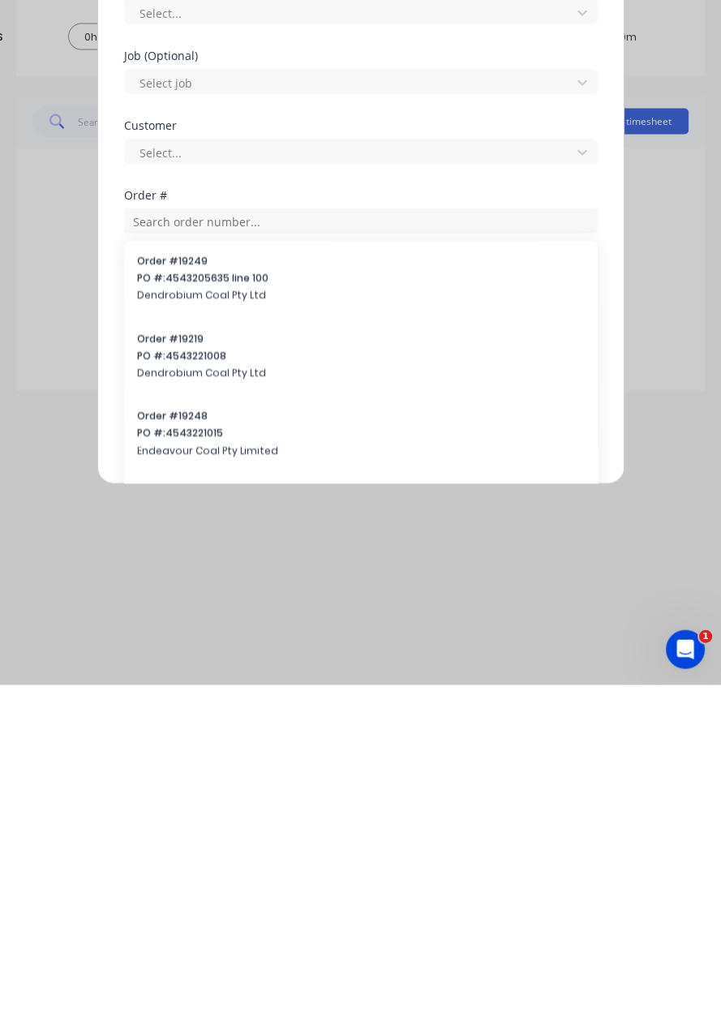
click at [607, 812] on div "Add timesheet Work Attendance When Date 14/10/2025 Start time Finish time Hours…" at bounding box center [360, 432] width 527 height 760
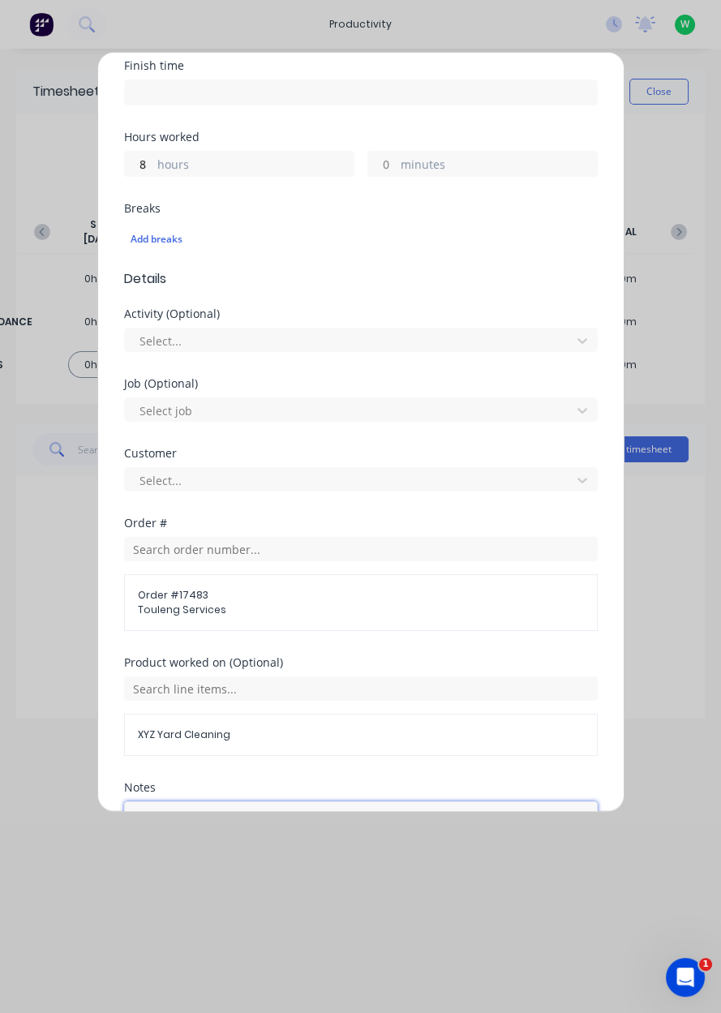
click at [474, 815] on textarea "Picking up shit wood scraps and" at bounding box center [361, 845] width 474 height 86
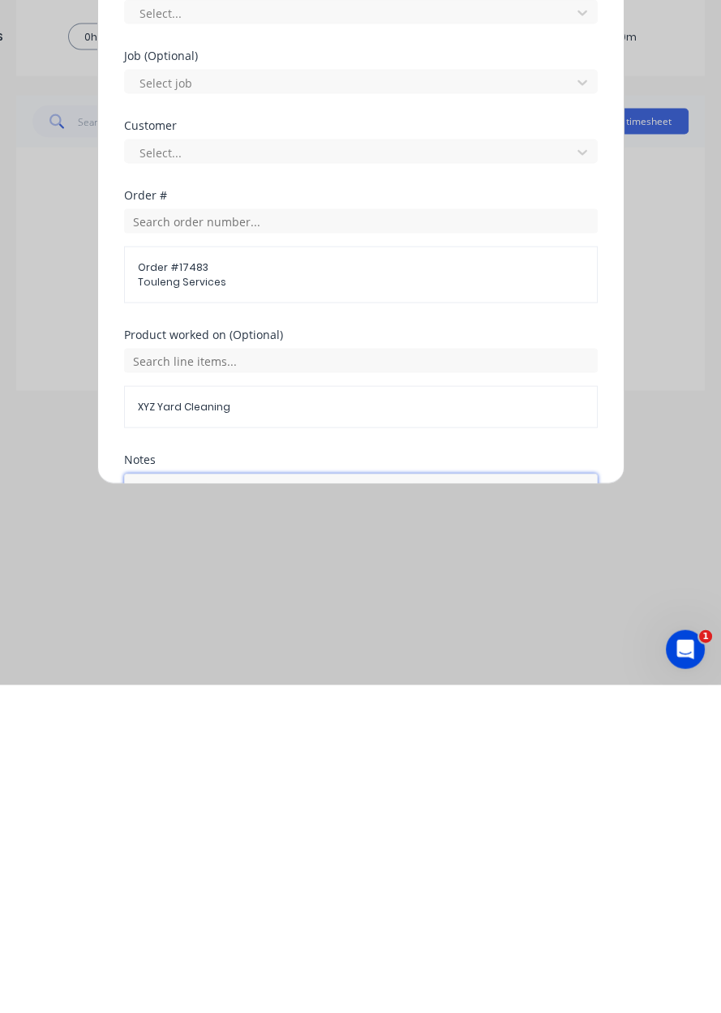
scroll to position [392, 0]
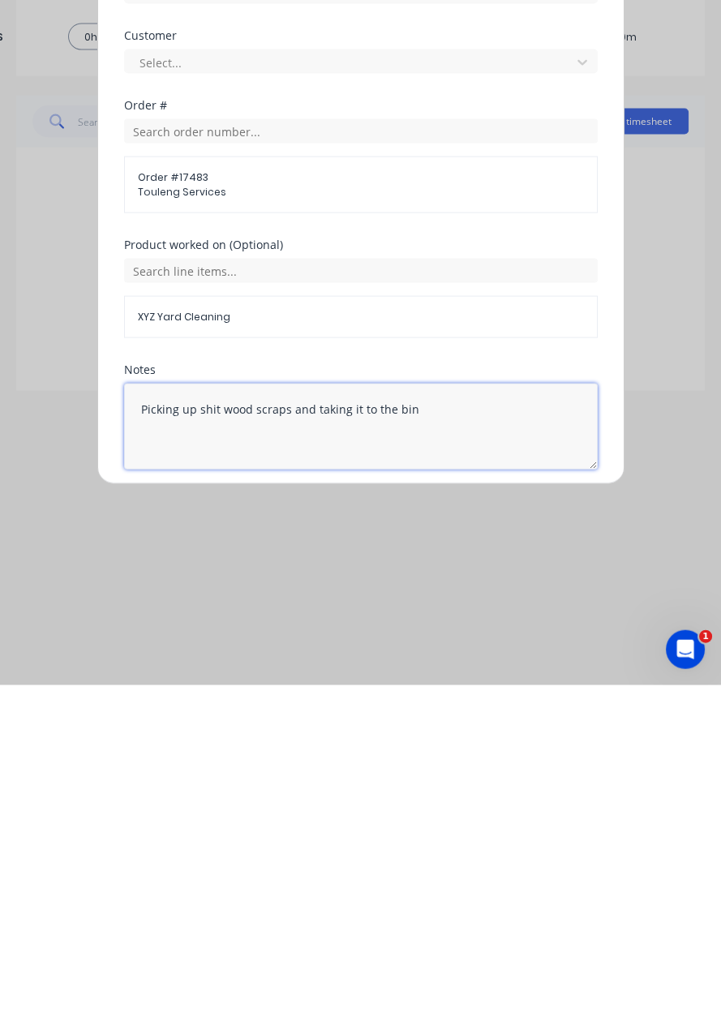
type textarea "Picking up shit wood scraps and taking it to the bin"
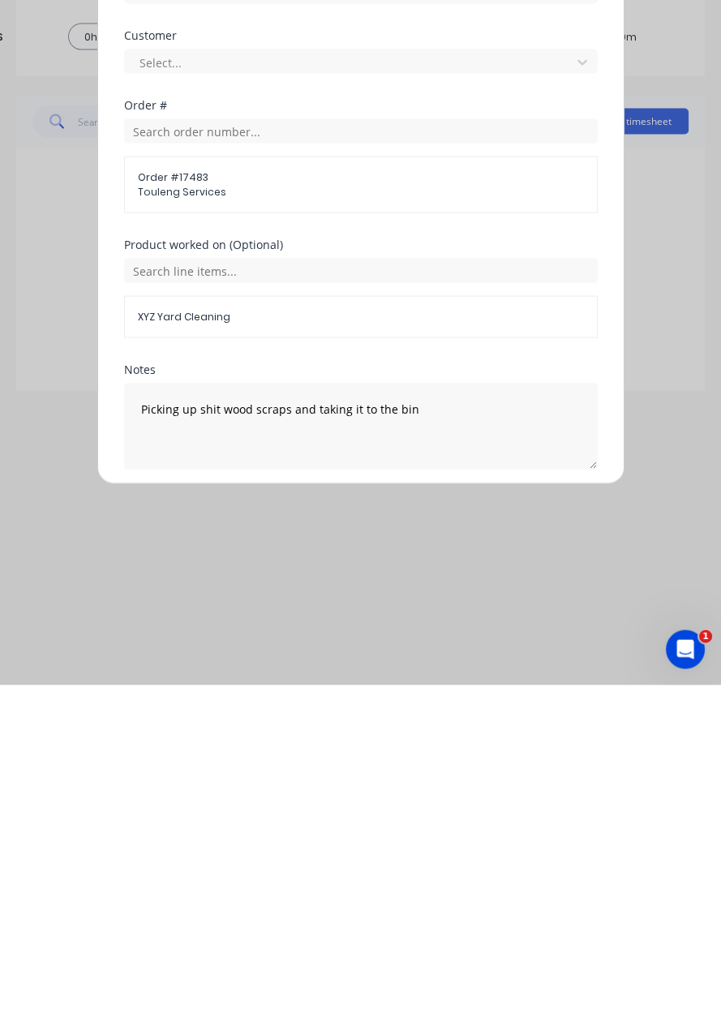
click at [355, 827] on button "Add manual time entry" at bounding box center [321, 836] width 137 height 26
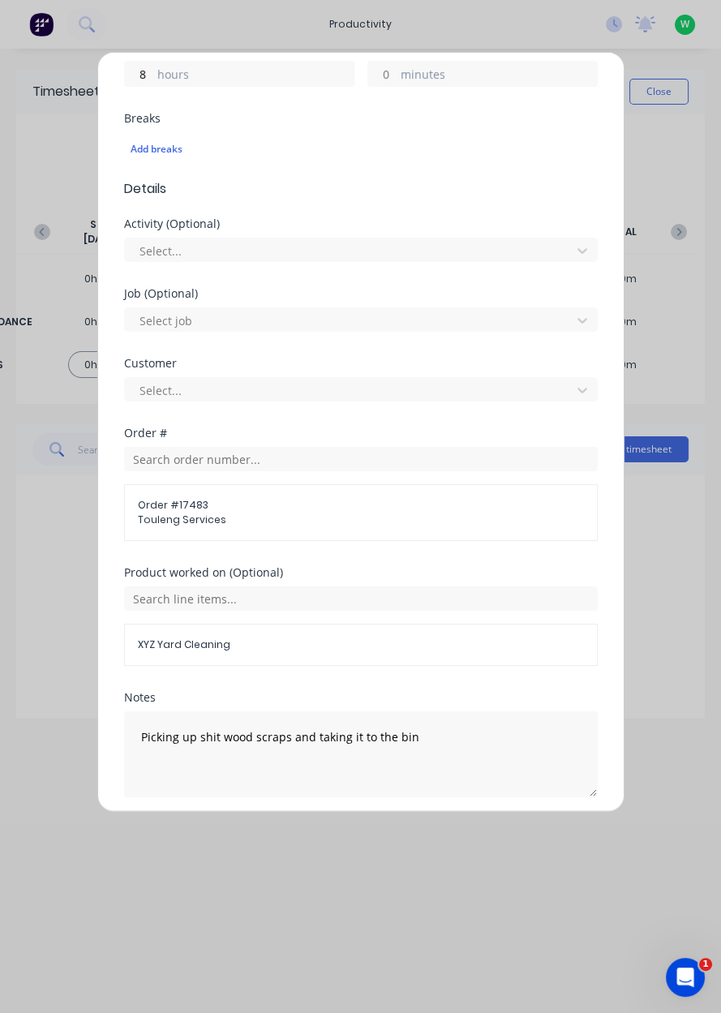
click at [367, 514] on div "No results to display" at bounding box center [360, 596] width 689 height 243
